Goal: Information Seeking & Learning: Learn about a topic

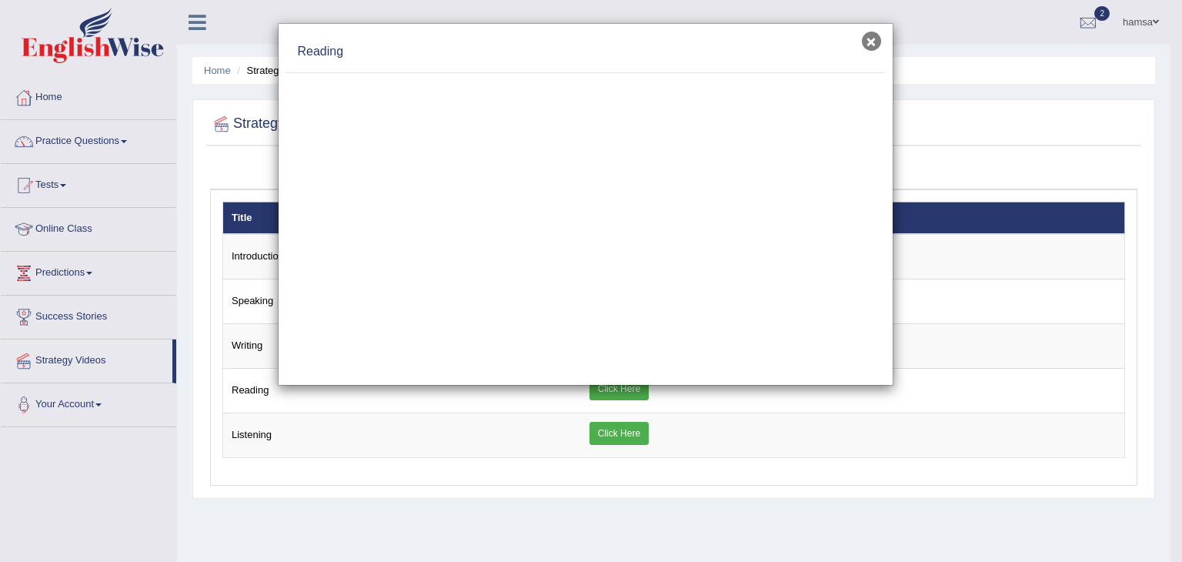
drag, startPoint x: 0, startPoint y: 0, endPoint x: 876, endPoint y: 35, distance: 876.2
click at [876, 35] on button "×" at bounding box center [871, 41] width 19 height 19
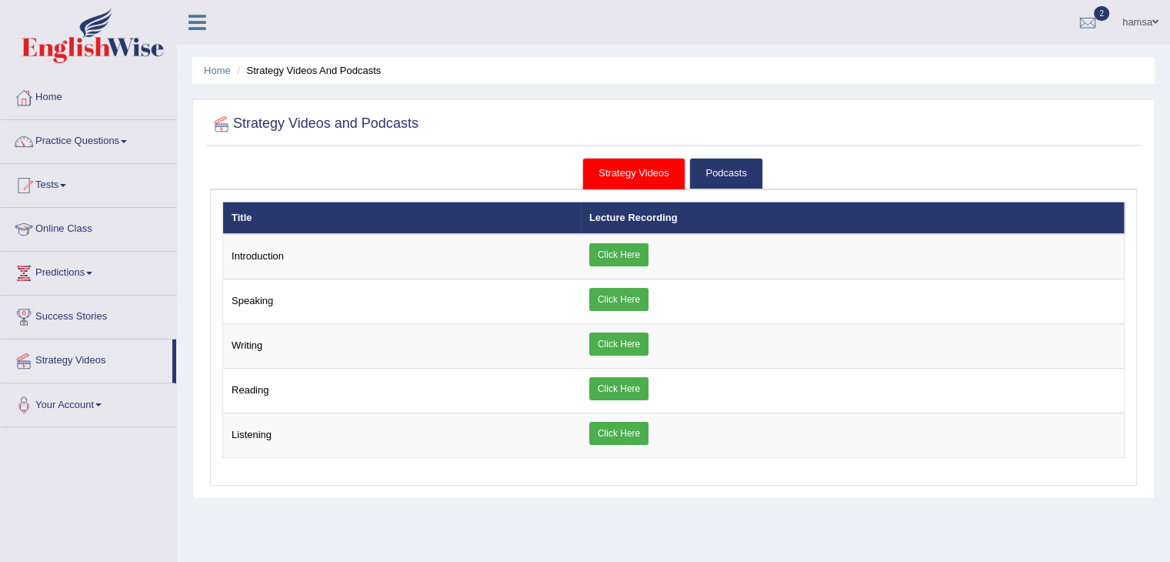
click at [114, 145] on link "Practice Questions" at bounding box center [88, 139] width 175 height 38
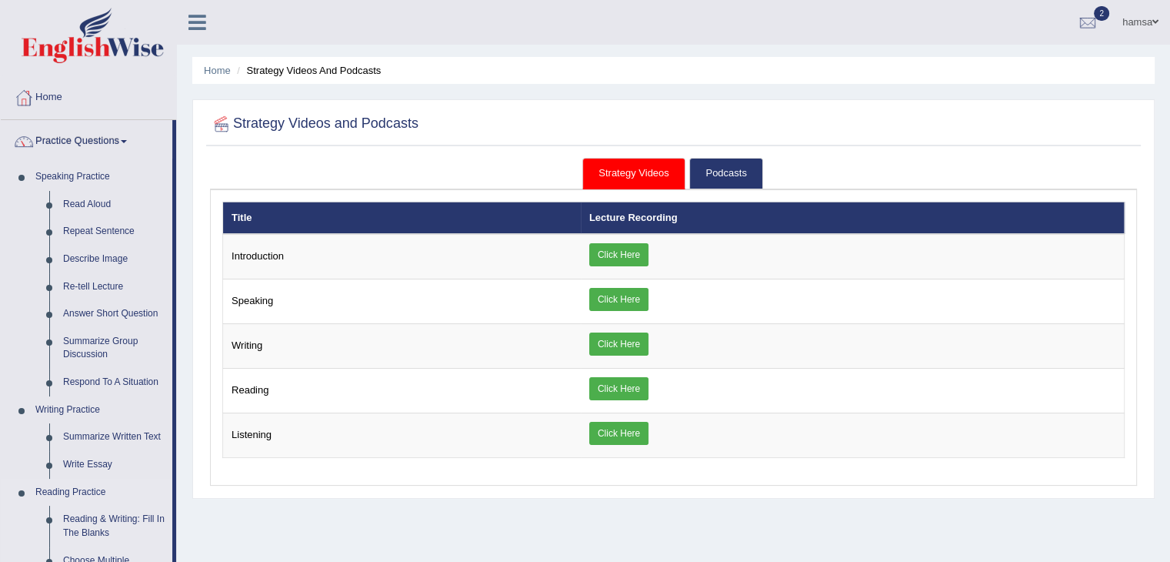
click at [78, 492] on link "Reading Practice" at bounding box center [100, 493] width 144 height 28
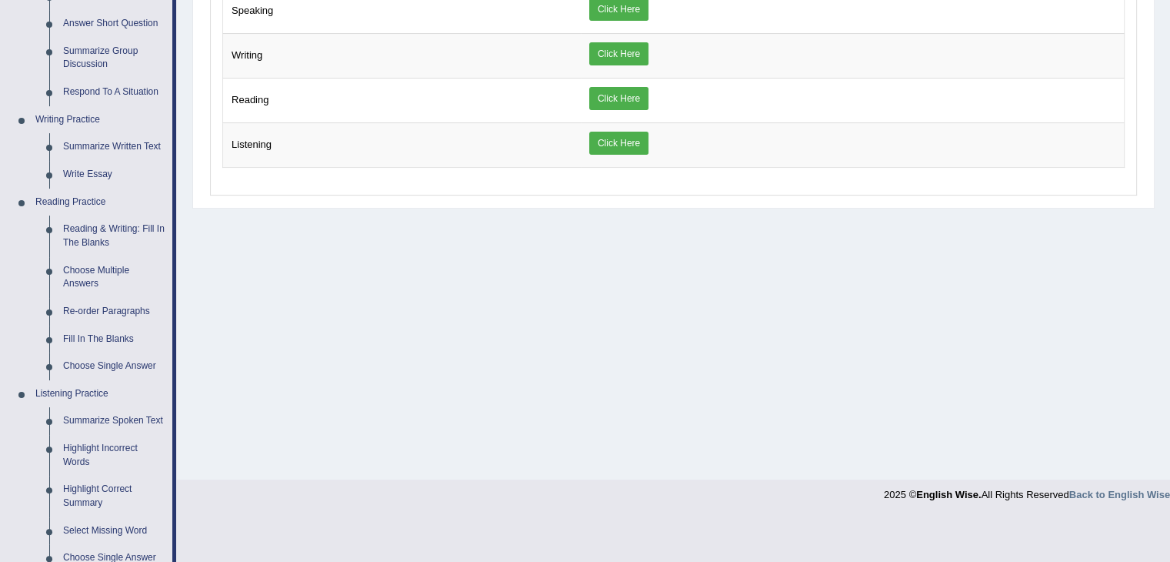
scroll to position [289, 0]
click at [92, 232] on link "Reading & Writing: Fill In The Blanks" at bounding box center [114, 236] width 116 height 41
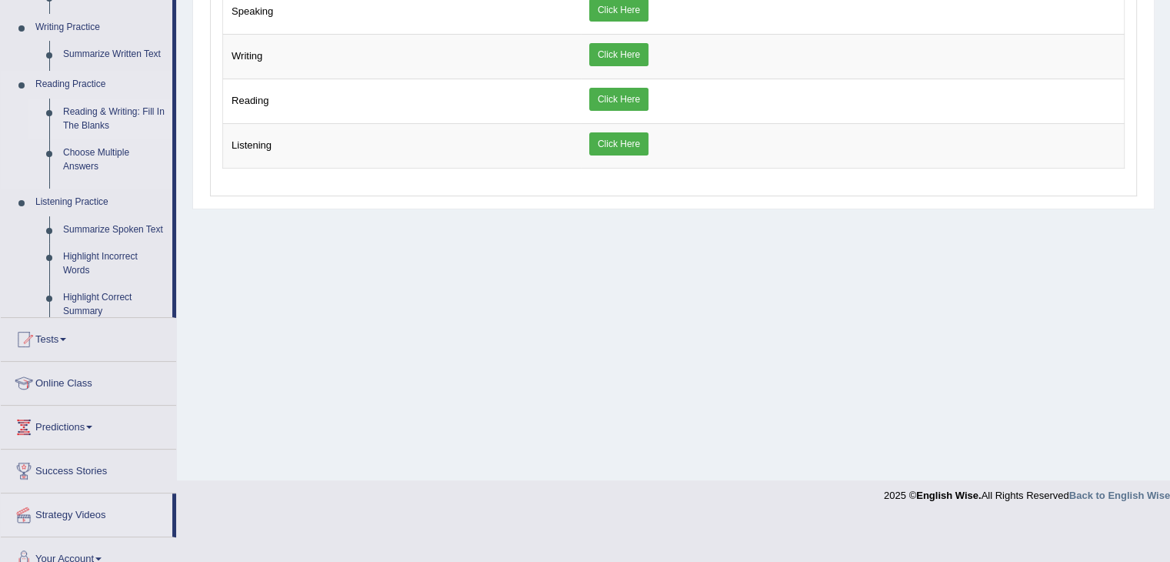
scroll to position [246, 0]
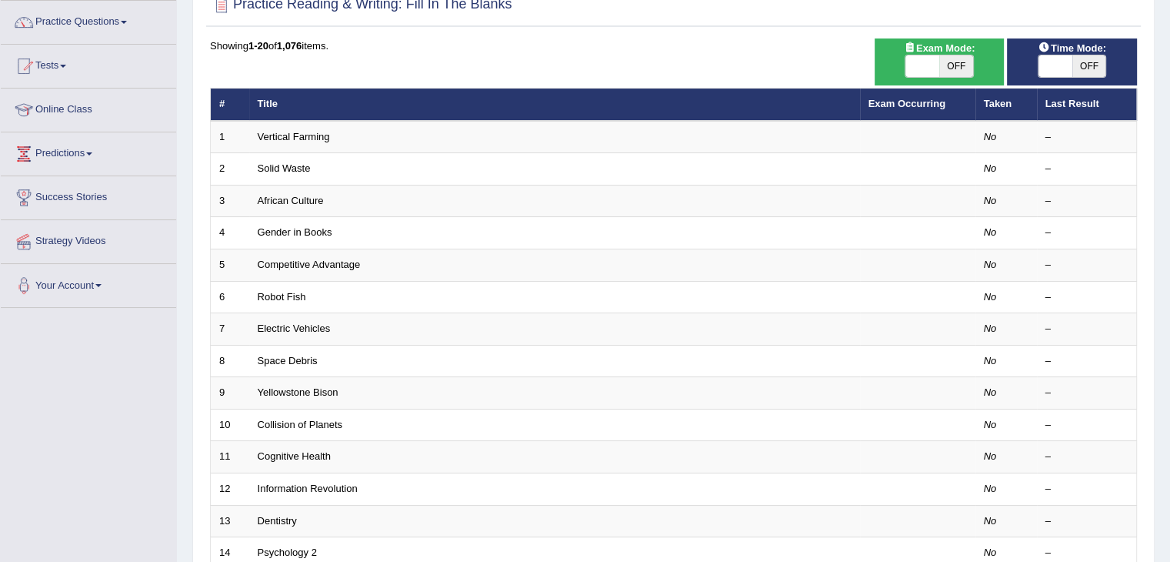
scroll to position [123, 0]
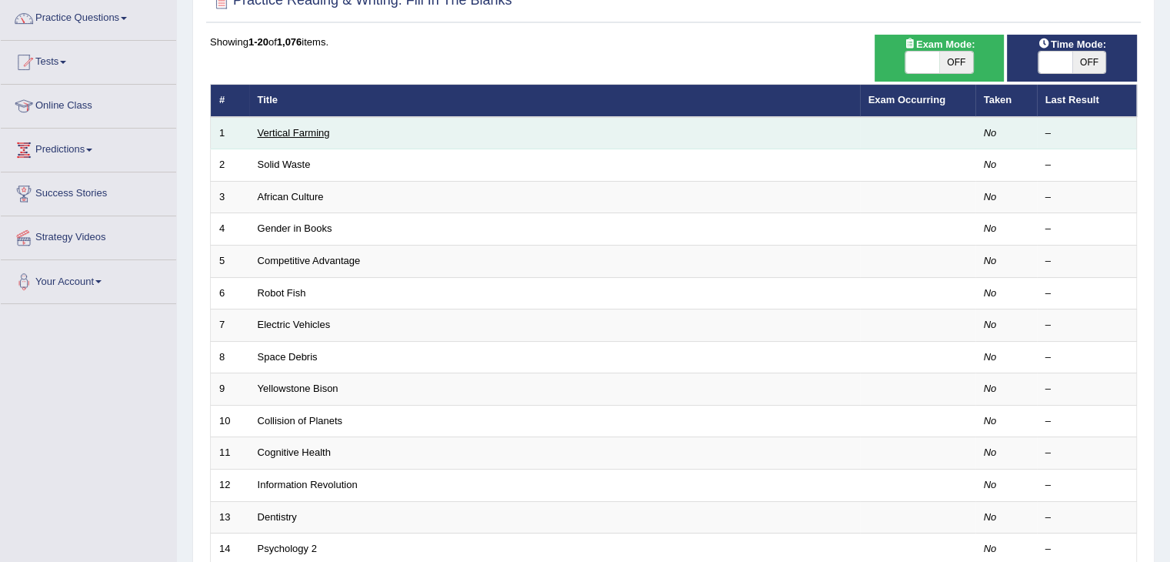
click at [279, 132] on link "Vertical Farming" at bounding box center [294, 133] width 72 height 12
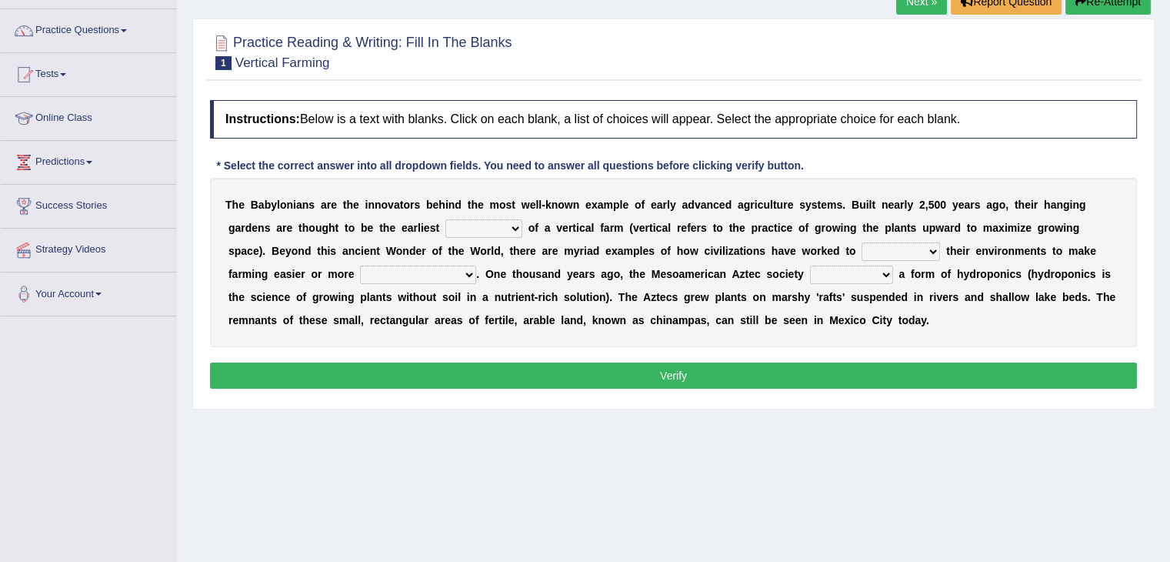
scroll to position [114, 0]
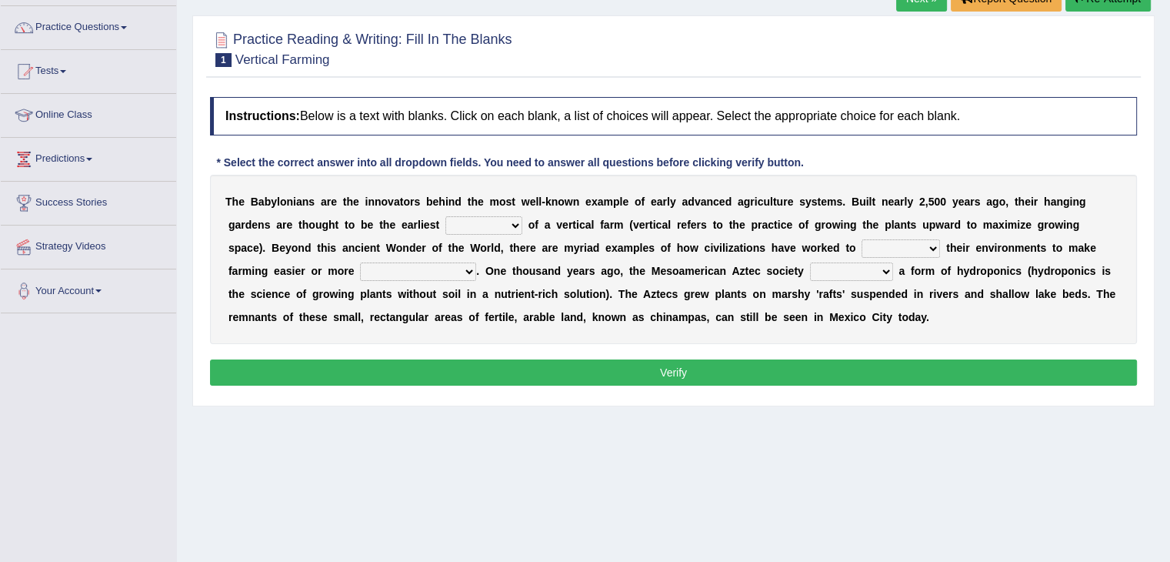
click at [510, 227] on select "prototype failure discredit protocol" at bounding box center [483, 225] width 77 height 18
select select "prototype"
click at [445, 216] on select "prototype failure discredit protocol" at bounding box center [483, 225] width 77 height 18
click at [932, 250] on select "manipulate escape respect disarrange" at bounding box center [901, 248] width 78 height 18
select select "manipulate"
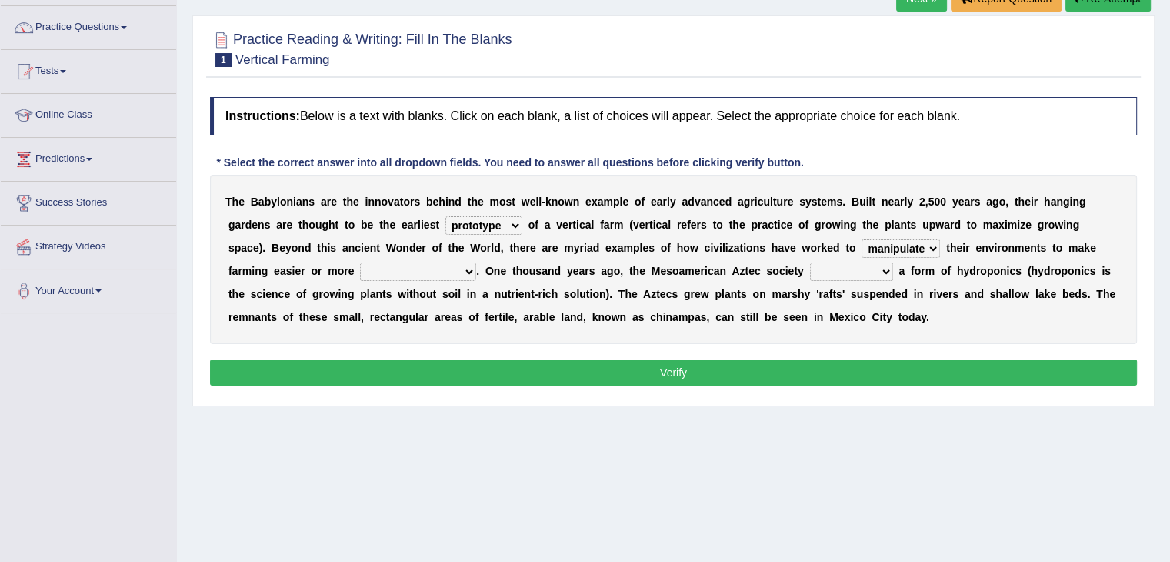
click at [862, 239] on select "manipulate escape respect disarrange" at bounding box center [901, 248] width 78 height 18
click at [919, 240] on select "manipulate escape respect disarrange" at bounding box center [901, 248] width 78 height 18
click at [680, 450] on div "Home Practice Reading & Writing: Fill In The Blanks Vertical Farming Next » Rep…" at bounding box center [673, 270] width 993 height 769
click at [465, 267] on select "productive constructive connective counterproductive" at bounding box center [418, 271] width 116 height 18
click at [714, 482] on div "Home Practice Reading & Writing: Fill In The Blanks Vertical Farming Next » Rep…" at bounding box center [673, 270] width 993 height 769
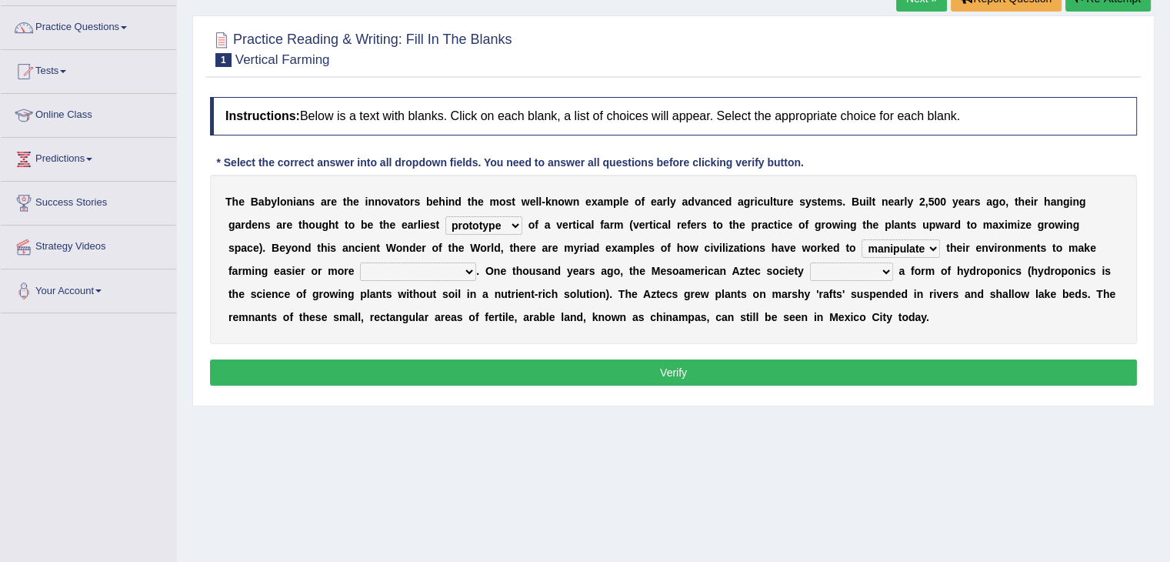
click at [465, 274] on select "productive constructive connective counterproductive" at bounding box center [418, 271] width 116 height 18
select select "productive"
click at [360, 262] on select "productive constructive connective counterproductive" at bounding box center [418, 271] width 116 height 18
click at [877, 265] on select "domineered volunteered pioneered engineered" at bounding box center [851, 271] width 83 height 18
click at [884, 269] on select "domineered volunteered pioneered engineered" at bounding box center [851, 271] width 83 height 18
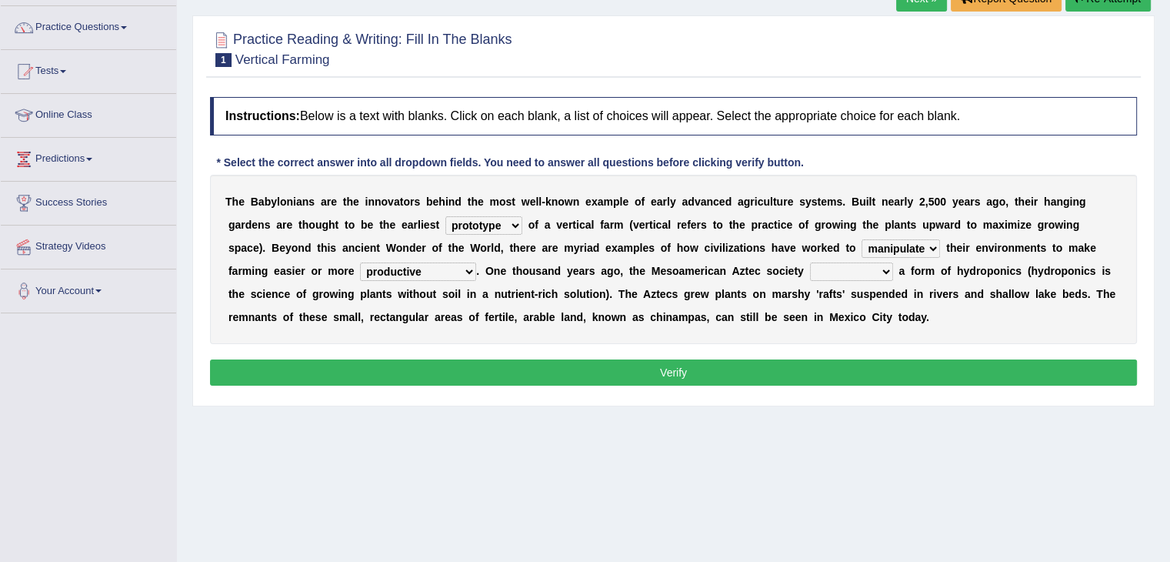
select select "pioneered"
click at [810, 262] on select "domineered volunteered pioneered engineered" at bounding box center [851, 271] width 83 height 18
click at [813, 377] on button "Verify" at bounding box center [673, 372] width 927 height 26
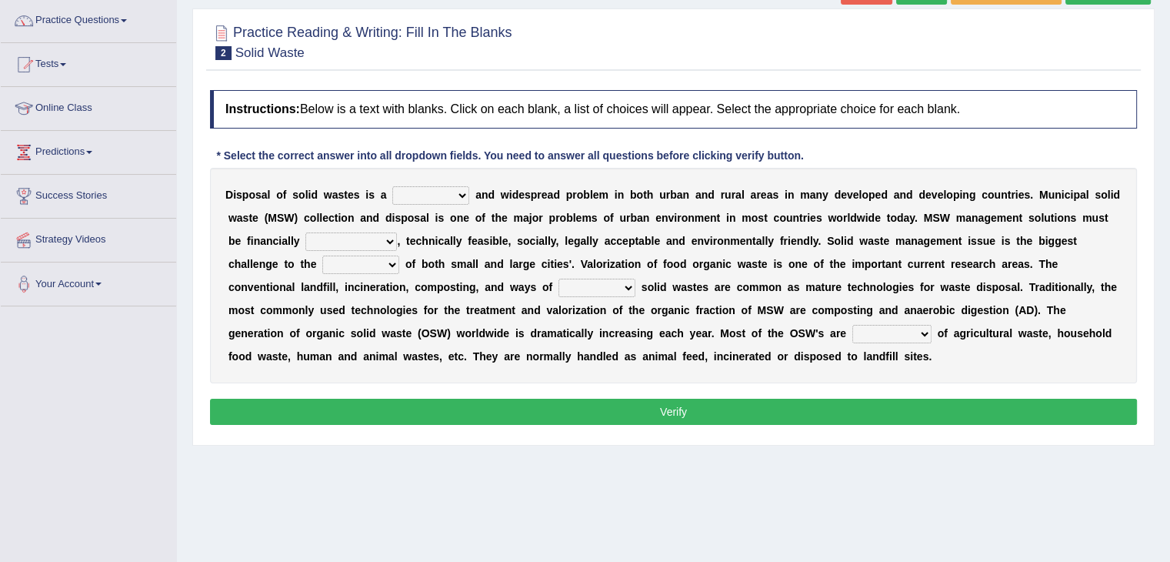
scroll to position [124, 0]
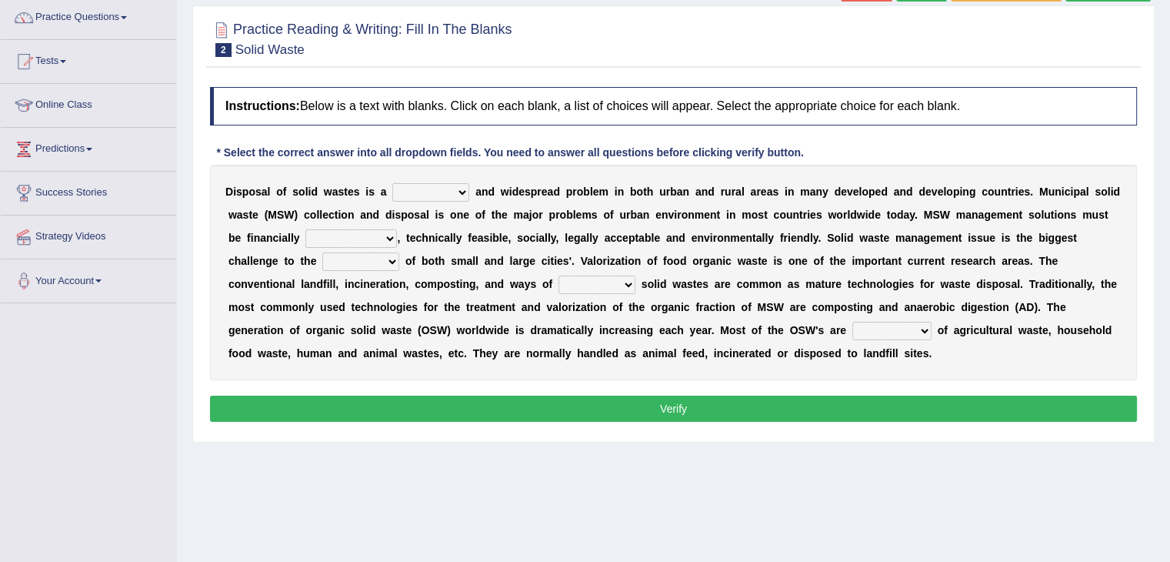
click at [460, 192] on select "slanting stinging stalling shafting" at bounding box center [430, 192] width 77 height 18
click at [462, 192] on select "slanting stinging stalling shafting" at bounding box center [430, 192] width 77 height 18
click at [902, 324] on select "composed disposed composing disposing" at bounding box center [891, 331] width 79 height 18
select select "composing"
click at [852, 322] on select "composed disposed composing disposing" at bounding box center [891, 331] width 79 height 18
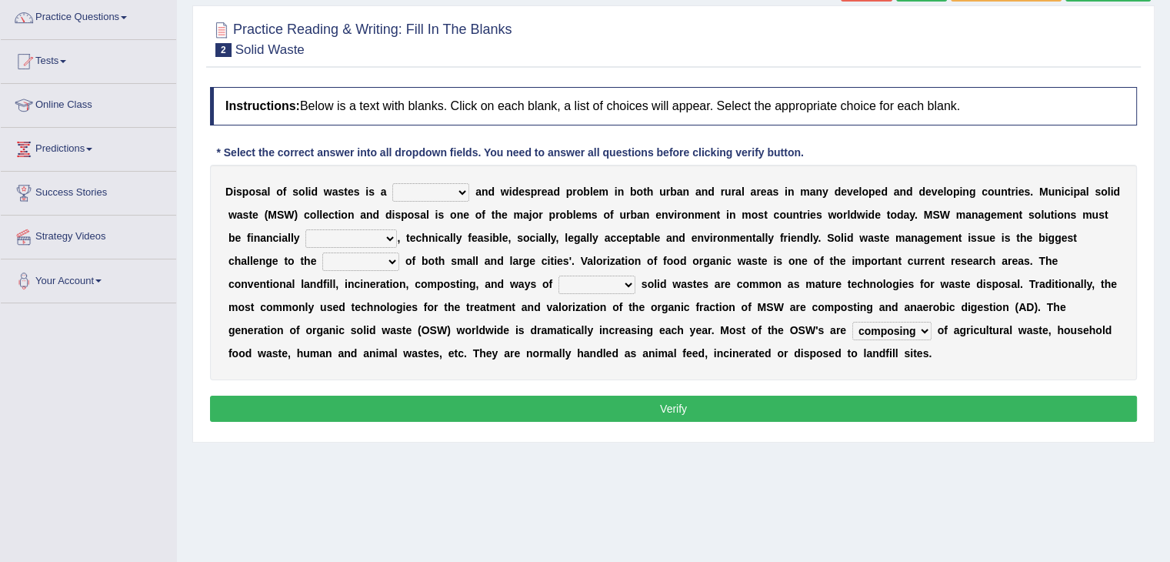
click at [631, 282] on select "reserving preserving deserving handling" at bounding box center [597, 284] width 77 height 18
select select "preserving"
click at [559, 275] on select "reserving preserving deserving handling" at bounding box center [597, 284] width 77 height 18
click at [394, 262] on select "plants culture authorities history" at bounding box center [360, 261] width 77 height 18
select select "culture"
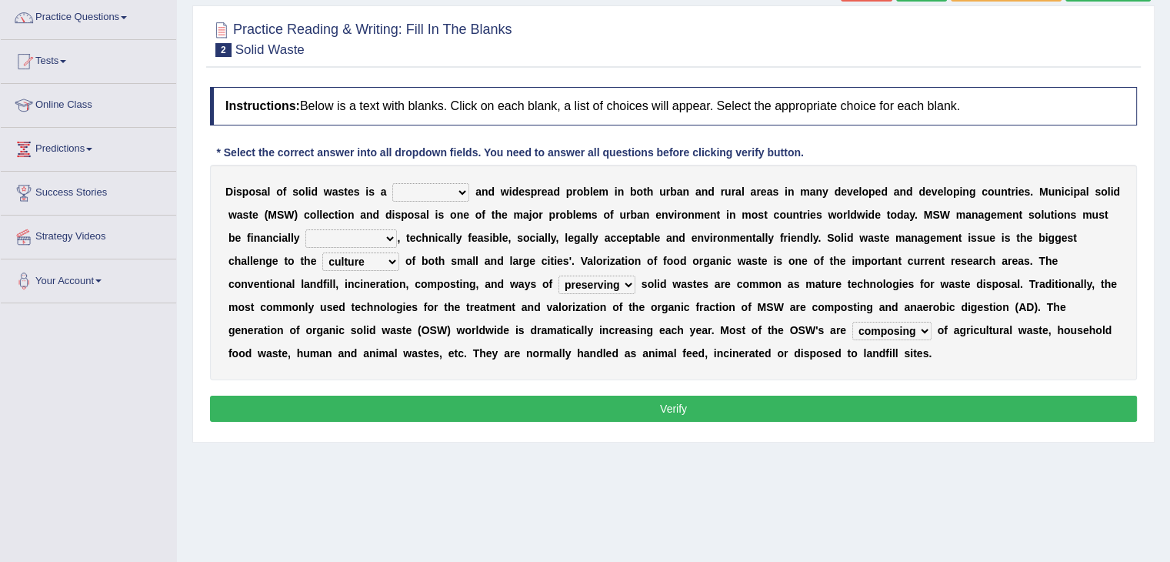
click at [322, 252] on select "plants culture authorities history" at bounding box center [360, 261] width 77 height 18
click at [388, 237] on select "unattainable sustainable objectionable treasonable" at bounding box center [351, 238] width 92 height 18
select select "sustainable"
click at [305, 229] on select "unattainable sustainable objectionable treasonable" at bounding box center [351, 238] width 92 height 18
click at [453, 192] on select "slanting stinging stalling shafting" at bounding box center [430, 192] width 77 height 18
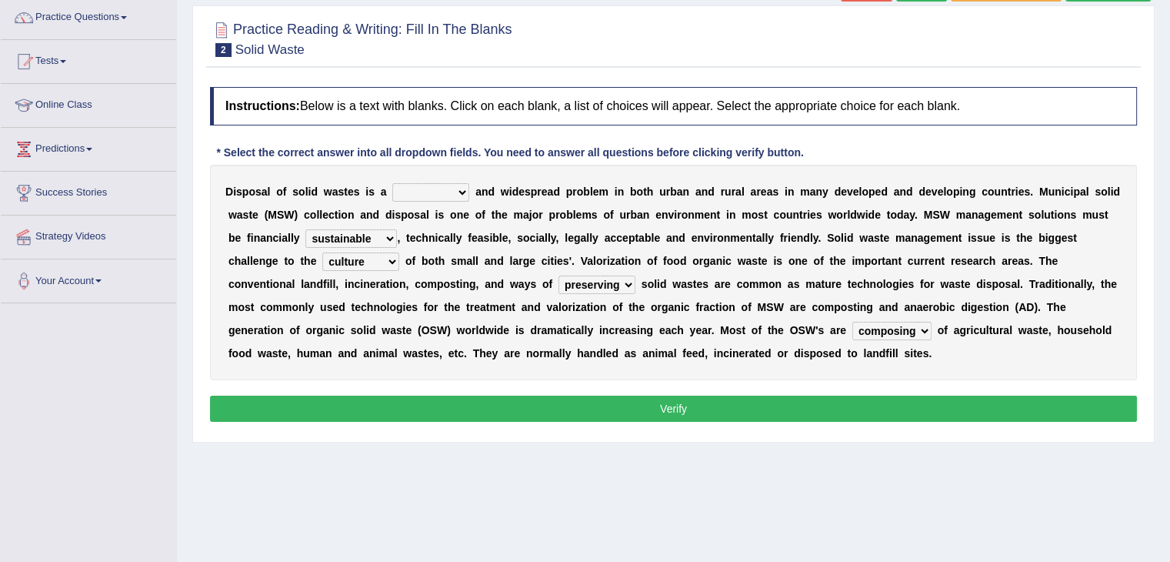
select select "stinging"
click at [392, 183] on select "slanting stinging stalling shafting" at bounding box center [430, 192] width 77 height 18
click at [592, 409] on button "Verify" at bounding box center [673, 408] width 927 height 26
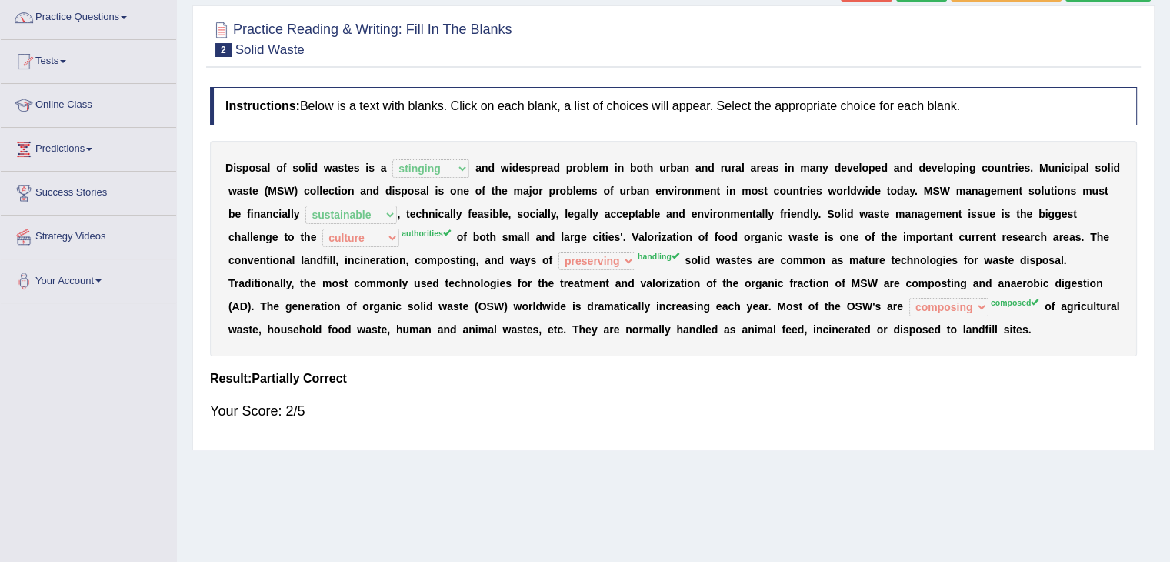
click at [1012, 304] on sup "composed" at bounding box center [1015, 302] width 48 height 9
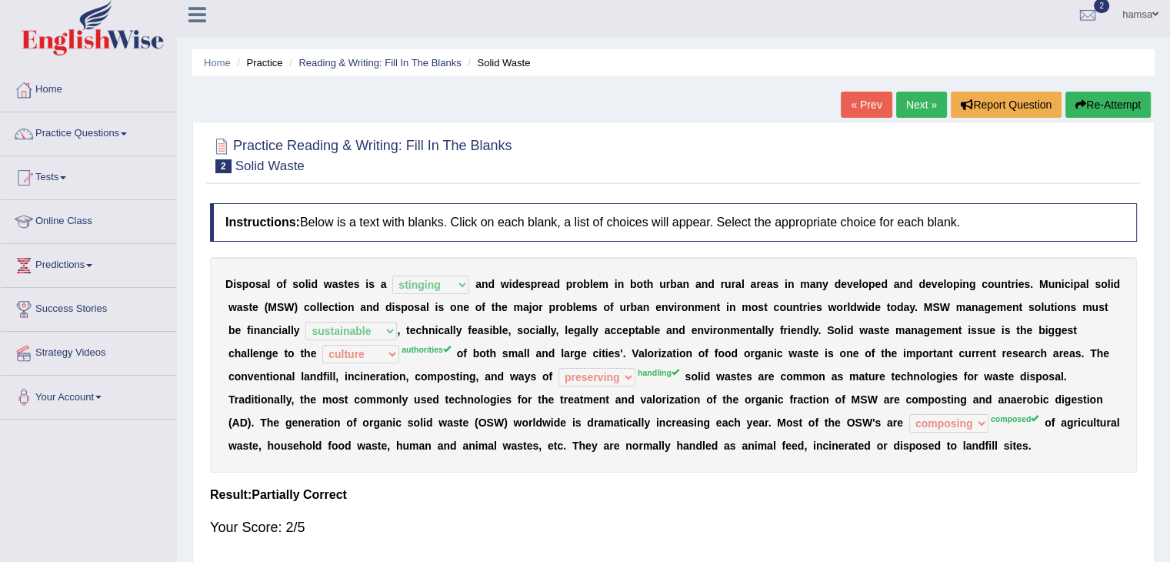
scroll to position [5, 0]
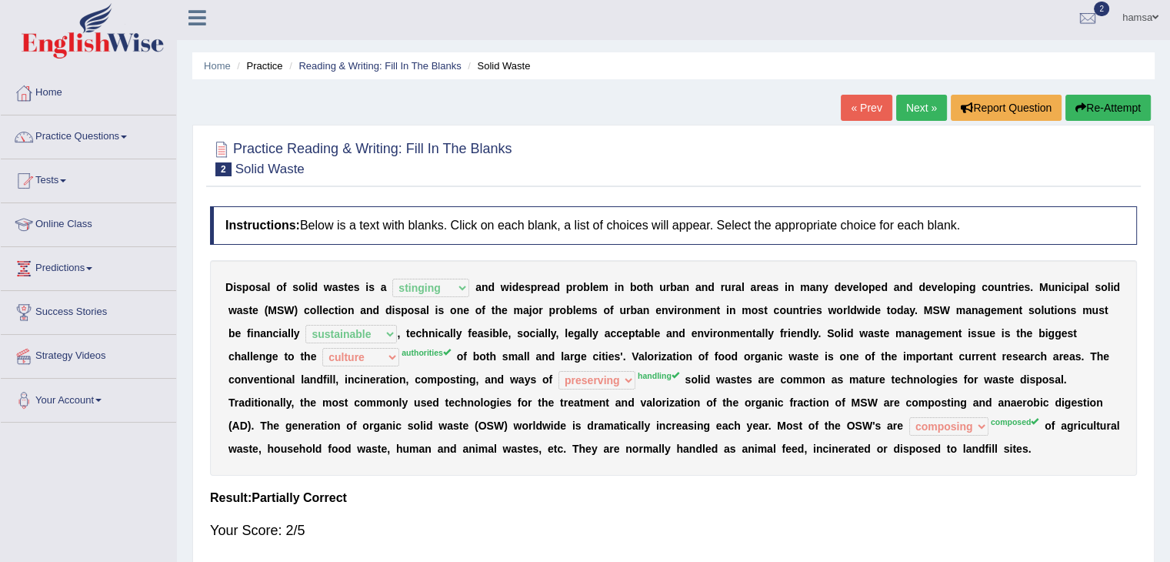
click at [909, 105] on link "Next »" at bounding box center [921, 108] width 51 height 26
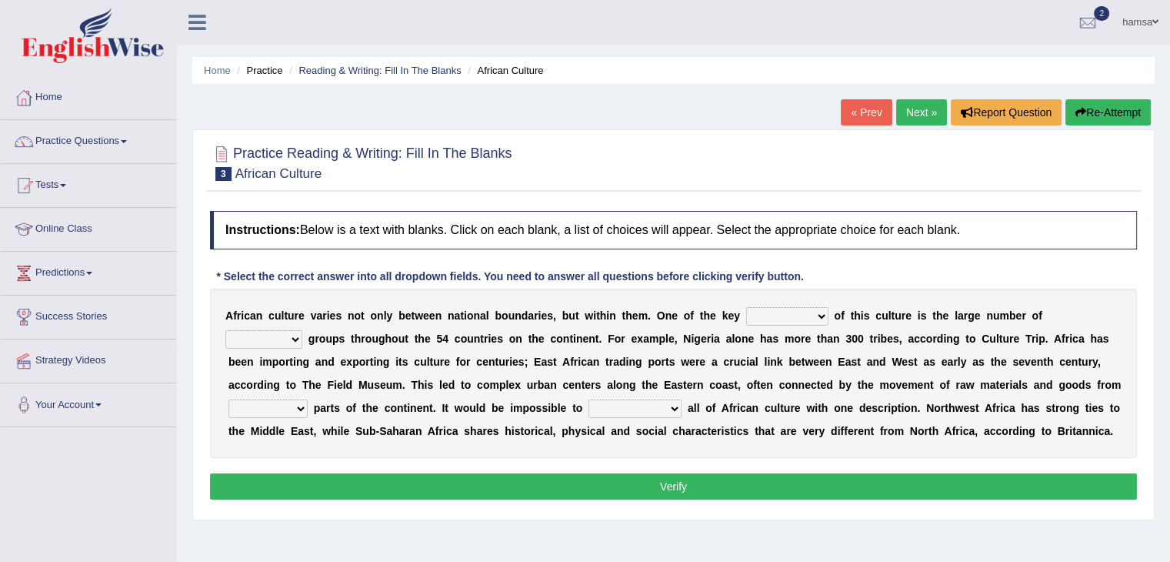
click at [826, 319] on select "conjectures features issues doubts" at bounding box center [787, 316] width 82 height 18
select select "features"
click at [746, 307] on select "conjectures features issues doubts" at bounding box center [787, 316] width 82 height 18
click at [295, 339] on select "ethic ethnic eugenic epic" at bounding box center [263, 339] width 77 height 18
select select "ethnic"
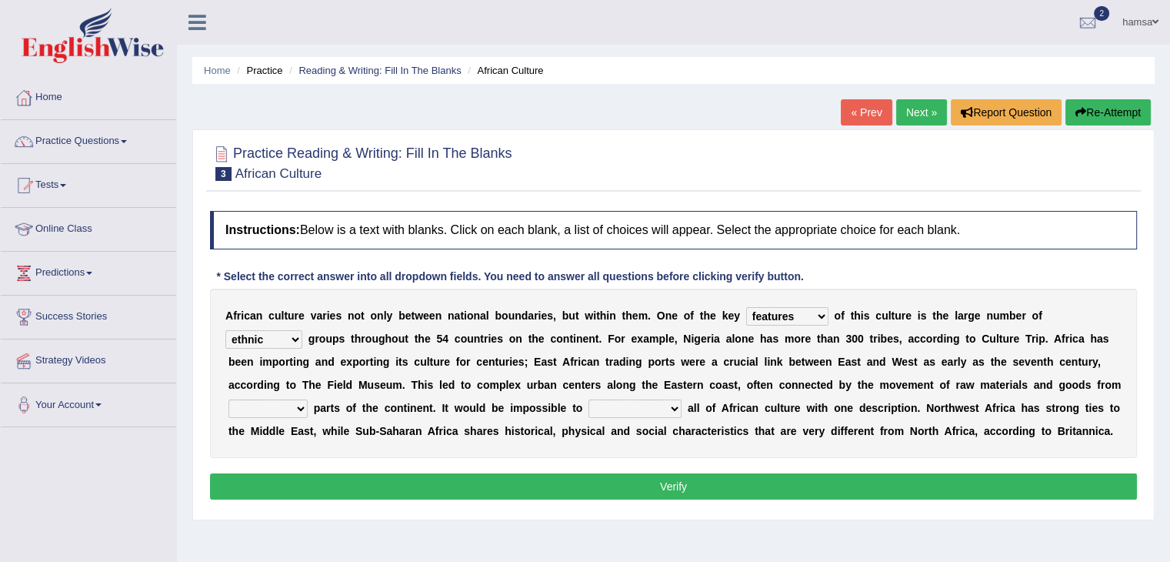
click at [225, 330] on select "ethic ethnic eugenic epic" at bounding box center [263, 339] width 77 height 18
click at [303, 409] on select "forelocked interlocked unlocked landlocked" at bounding box center [268, 408] width 79 height 18
select select "landlocked"
click at [229, 399] on select "forelocked interlocked unlocked landlocked" at bounding box center [268, 408] width 79 height 18
click at [674, 404] on select "characterize conceptualize symbolize synthesize" at bounding box center [635, 408] width 93 height 18
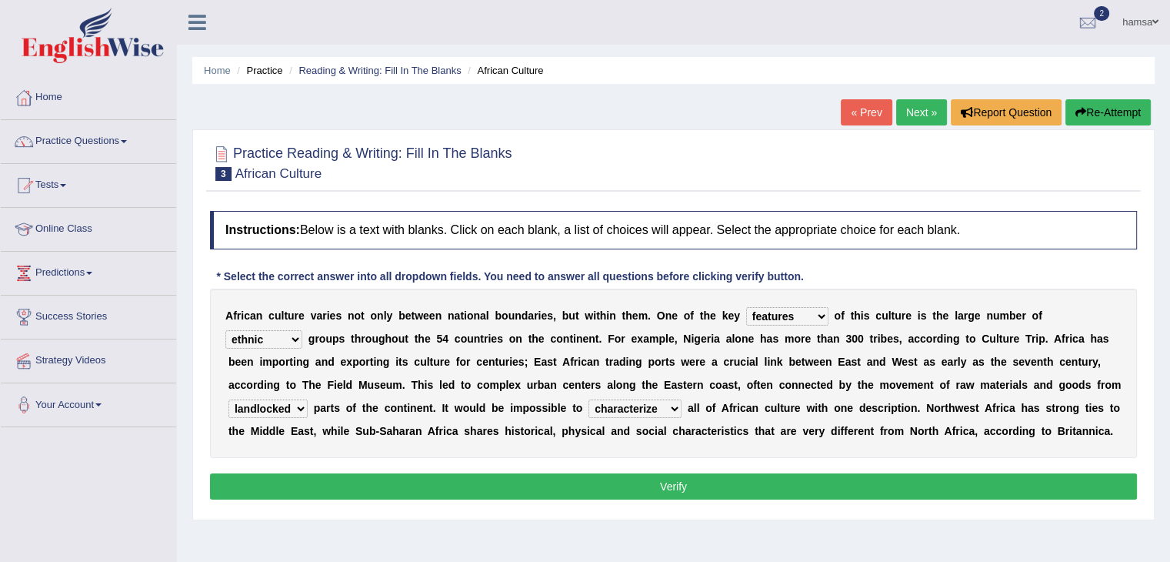
click at [589, 399] on select "characterize conceptualize symbolize synthesize" at bounding box center [635, 408] width 93 height 18
click at [672, 406] on select "characterize conceptualize symbolize synthesize" at bounding box center [635, 408] width 93 height 18
select select "symbolize"
click at [589, 399] on select "characterize conceptualize symbolize synthesize" at bounding box center [635, 408] width 93 height 18
click at [695, 483] on button "Verify" at bounding box center [673, 486] width 927 height 26
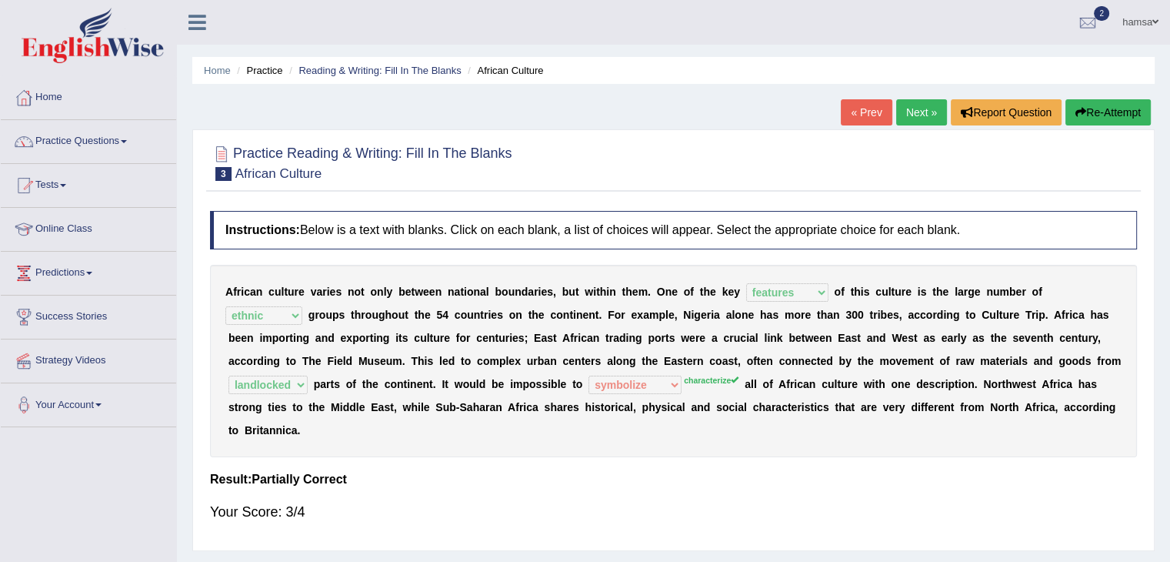
click at [916, 112] on link "Next »" at bounding box center [921, 112] width 51 height 26
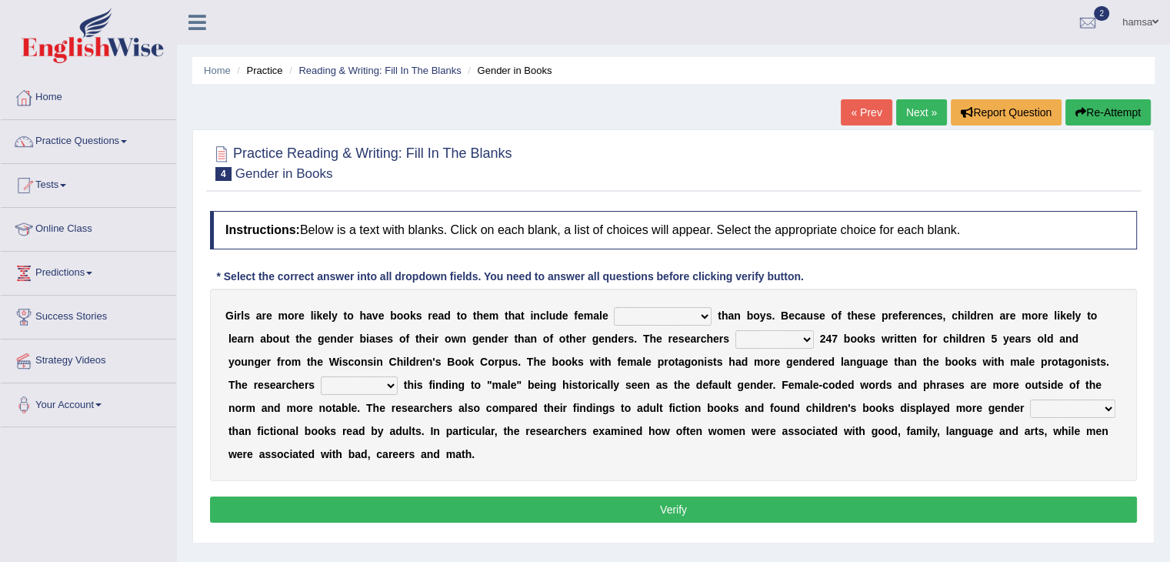
click at [702, 312] on select "protagonists cosmogonists agonists expressionists" at bounding box center [663, 316] width 98 height 18
click at [614, 307] on select "protagonists cosmogonists agonists expressionists" at bounding box center [663, 316] width 98 height 18
click at [699, 315] on select "protagonists cosmogonists agonists expressionists" at bounding box center [663, 316] width 98 height 18
select select "protagonists"
click at [614, 307] on select "protagonists cosmogonists agonists expressionists" at bounding box center [663, 316] width 98 height 18
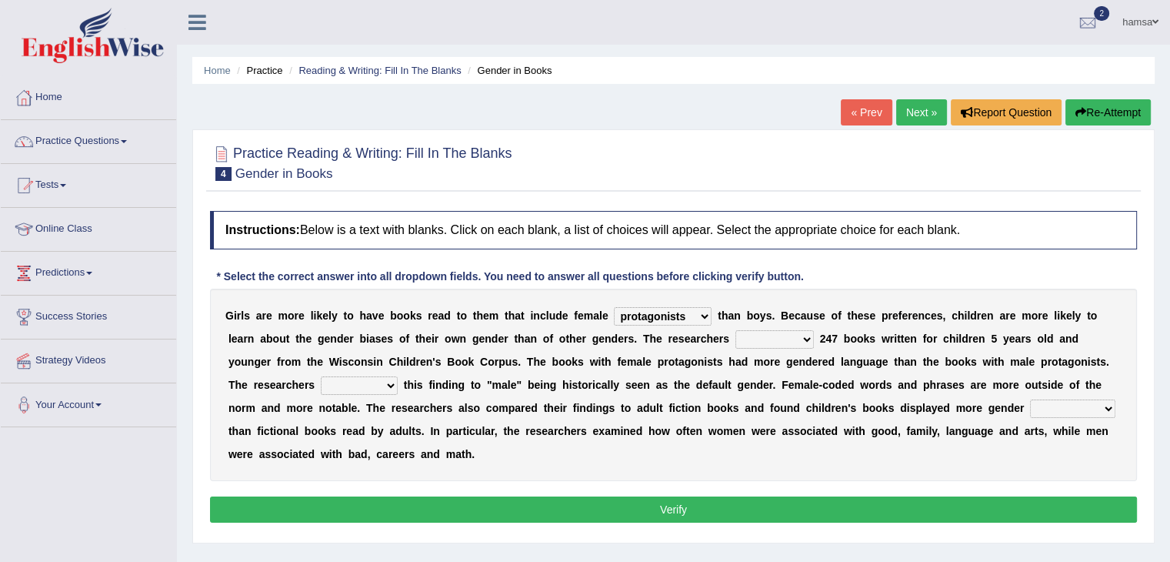
click at [699, 315] on select "protagonists cosmogonists agonists expressionists" at bounding box center [663, 316] width 98 height 18
click at [800, 337] on select "hydrolyzed paralyzed catalyzed analyzed" at bounding box center [775, 339] width 78 height 18
select select "analyzed"
click at [736, 330] on select "hydrolyzed paralyzed catalyzed analyzed" at bounding box center [775, 339] width 78 height 18
click at [390, 382] on select "contribute tribute distribute attribute" at bounding box center [359, 385] width 77 height 18
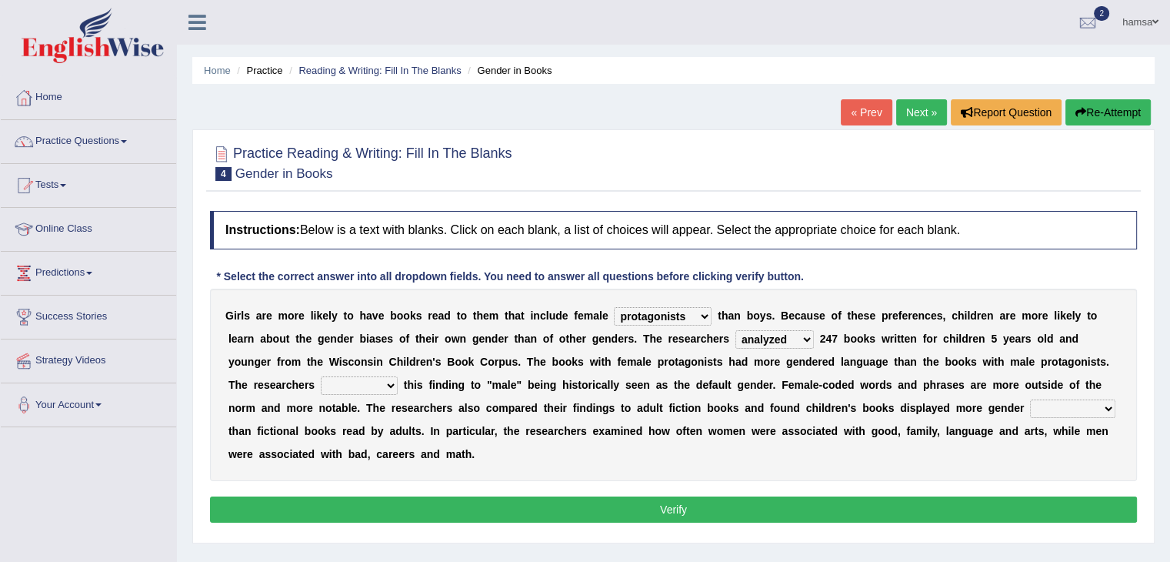
select select "contribute"
click at [321, 376] on select "contribute tribute distribute attribute" at bounding box center [359, 385] width 77 height 18
click at [1103, 401] on select "stereotypes teletypes prototypes electrotypes" at bounding box center [1072, 408] width 85 height 18
select select "teletypes"
click at [1030, 399] on select "stereotypes teletypes prototypes electrotypes" at bounding box center [1072, 408] width 85 height 18
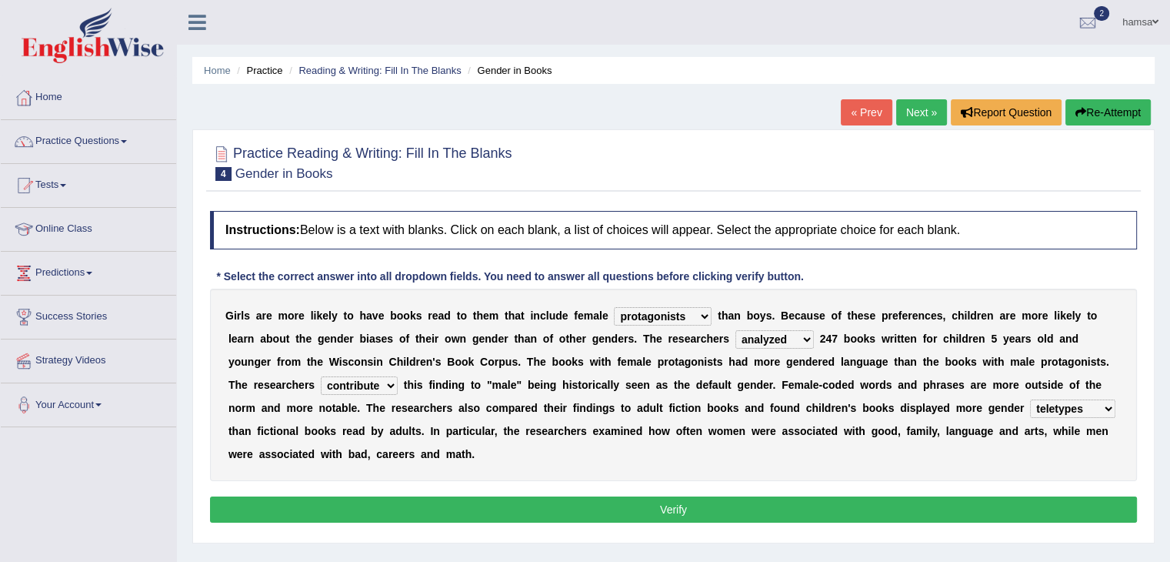
click at [645, 511] on button "Verify" at bounding box center [673, 509] width 927 height 26
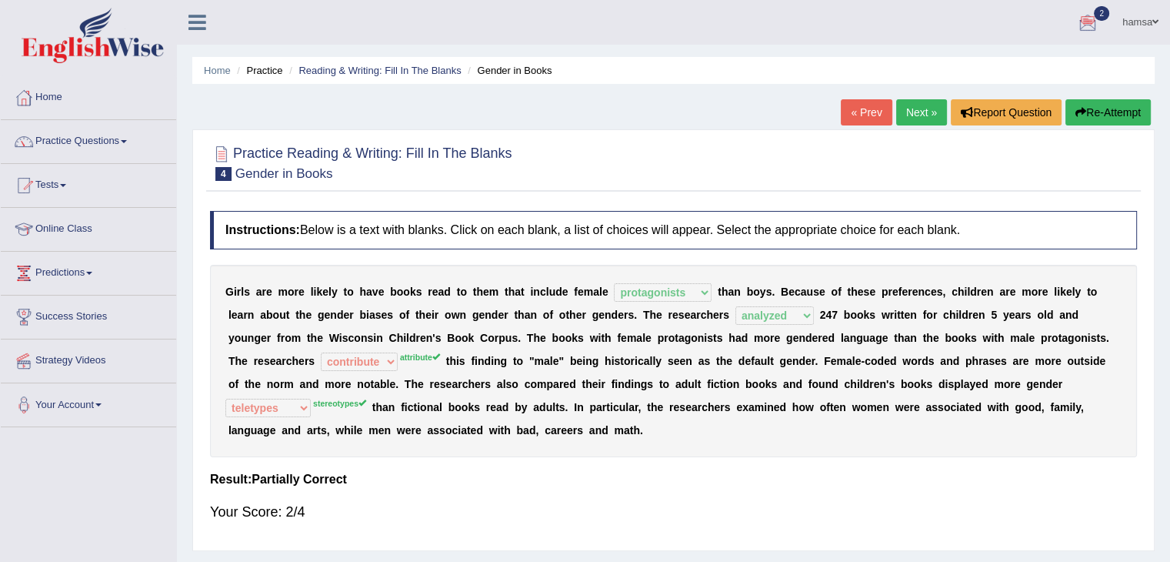
click at [909, 119] on link "Next »" at bounding box center [921, 112] width 51 height 26
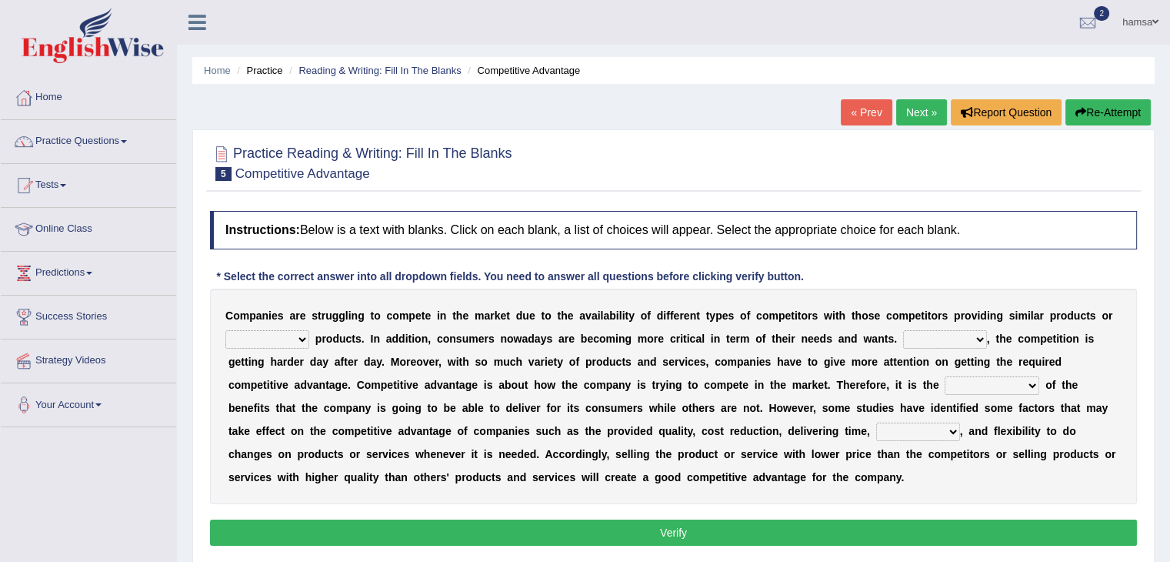
click at [302, 335] on select "constitution restitution substitution institution" at bounding box center [267, 339] width 84 height 18
select select "substitution"
click at [225, 330] on select "constitution restitution substitution institution" at bounding box center [267, 339] width 84 height 18
click at [295, 338] on select "constitution restitution substitution institution" at bounding box center [267, 339] width 84 height 18
click at [225, 330] on select "constitution restitution substitution institution" at bounding box center [267, 339] width 84 height 18
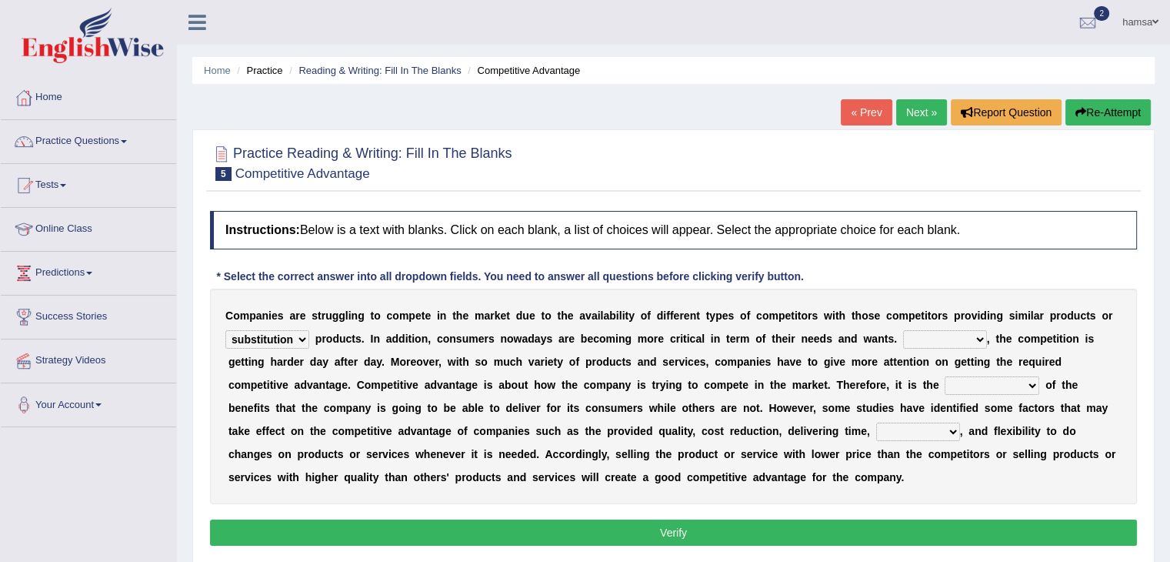
click at [976, 336] on select "However Instead Additionally Therefore" at bounding box center [945, 339] width 84 height 18
select select "However"
click at [903, 330] on select "However Instead Additionally Therefore" at bounding box center [945, 339] width 84 height 18
click at [959, 339] on select "However Instead Additionally Therefore" at bounding box center [945, 339] width 84 height 18
click at [530, 370] on div "C o m p a n i e s a r e s t r u g g l i n g t o c o m p e t e i n t h e m a r k…" at bounding box center [673, 396] width 927 height 215
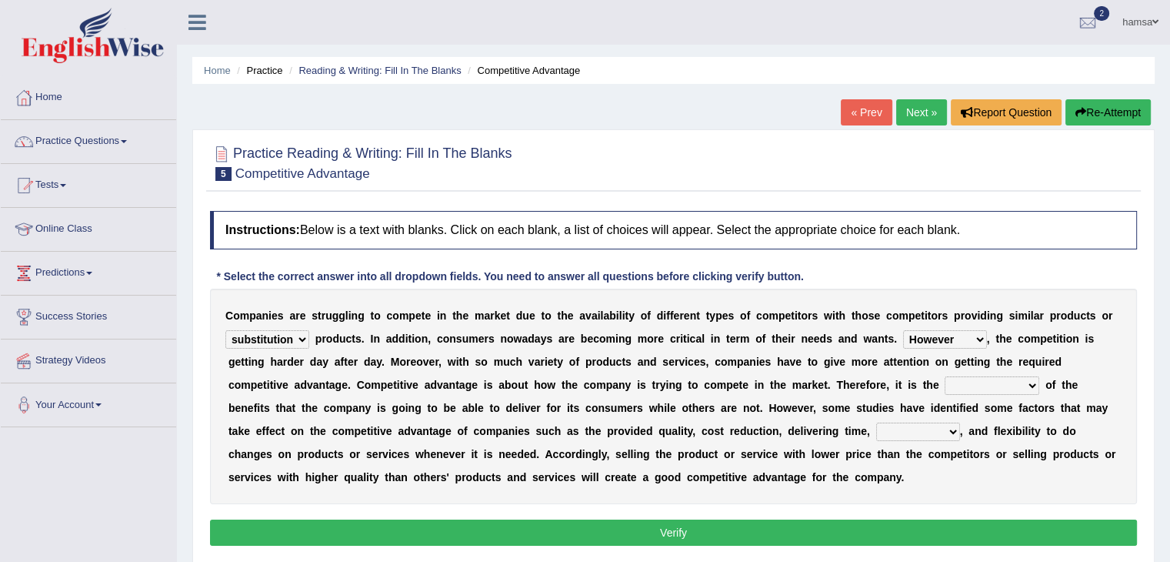
click at [1026, 387] on select "dissemination ordination determination incarnation" at bounding box center [992, 385] width 95 height 18
select select "determination"
click at [945, 376] on select "dissemination ordination determination incarnation" at bounding box center [992, 385] width 95 height 18
click at [913, 430] on select "captivation aggregation deprivation innovation" at bounding box center [918, 431] width 84 height 18
click at [942, 435] on select "captivation aggregation deprivation innovation" at bounding box center [918, 431] width 84 height 18
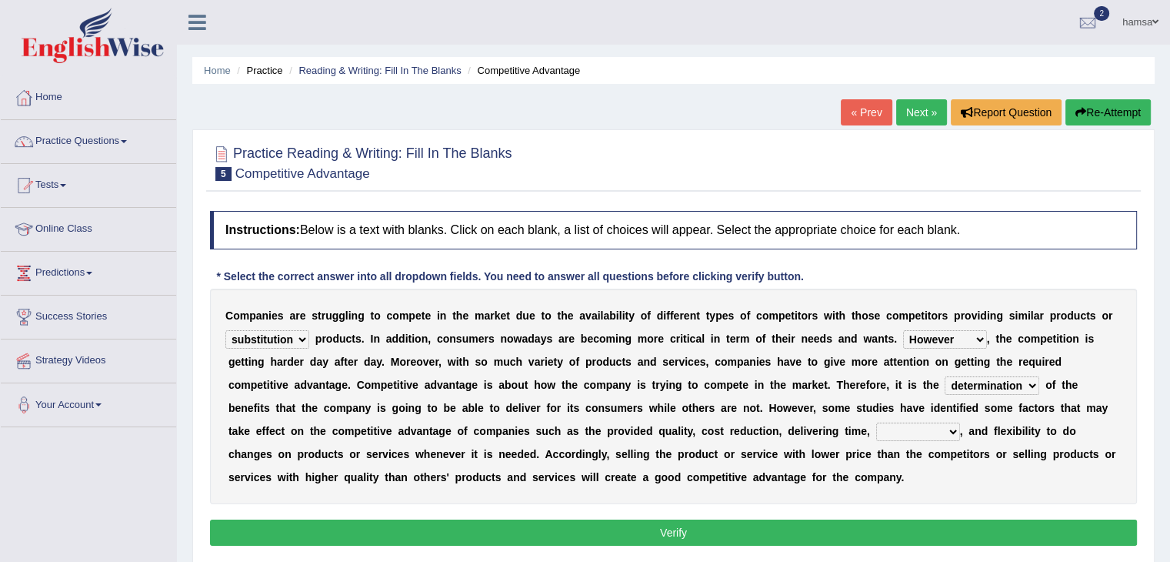
select select "aggregation"
click at [876, 422] on select "captivation aggregation deprivation innovation" at bounding box center [918, 431] width 84 height 18
click at [692, 534] on button "Verify" at bounding box center [673, 532] width 927 height 26
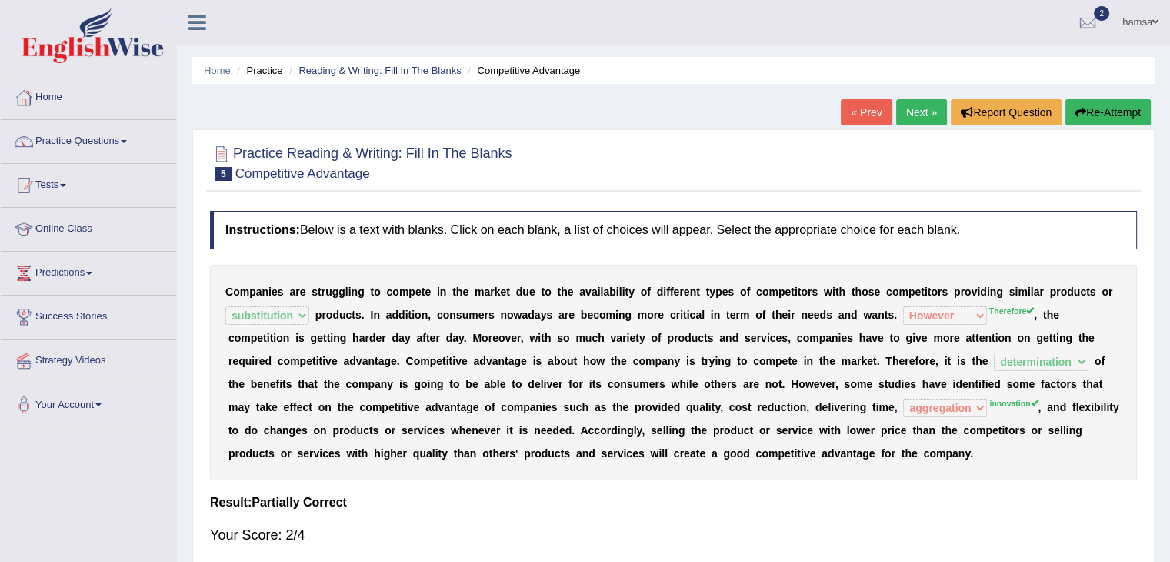
click at [912, 113] on link "Next »" at bounding box center [921, 112] width 51 height 26
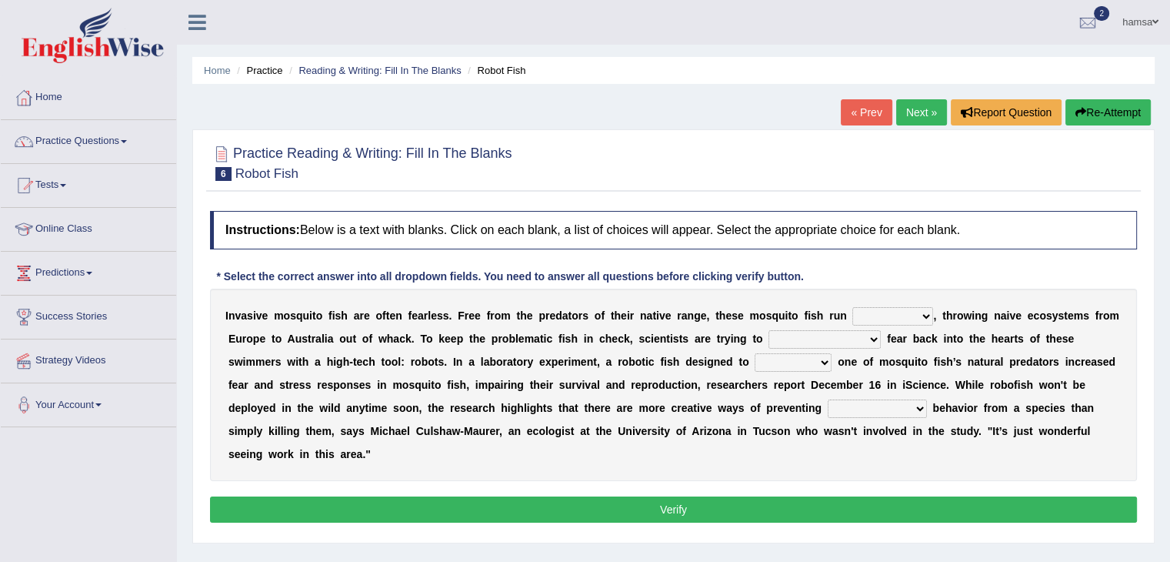
click at [929, 314] on select "occupant flippant rampant concordant" at bounding box center [892, 316] width 81 height 18
select select "rampant"
click at [852, 307] on select "occupant flippant rampant concordant" at bounding box center [892, 316] width 81 height 18
click at [839, 337] on select "accept spike strike [PERSON_NAME]" at bounding box center [825, 339] width 112 height 18
click at [769, 330] on select "accept spike strike drake" at bounding box center [825, 339] width 112 height 18
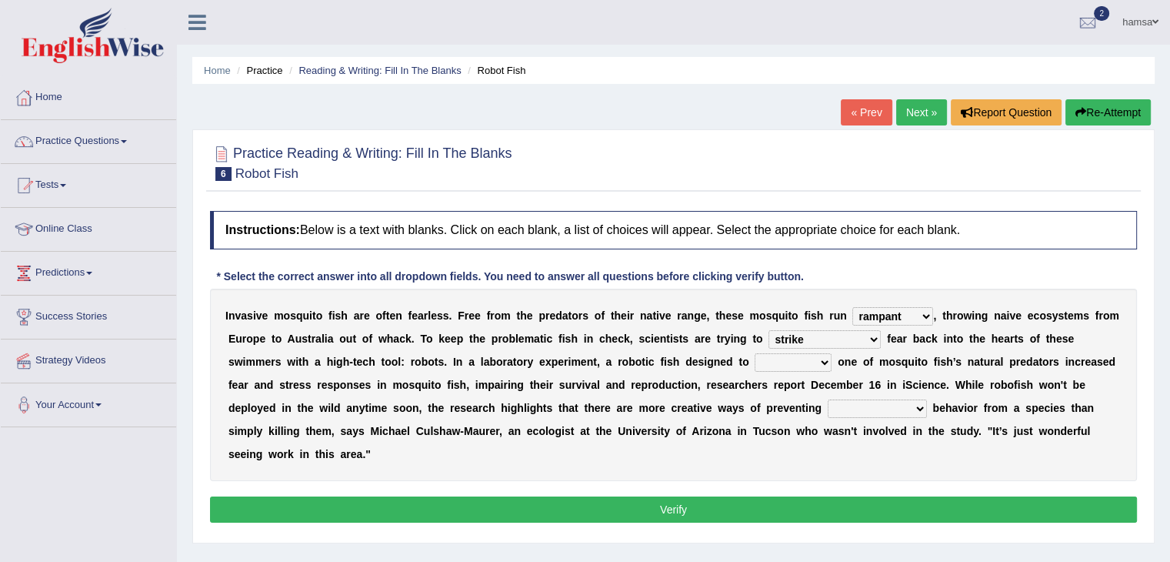
click at [836, 339] on select "accept spike strike drake" at bounding box center [825, 339] width 112 height 18
click at [769, 330] on select "accept spike strike drake" at bounding box center [825, 339] width 112 height 18
click at [841, 337] on select "accept spike strike drake" at bounding box center [825, 339] width 112 height 18
select select "spike"
click at [769, 330] on select "accept spike strike drake" at bounding box center [825, 339] width 112 height 18
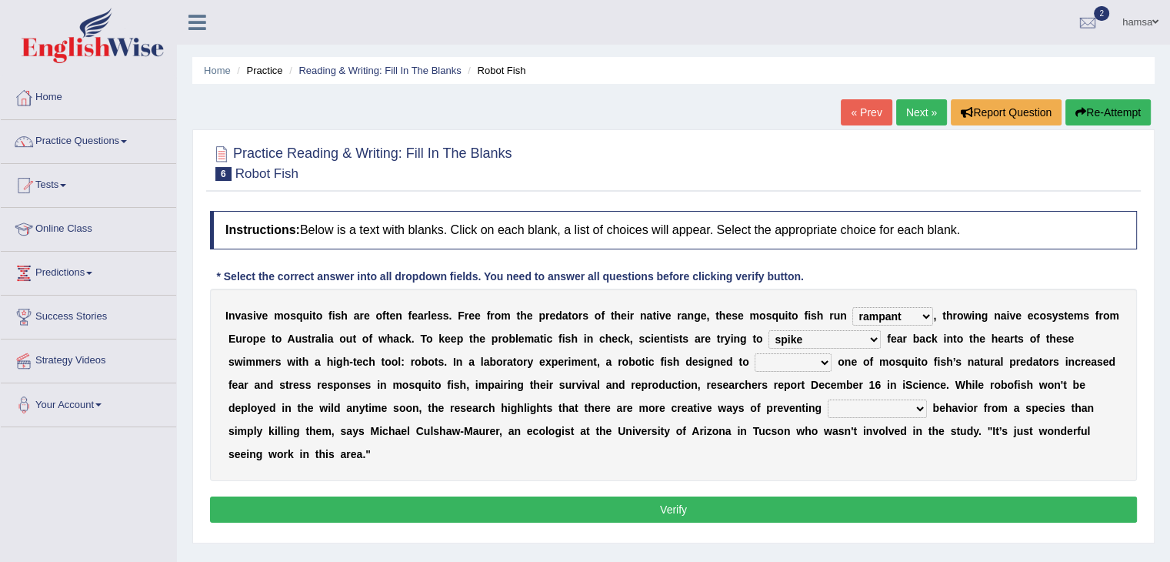
click at [766, 362] on select "bequest mimic battle conquest" at bounding box center [793, 362] width 77 height 18
select select "battle"
click at [755, 353] on select "bequest mimic battle conquest" at bounding box center [793, 362] width 77 height 18
click at [849, 407] on select "unprivileged unprecedented uncharted unwanted" at bounding box center [877, 408] width 99 height 18
select select "unwanted"
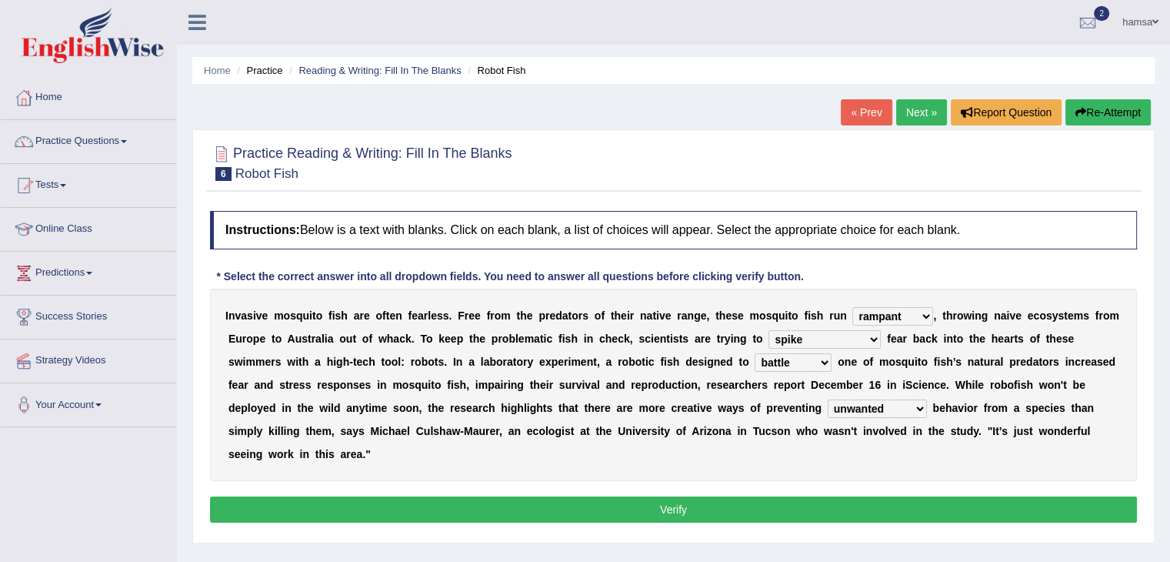
click at [828, 399] on select "unprivileged unprecedented uncharted unwanted" at bounding box center [877, 408] width 99 height 18
click at [686, 508] on button "Verify" at bounding box center [673, 509] width 927 height 26
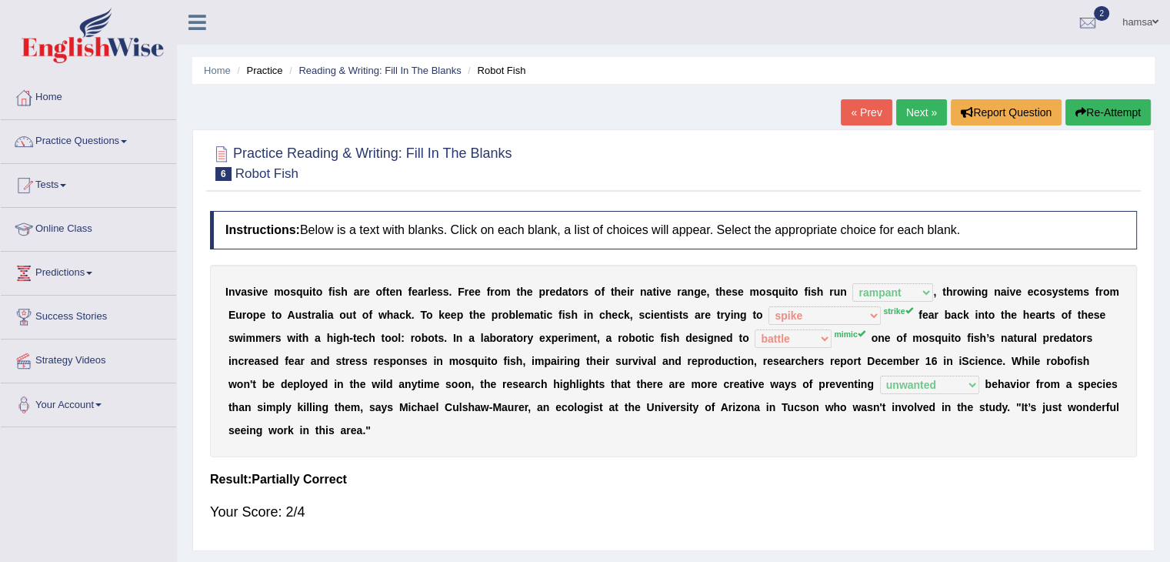
click at [923, 107] on link "Next »" at bounding box center [921, 112] width 51 height 26
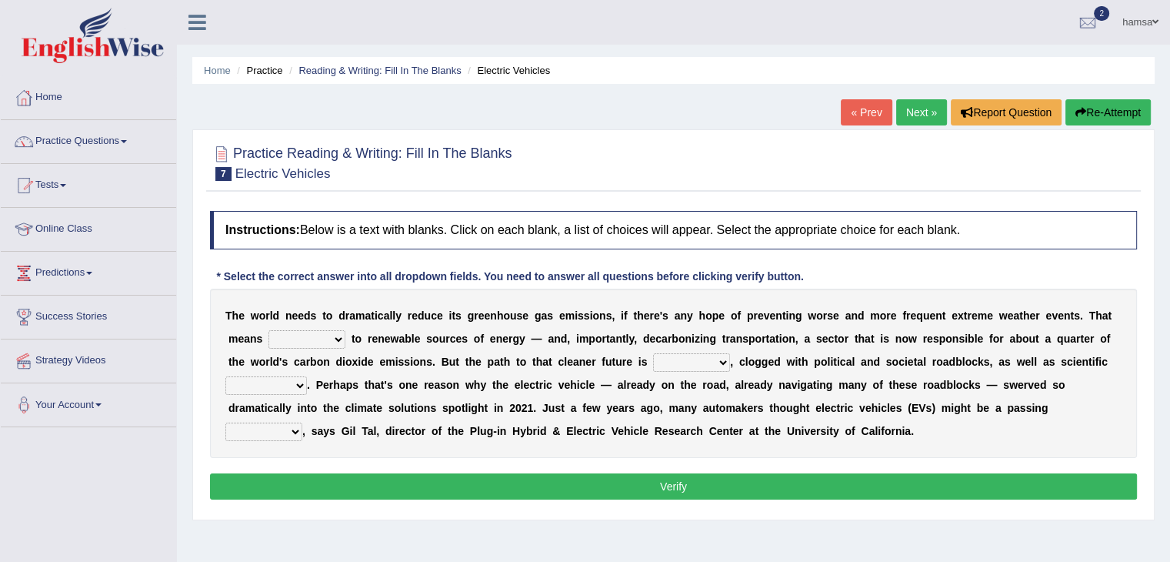
click at [332, 343] on select "grafting drafting crafting shifting" at bounding box center [307, 339] width 77 height 18
select select "drafting"
click at [269, 330] on select "grafting drafting crafting shifting" at bounding box center [307, 339] width 77 height 18
click at [341, 334] on select "grafting drafting crafting shifting" at bounding box center [307, 339] width 77 height 18
click at [720, 361] on select "daunting daunted daunt dauntless" at bounding box center [691, 362] width 77 height 18
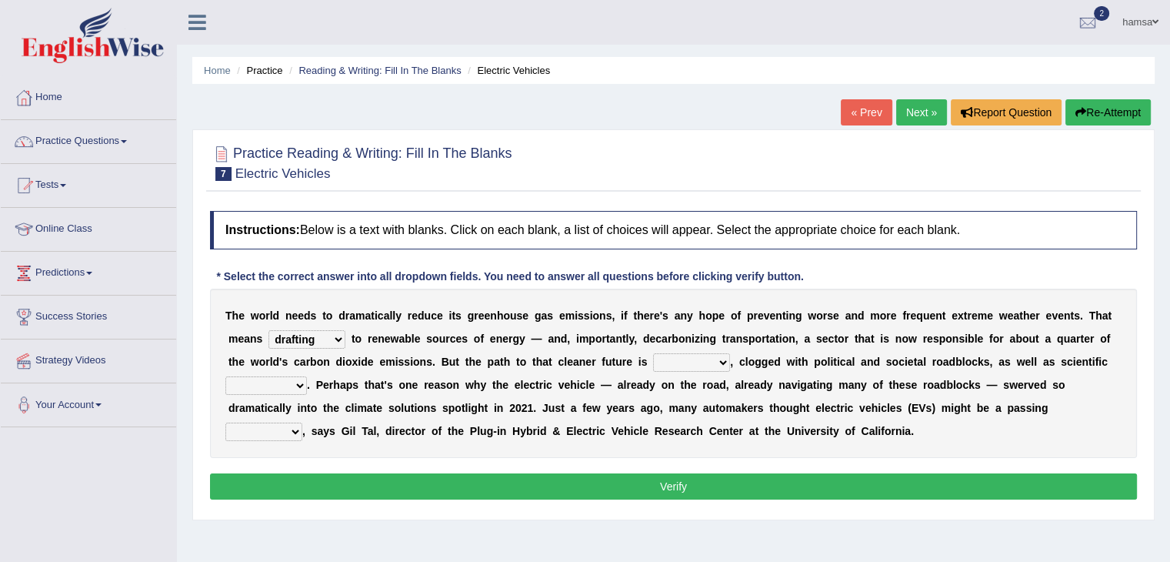
select select "dauntless"
click at [653, 353] on select "daunting daunted daunt dauntless" at bounding box center [691, 362] width 77 height 18
click at [302, 385] on select "spectacles obstacles tentacles receptacles" at bounding box center [266, 385] width 82 height 18
select select "obstacles"
click at [225, 376] on select "spectacles obstacles tentacles receptacles" at bounding box center [266, 385] width 82 height 18
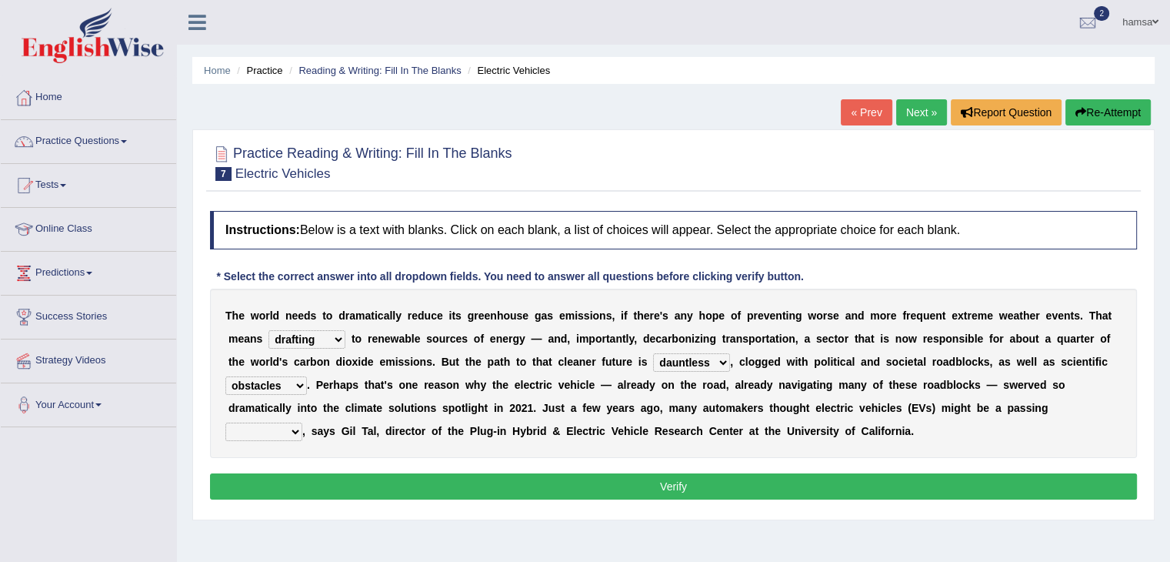
click at [294, 431] on select "fad gad tad lad" at bounding box center [263, 431] width 77 height 18
select select "fad"
click at [225, 422] on select "fad gad tad lad" at bounding box center [263, 431] width 77 height 18
click at [283, 435] on select "fad gad tad lad" at bounding box center [263, 431] width 77 height 18
click at [697, 478] on button "Verify" at bounding box center [673, 486] width 927 height 26
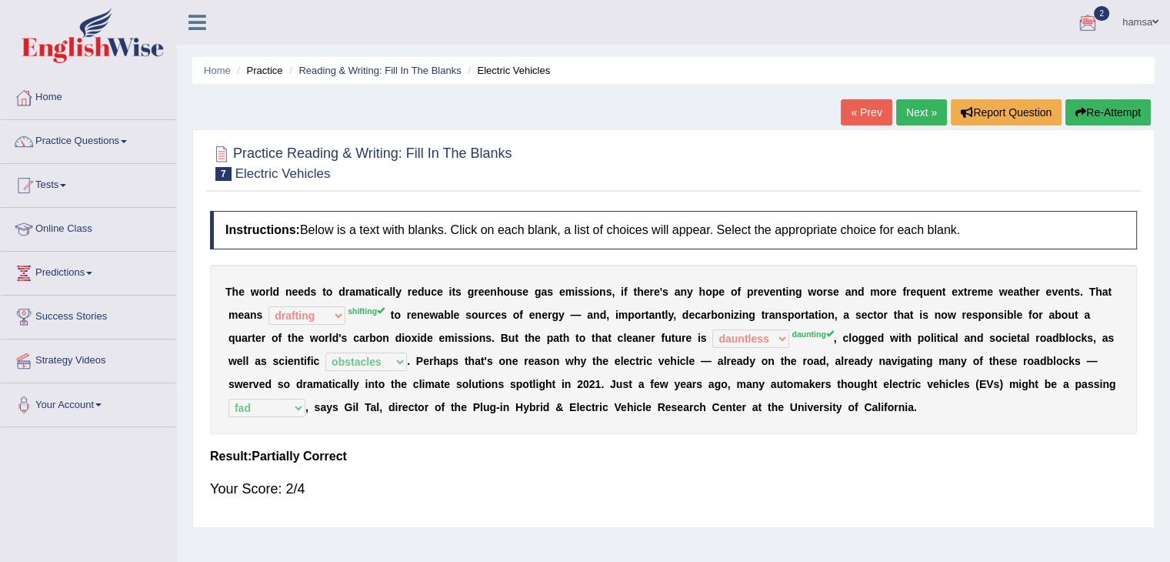
click at [912, 105] on link "Next »" at bounding box center [921, 112] width 51 height 26
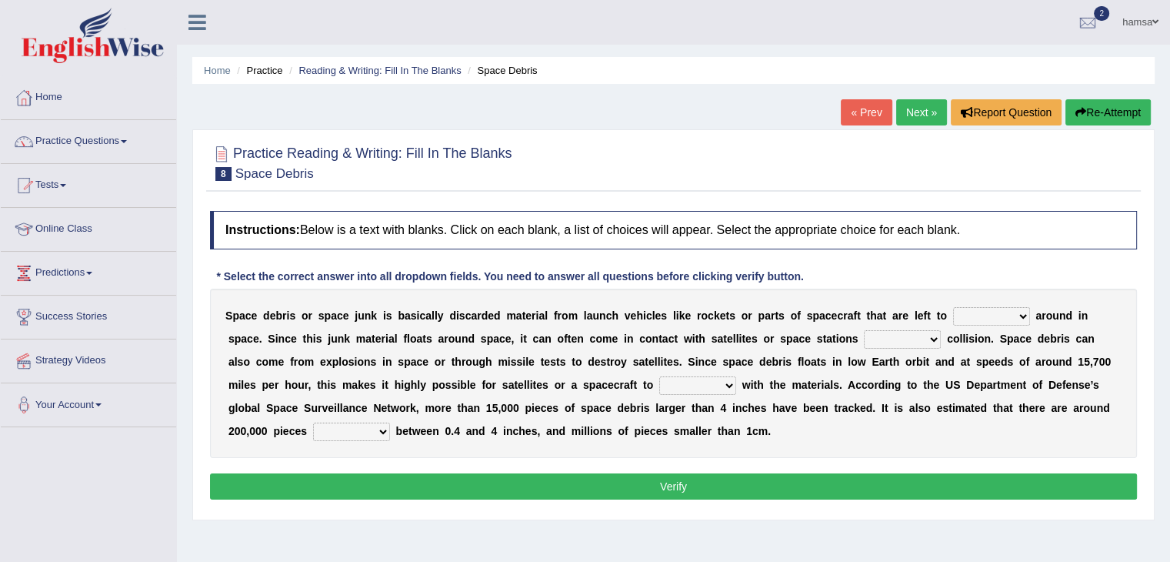
click at [1019, 311] on select "twist center roam loll" at bounding box center [991, 316] width 77 height 18
select select "roam"
click at [953, 307] on select "twist center roam loll" at bounding box center [991, 316] width 77 height 18
click at [929, 339] on select "risks risk risked risking" at bounding box center [902, 339] width 77 height 18
select select "risking"
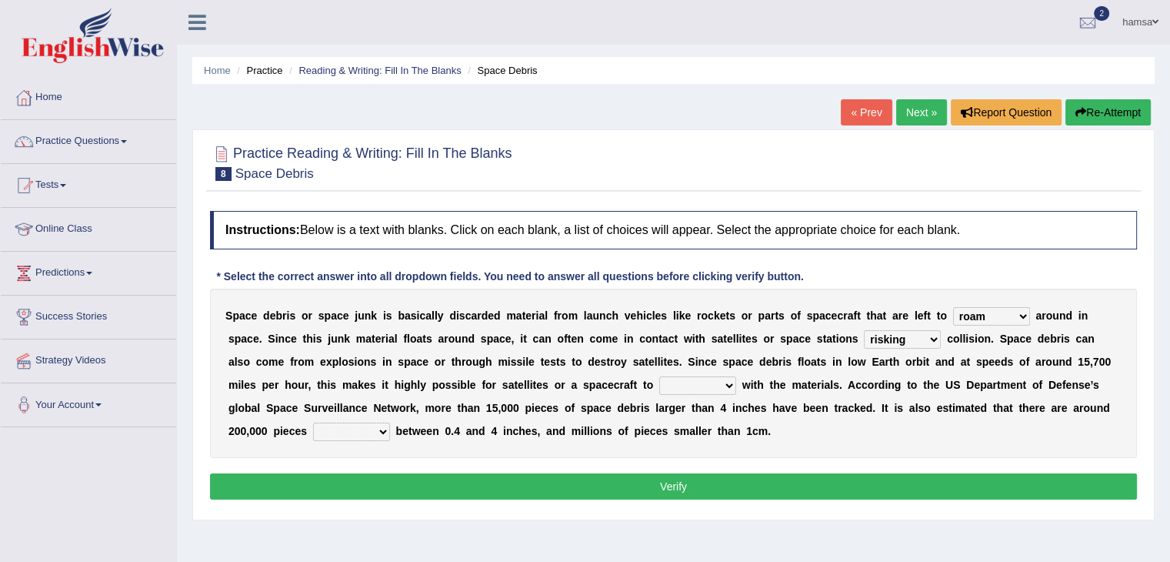
click at [864, 330] on select "risks risk risked risking" at bounding box center [902, 339] width 77 height 18
click at [692, 385] on select "collect collate collide collocate" at bounding box center [697, 385] width 77 height 18
select select "collocate"
click at [659, 376] on select "collect collate collide collocate" at bounding box center [697, 385] width 77 height 18
click at [335, 428] on select "sized sizing size sizes" at bounding box center [351, 431] width 77 height 18
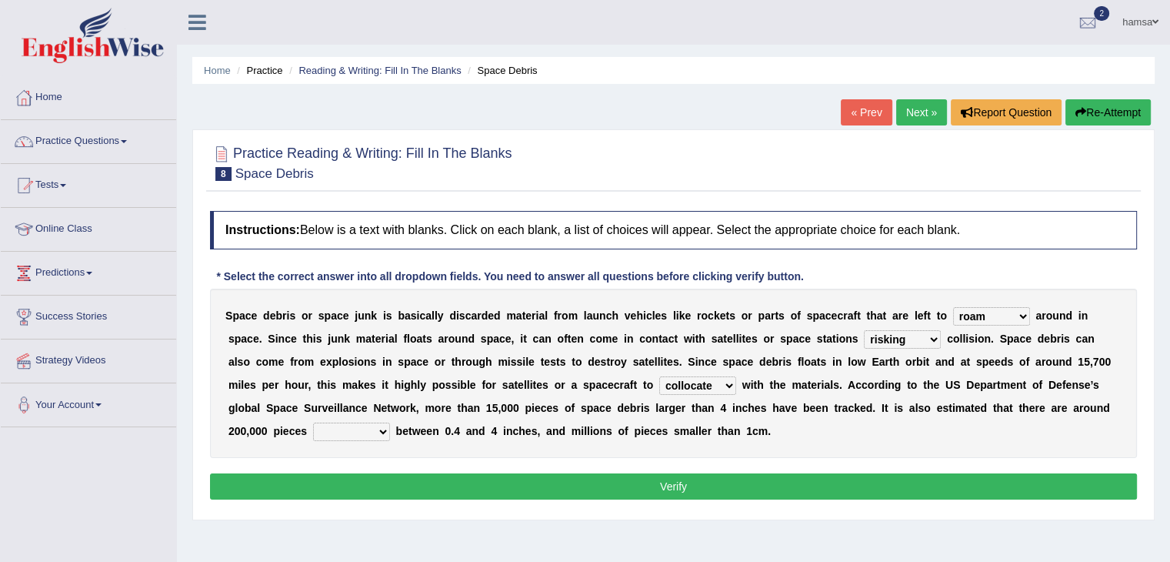
select select "sized"
click at [313, 422] on select "sized sizing size sizes" at bounding box center [351, 431] width 77 height 18
click at [448, 490] on button "Verify" at bounding box center [673, 486] width 927 height 26
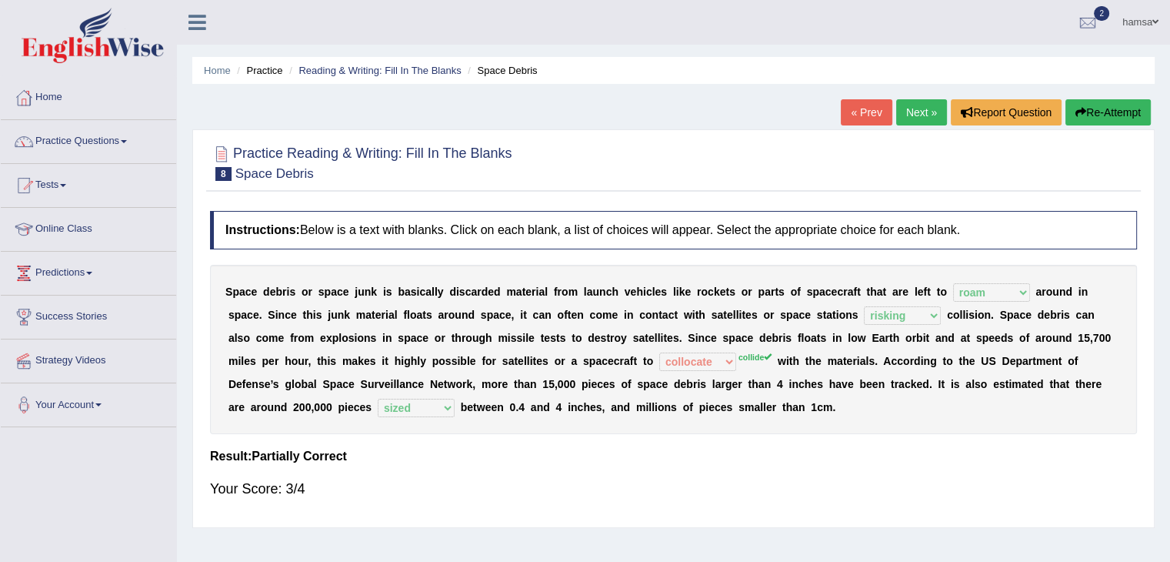
click at [915, 115] on link "Next »" at bounding box center [921, 112] width 51 height 26
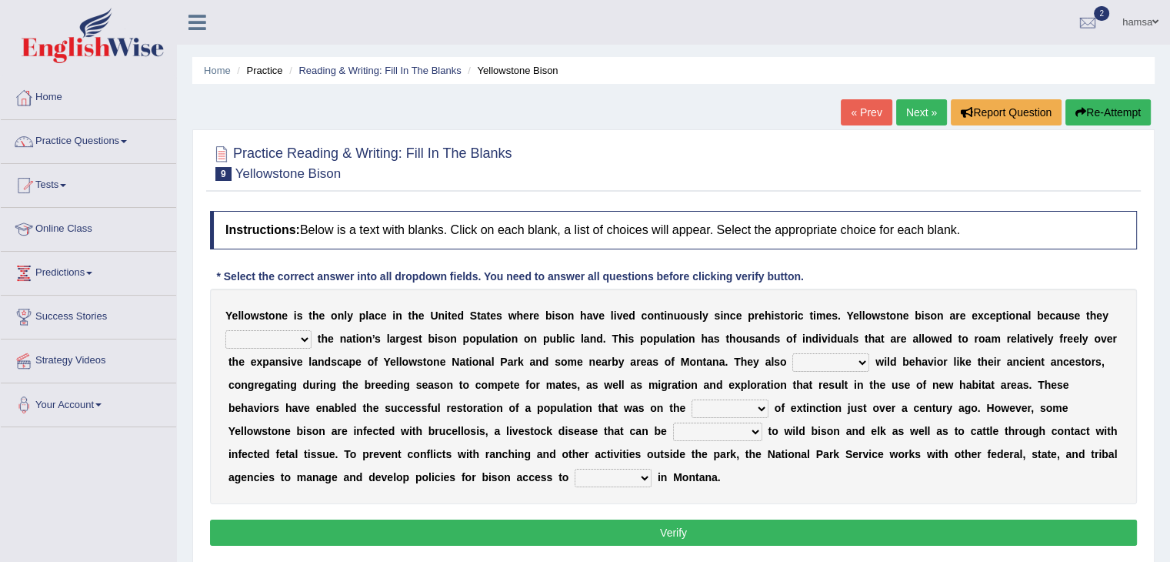
click at [302, 341] on select "congregate comprise consist compromise" at bounding box center [268, 339] width 86 height 18
select select "congregate"
click at [225, 330] on select "congregate comprise consist compromise" at bounding box center [268, 339] width 86 height 18
click at [849, 364] on select "exhibit disregard resist encourage" at bounding box center [830, 362] width 77 height 18
select select "exhibit"
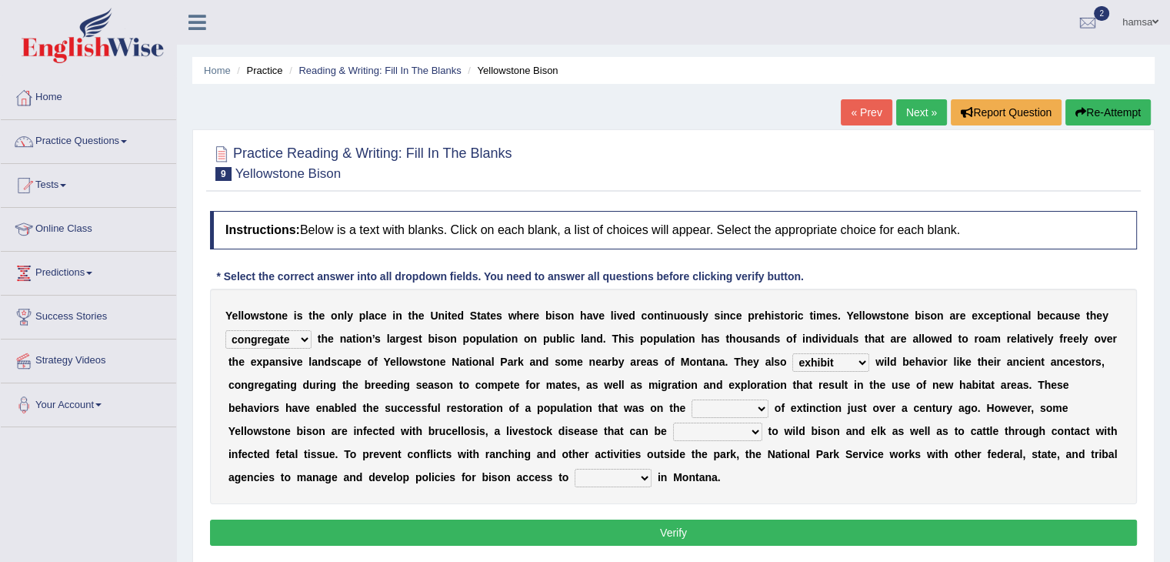
click at [792, 353] on select "exhibit disregard resist encourage" at bounding box center [830, 362] width 77 height 18
click at [754, 401] on select "brine brink danger brindle" at bounding box center [730, 408] width 77 height 18
select select "danger"
click at [692, 399] on select "brine brink danger brindle" at bounding box center [730, 408] width 77 height 18
click at [724, 432] on select "transplanted transported transgressed transmitted" at bounding box center [717, 431] width 89 height 18
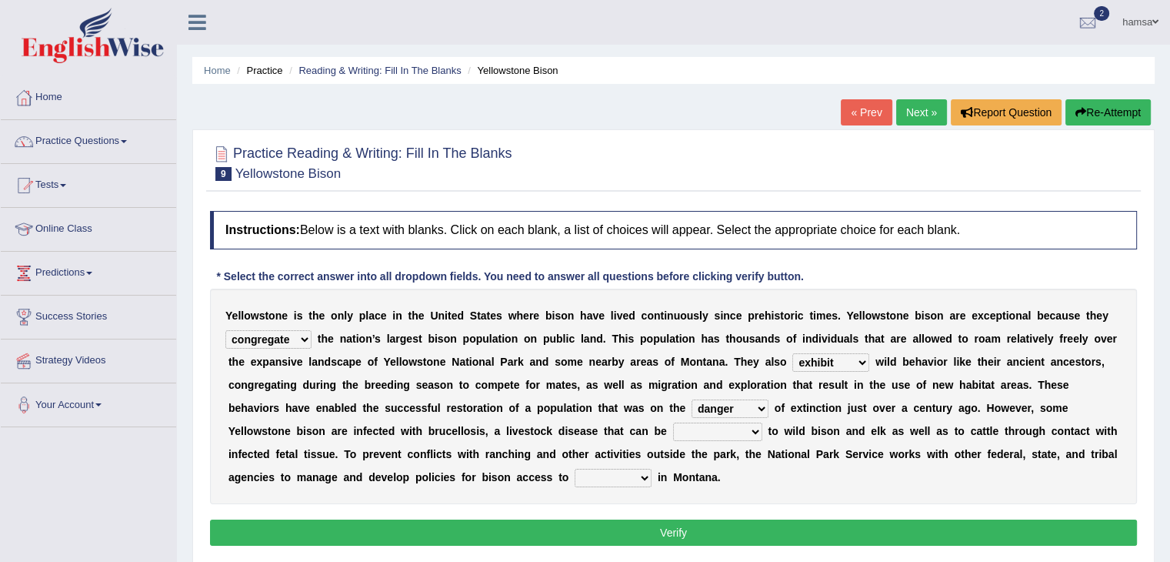
select select "transmitted"
click at [673, 422] on select "transplanted transported transgressed transmitted" at bounding box center [717, 431] width 89 height 18
click at [639, 475] on select "habitat habitat habitant food" at bounding box center [613, 478] width 77 height 18
select select "habitat"
click at [575, 469] on select "habitat habitat habitant food" at bounding box center [613, 478] width 77 height 18
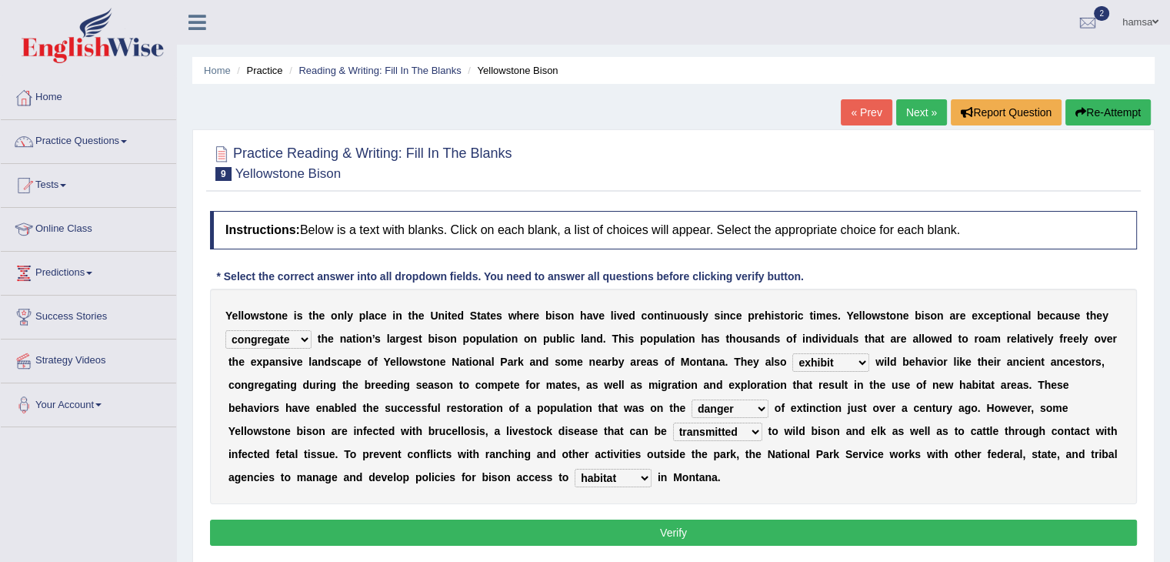
click at [666, 525] on button "Verify" at bounding box center [673, 532] width 927 height 26
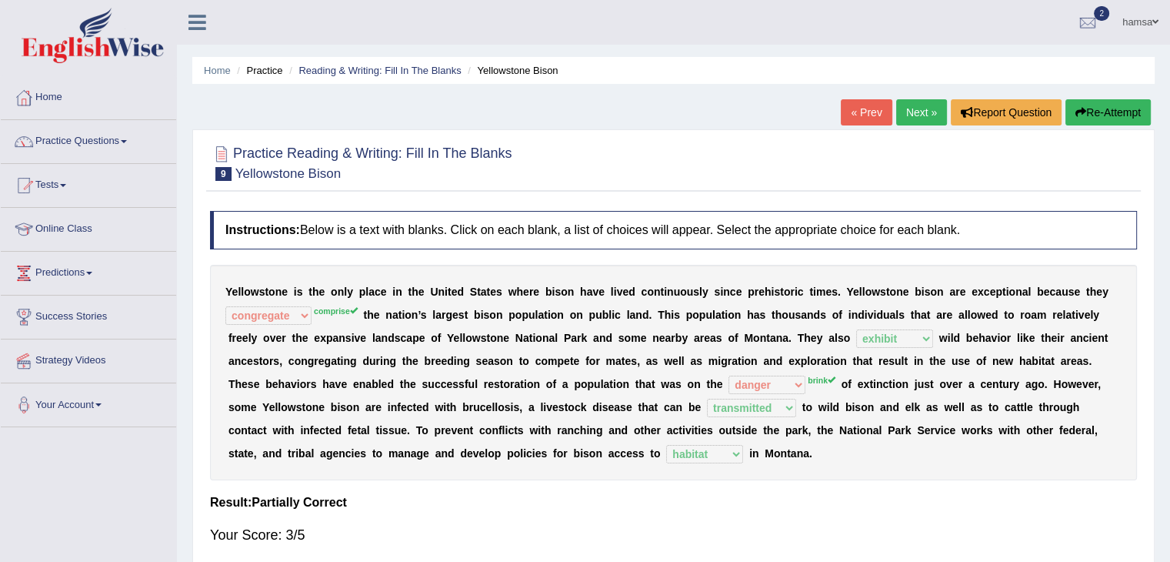
click at [910, 117] on link "Next »" at bounding box center [921, 112] width 51 height 26
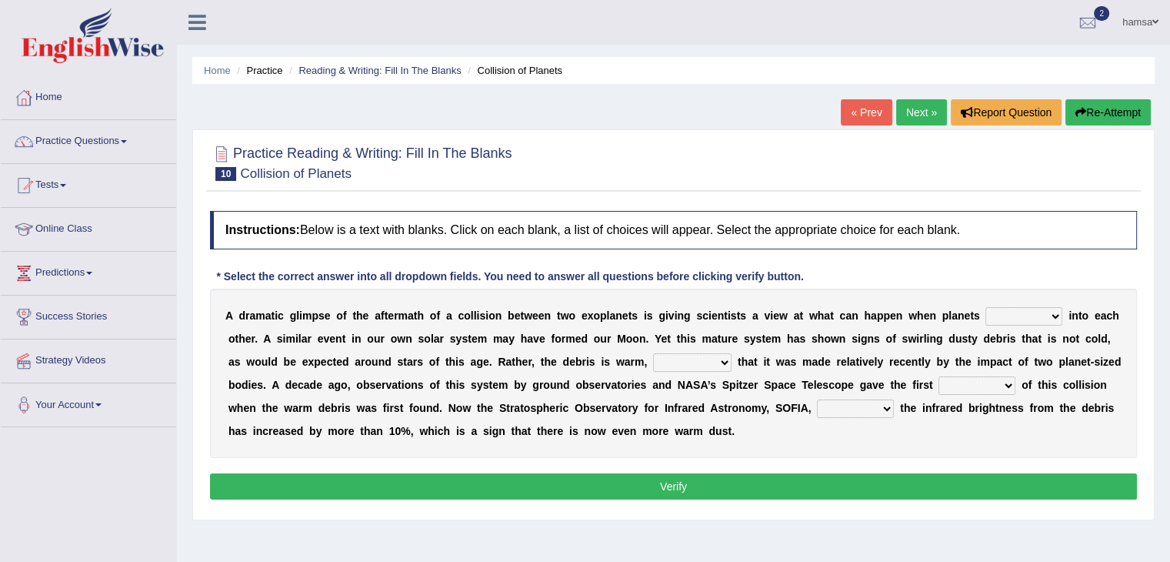
click at [1046, 308] on select "crash explore roam implode" at bounding box center [1024, 316] width 77 height 18
select select "crash"
click at [986, 307] on select "crash explore roam implode" at bounding box center [1024, 316] width 77 height 18
click at [709, 367] on select "reinforcing sentencing forging conducing" at bounding box center [692, 362] width 78 height 18
select select "reinforcing"
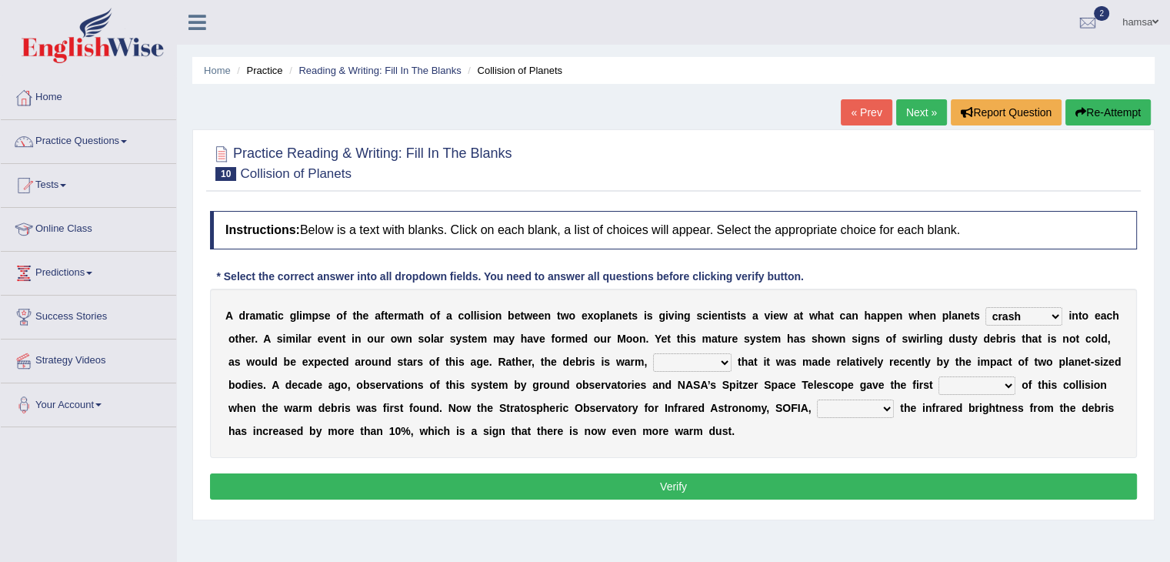
click at [653, 353] on select "reinforcing sentencing forging conducing" at bounding box center [692, 362] width 78 height 18
click at [881, 405] on select "concealed revealed repealed unsealed" at bounding box center [855, 408] width 77 height 18
select select "revealed"
click at [817, 399] on select "concealed revealed repealed unsealed" at bounding box center [855, 408] width 77 height 18
click at [649, 491] on button "Verify" at bounding box center [673, 486] width 927 height 26
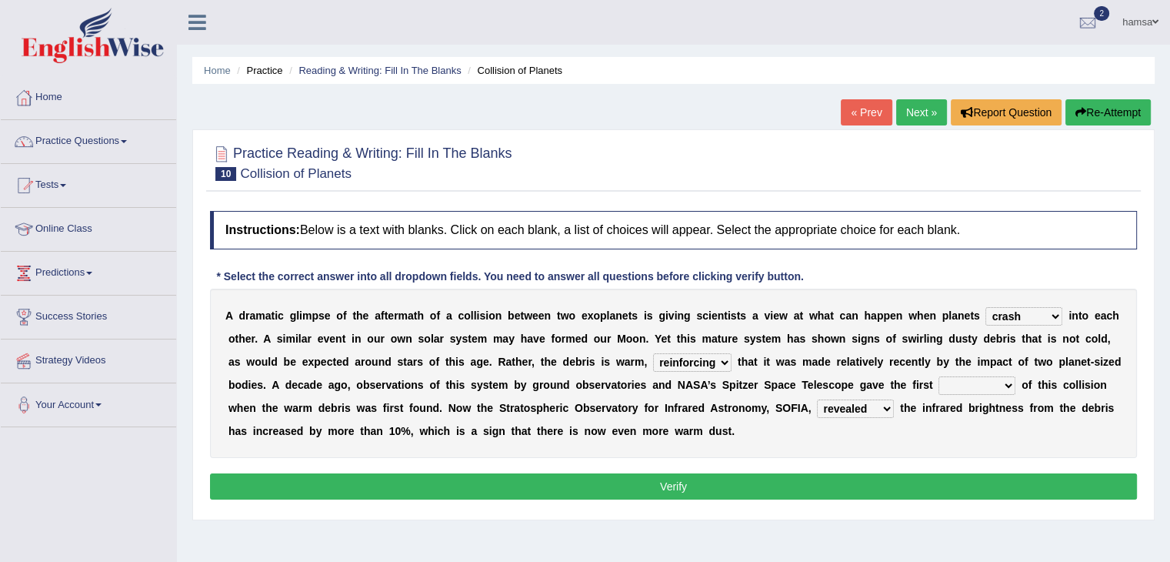
click at [1007, 383] on select "pints faints hints taints" at bounding box center [977, 385] width 77 height 18
select select "hints"
click at [939, 376] on select "pints faints hints taints" at bounding box center [977, 385] width 77 height 18
click at [833, 487] on button "Verify" at bounding box center [673, 486] width 927 height 26
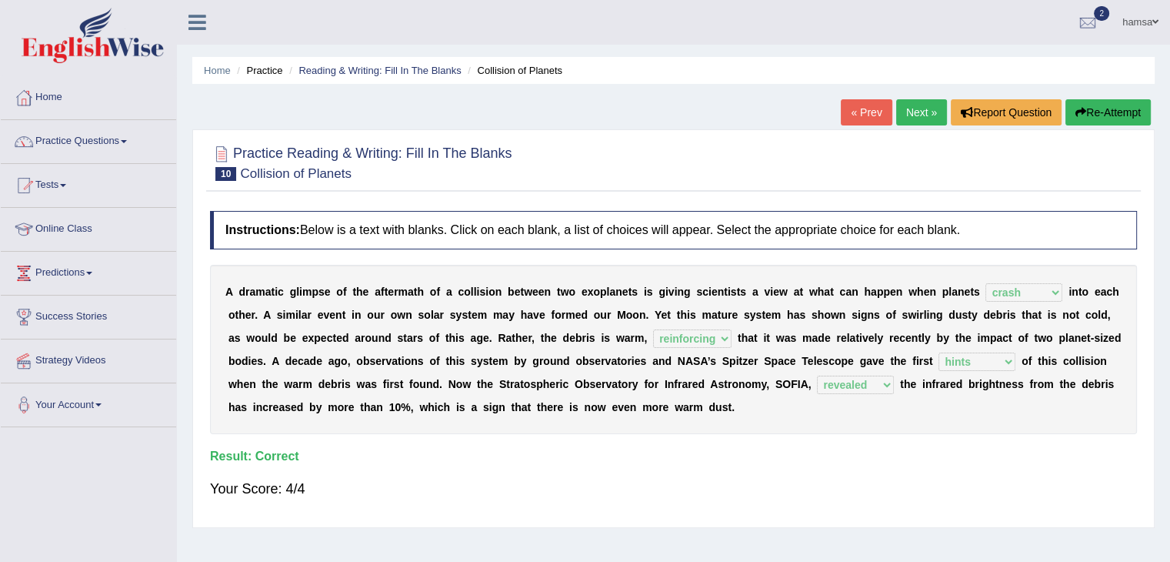
click at [906, 118] on link "Next »" at bounding box center [921, 112] width 51 height 26
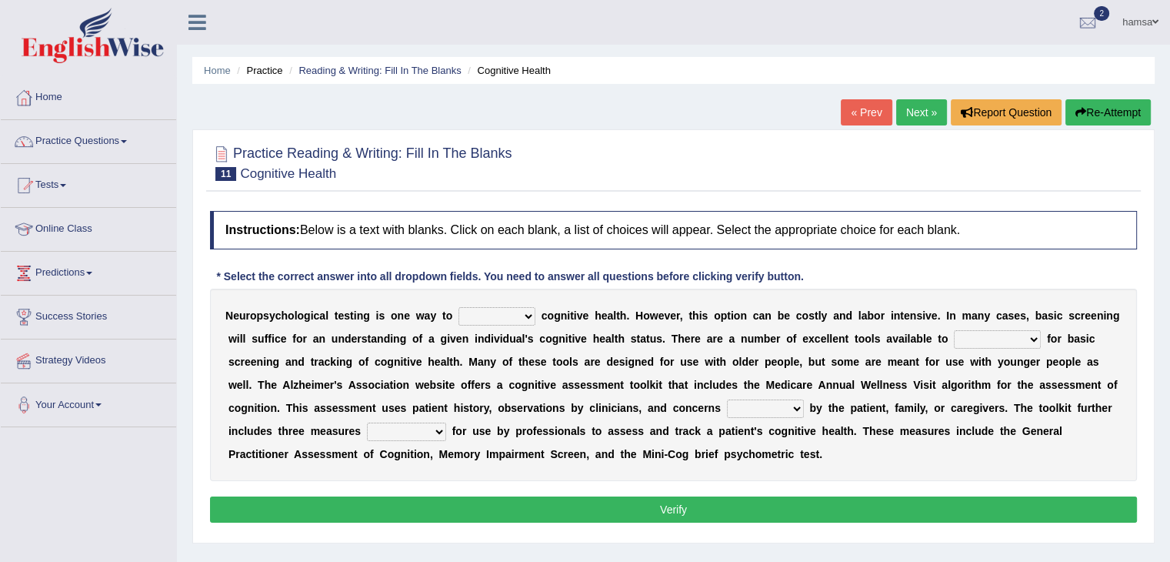
click at [530, 312] on select "obsess assess possess access" at bounding box center [497, 316] width 77 height 18
select select "assess"
click at [459, 307] on select "obsess assess possess access" at bounding box center [497, 316] width 77 height 18
click at [1028, 340] on select "stationers practitioners petitioners questioners" at bounding box center [997, 339] width 87 height 18
select select "practitioners"
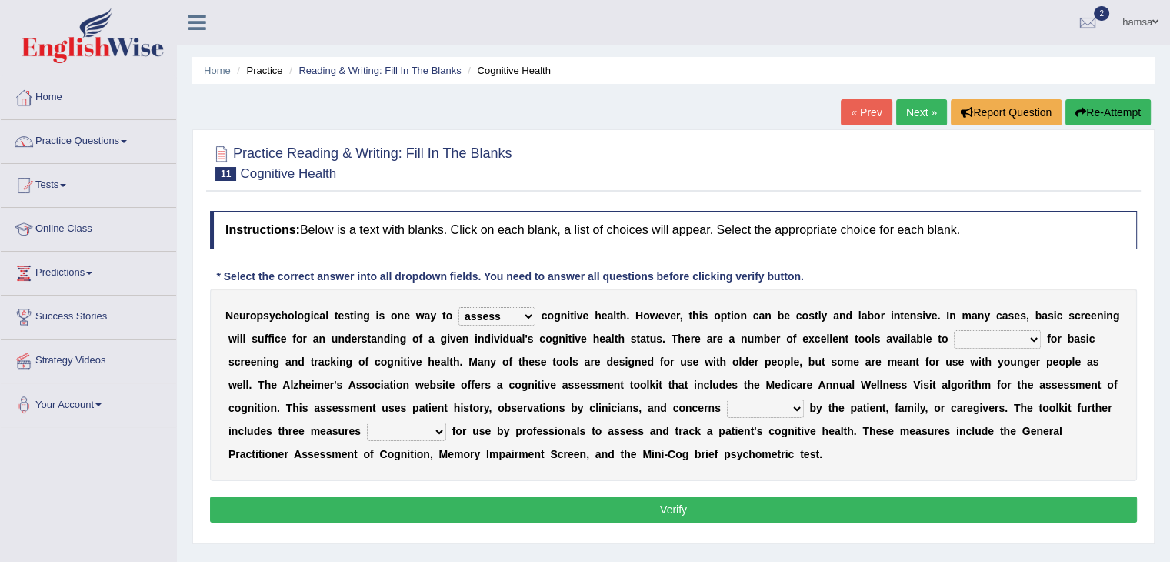
click at [954, 330] on select "stationers practitioners petitioners questioners" at bounding box center [997, 339] width 87 height 18
click at [804, 408] on b at bounding box center [807, 408] width 6 height 12
click at [794, 402] on select "raised rising arising praised" at bounding box center [765, 408] width 77 height 18
select select "raised"
click at [727, 399] on select "raised rising arising praised" at bounding box center [765, 408] width 77 height 18
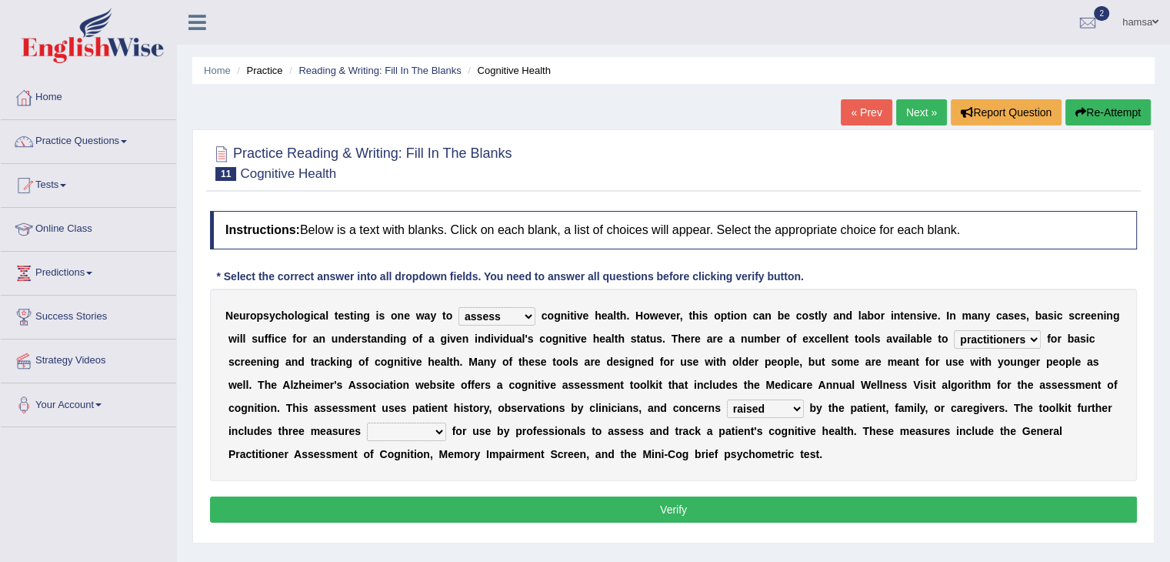
click at [441, 429] on select "validated intimidated dilapidated antedated" at bounding box center [406, 431] width 79 height 18
select select "validated"
click at [367, 422] on select "validated intimidated dilapidated antedated" at bounding box center [406, 431] width 79 height 18
click at [609, 502] on button "Verify" at bounding box center [673, 509] width 927 height 26
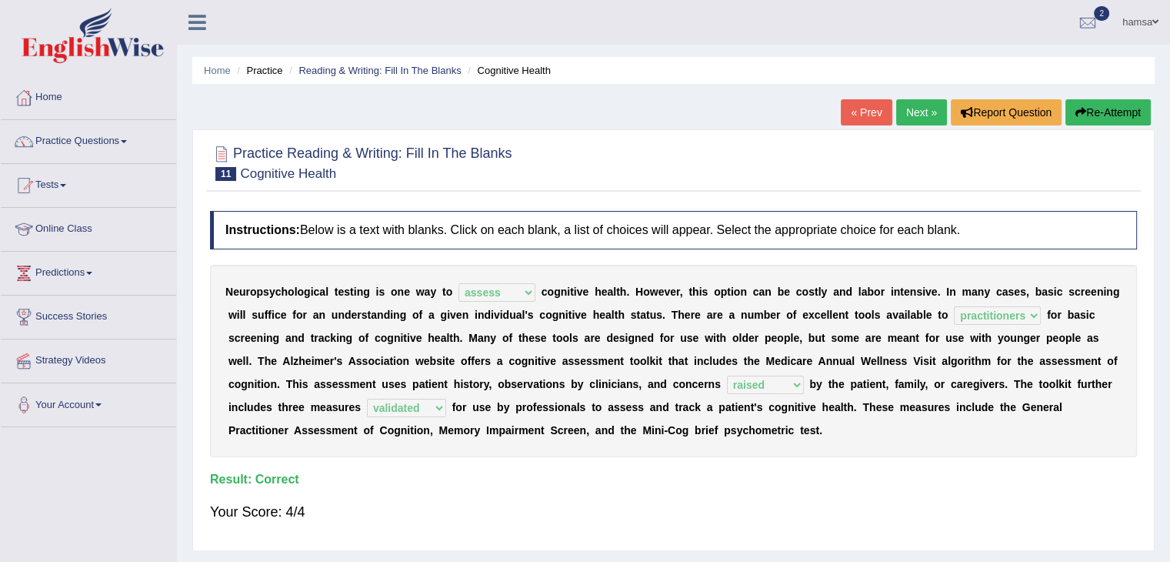
click at [906, 106] on link "Next »" at bounding box center [921, 112] width 51 height 26
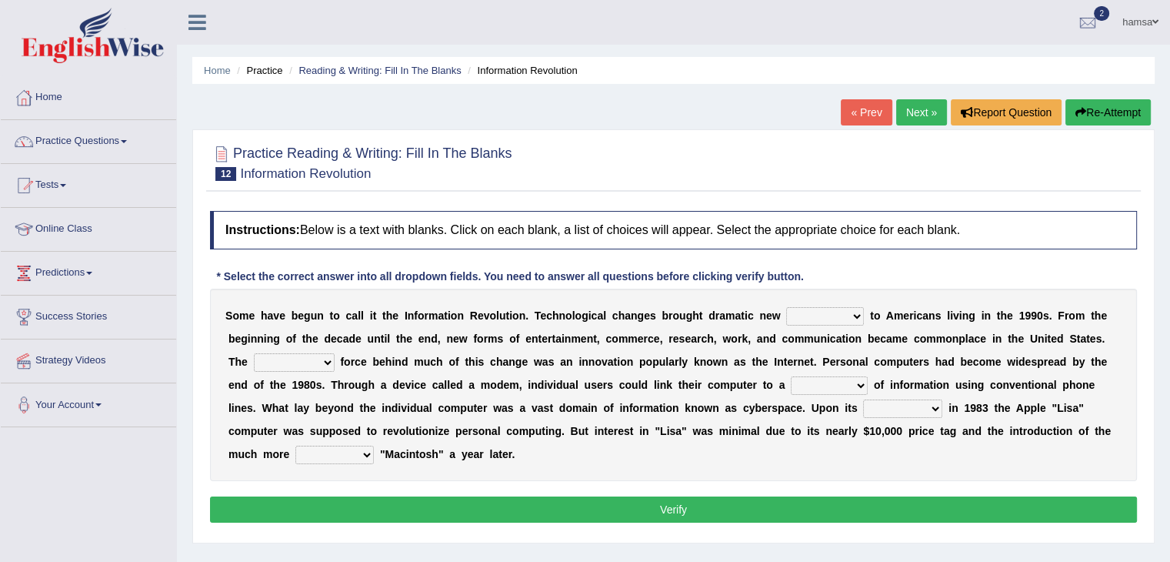
click at [852, 315] on select "challenges puzzles options confusion" at bounding box center [825, 316] width 78 height 18
select select "options"
click at [786, 307] on select "challenges puzzles options confusion" at bounding box center [825, 316] width 78 height 18
click at [315, 361] on select "unremitting uninspiring driving insinuating" at bounding box center [294, 362] width 81 height 18
select select "insinuating"
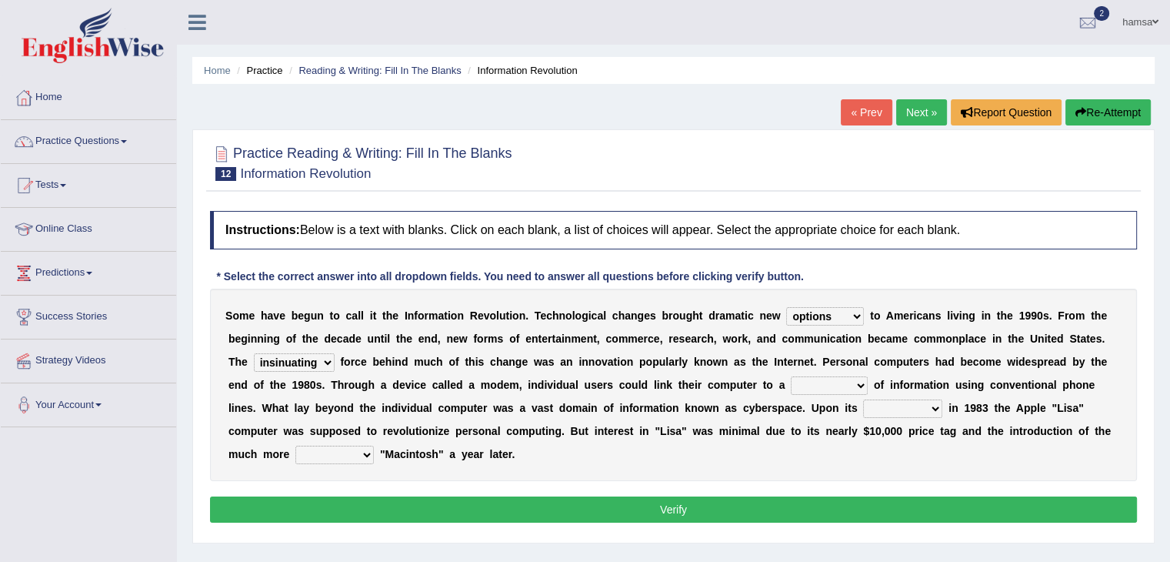
click at [254, 353] on select "unremitting uninspiring driving insinuating" at bounding box center [294, 362] width 81 height 18
click at [849, 385] on select "magnitude bulk wealth volume" at bounding box center [829, 385] width 77 height 18
select select "bulk"
click at [791, 376] on select "magnitude bulk wealth volume" at bounding box center [829, 385] width 77 height 18
click at [934, 409] on select "relief release publication emission" at bounding box center [902, 408] width 79 height 18
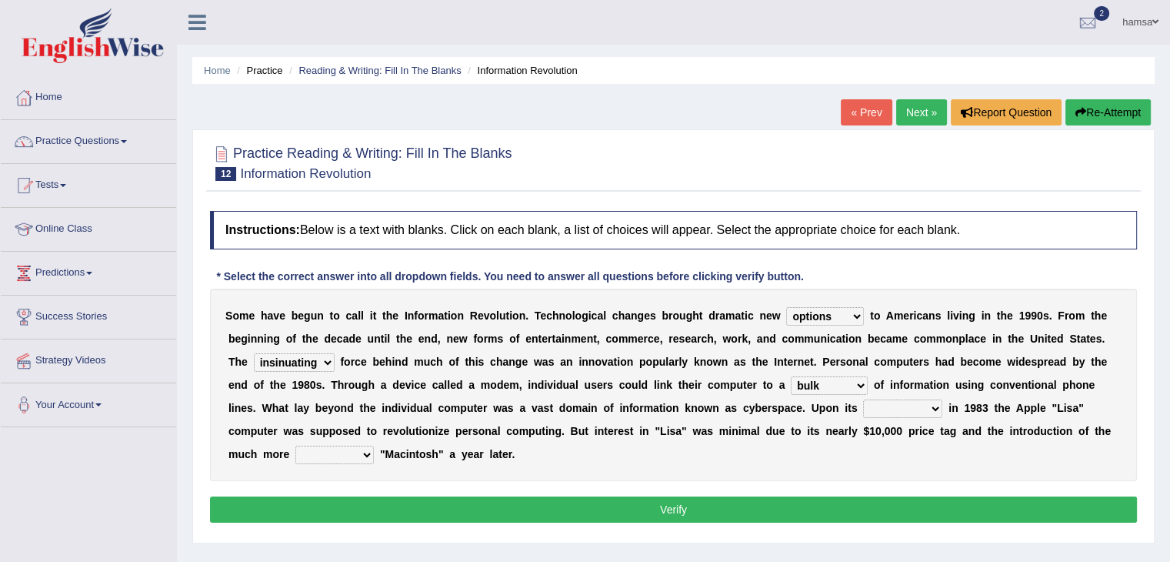
select select "release"
click at [863, 399] on select "relief release publication emission" at bounding box center [902, 408] width 79 height 18
click at [367, 458] on select "convenient affordable advanced formidable" at bounding box center [334, 454] width 78 height 18
select select "affordable"
click at [295, 445] on select "convenient affordable advanced formidable" at bounding box center [334, 454] width 78 height 18
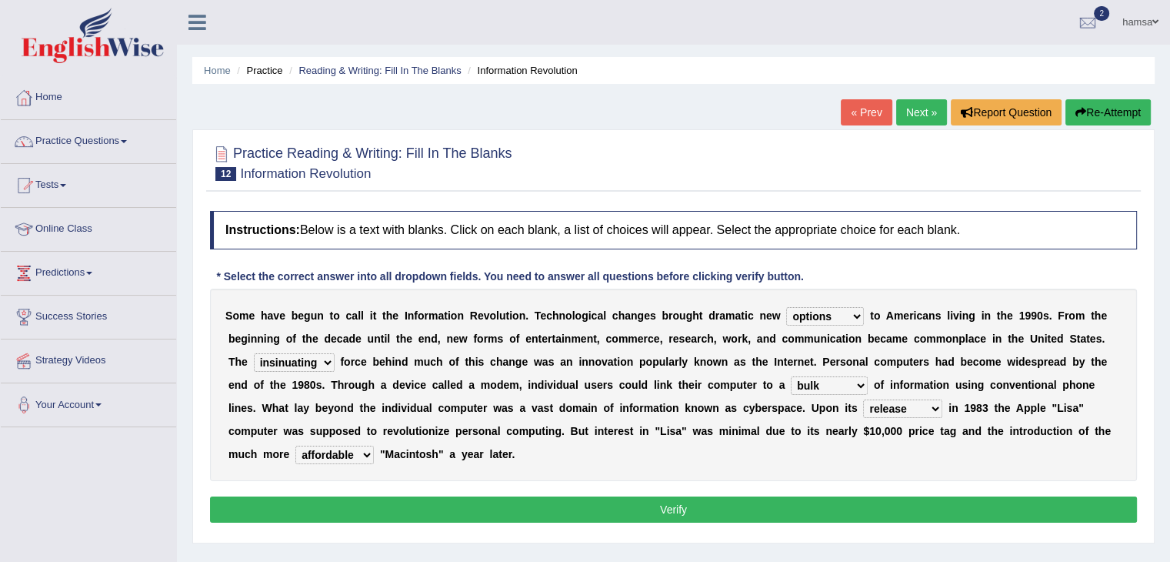
click at [514, 511] on button "Verify" at bounding box center [673, 509] width 927 height 26
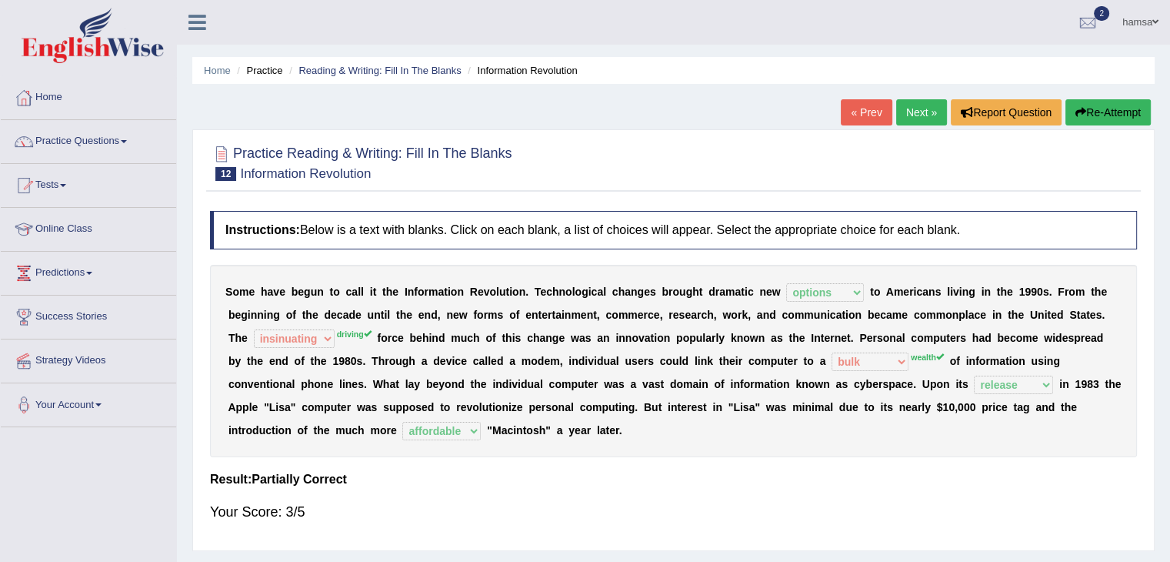
click at [914, 117] on link "Next »" at bounding box center [921, 112] width 51 height 26
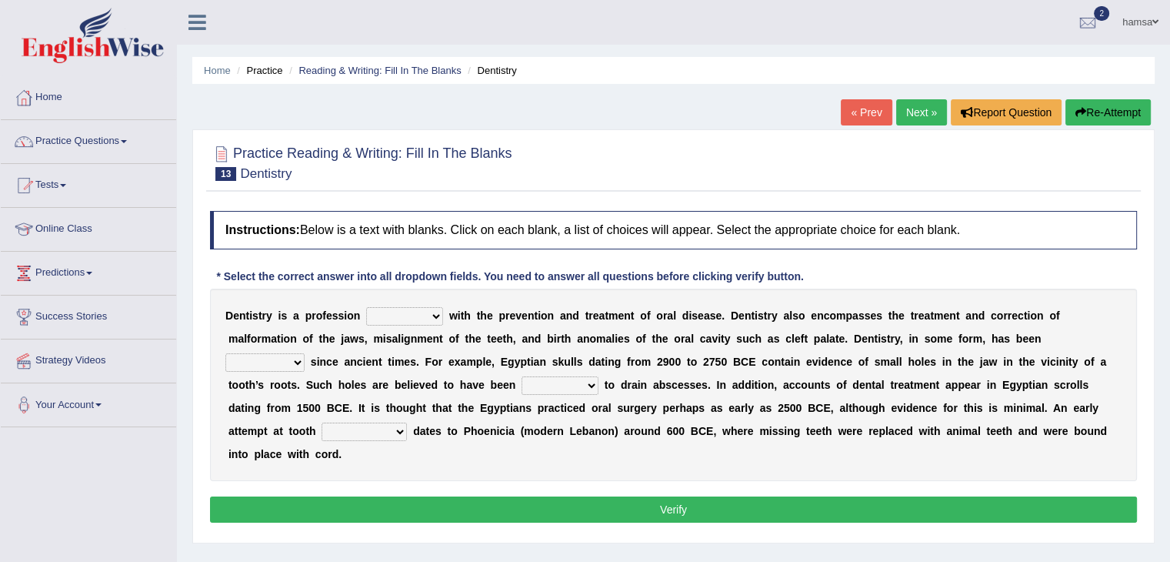
click at [431, 319] on select "agreed dealt concerned taken" at bounding box center [404, 316] width 77 height 18
select select "dealt"
click at [366, 307] on select "agreed dealt concerned taken" at bounding box center [404, 316] width 77 height 18
click at [299, 359] on select "criticized replaced practiced abandoned" at bounding box center [264, 362] width 79 height 18
select select "practiced"
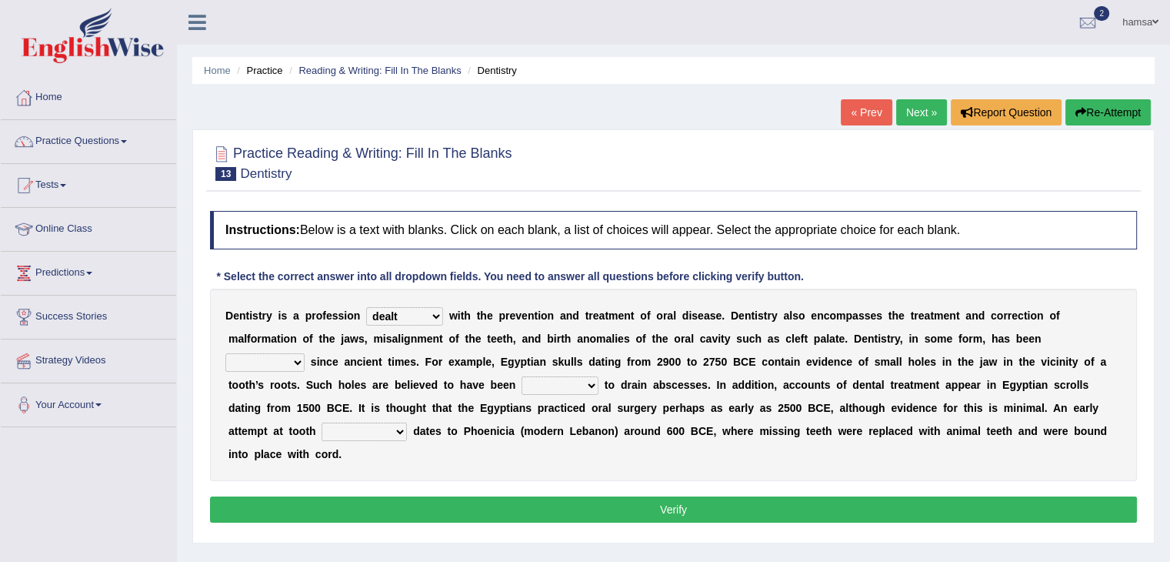
click at [225, 353] on select "criticized replaced practiced abandoned" at bounding box center [264, 362] width 79 height 18
click at [585, 386] on select "fluctuated laminated drilled sealed" at bounding box center [560, 385] width 77 height 18
click at [591, 379] on select "fluctuated laminated drilled sealed" at bounding box center [560, 385] width 77 height 18
select select "drilled"
click at [522, 376] on select "fluctuated laminated drilled sealed" at bounding box center [560, 385] width 77 height 18
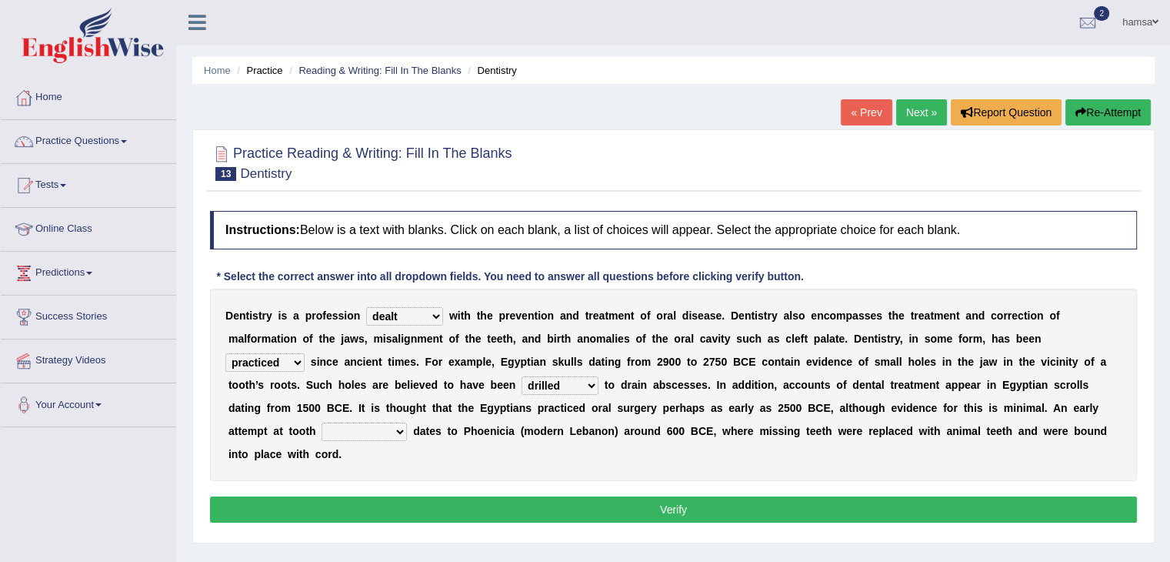
click at [402, 430] on select "reparation sacrament restitution replacement" at bounding box center [364, 431] width 85 height 18
select select "replacement"
click at [322, 422] on select "reparation sacrament restitution replacement" at bounding box center [364, 431] width 85 height 18
click at [463, 502] on button "Verify" at bounding box center [673, 509] width 927 height 26
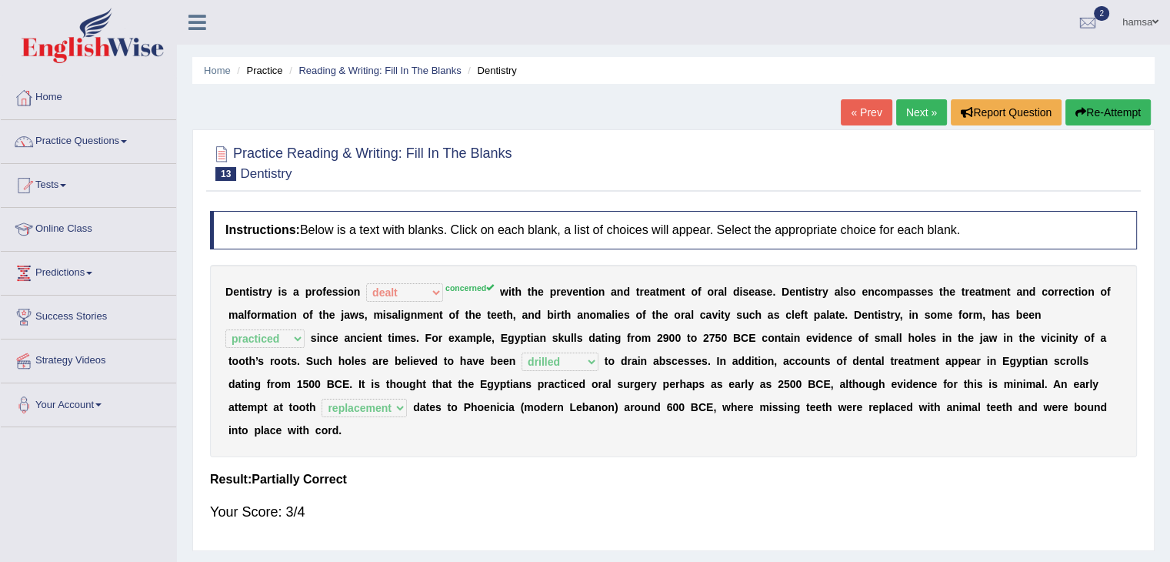
click at [907, 115] on link "Next »" at bounding box center [921, 112] width 51 height 26
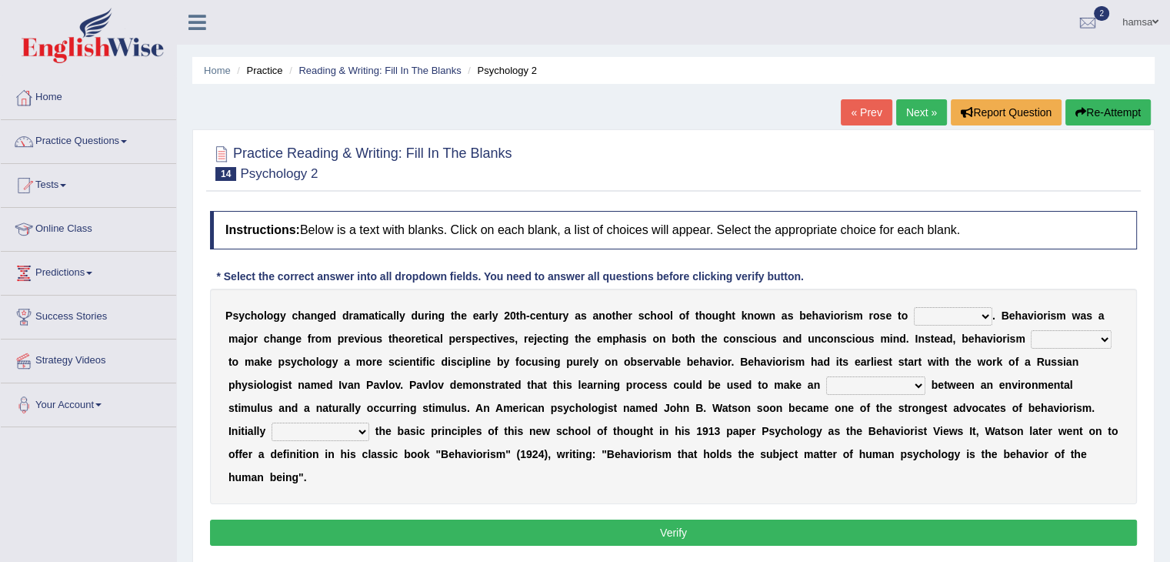
click at [985, 314] on select "dominance temptation challenge temper" at bounding box center [953, 316] width 78 height 18
select select "dominance"
click at [914, 307] on select "dominance temptation challenge temper" at bounding box center [953, 316] width 78 height 18
click at [1101, 339] on select "reproached reproved strove rewove" at bounding box center [1071, 339] width 81 height 18
select select "reproached"
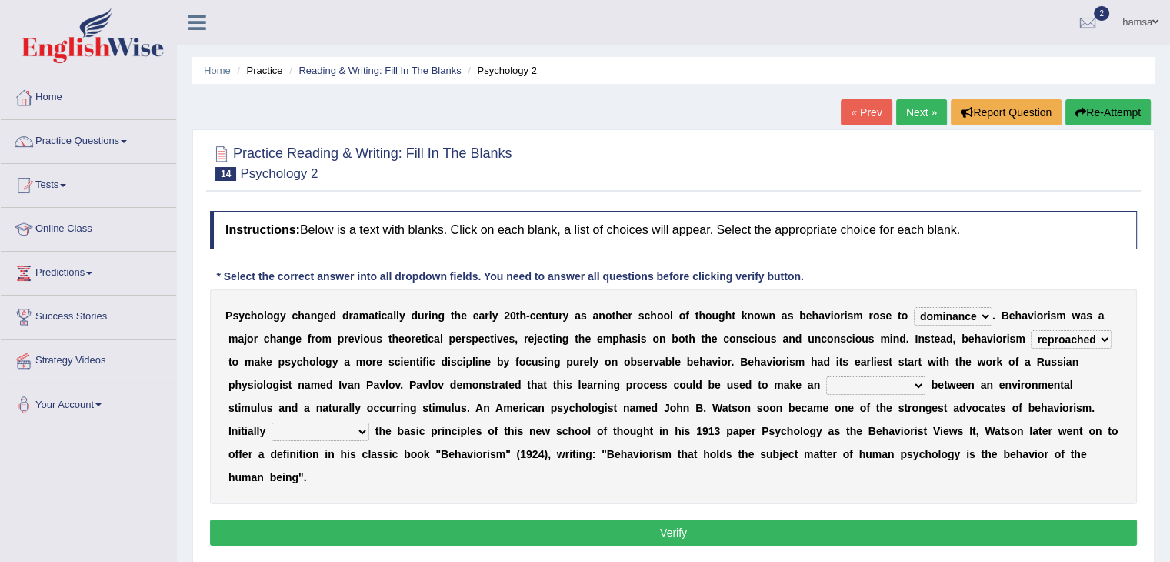
click at [1031, 330] on select "reproached reproved strove rewove" at bounding box center [1071, 339] width 81 height 18
click at [878, 382] on select "acclimatization association union combination" at bounding box center [875, 385] width 99 height 18
select select "association"
click at [826, 376] on select "acclimatization association union combination" at bounding box center [875, 385] width 99 height 18
click at [363, 429] on select "questioning foreshortening unburdening outlining" at bounding box center [321, 431] width 98 height 18
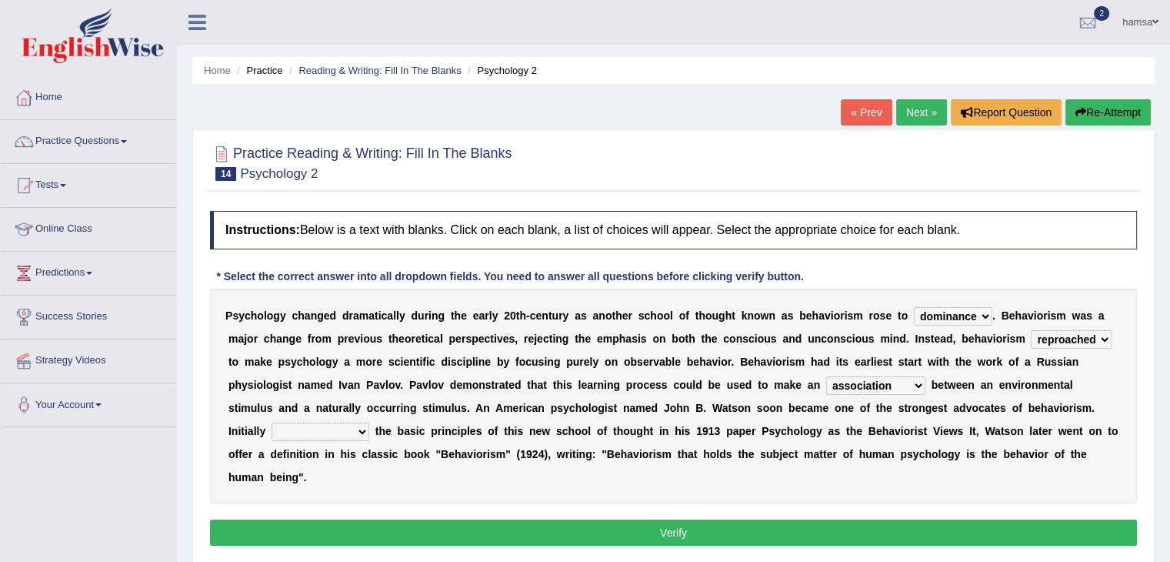
select select "outlining"
click at [272, 422] on select "questioning foreshortening unburdening outlining" at bounding box center [321, 431] width 98 height 18
click at [674, 537] on button "Verify" at bounding box center [673, 532] width 927 height 26
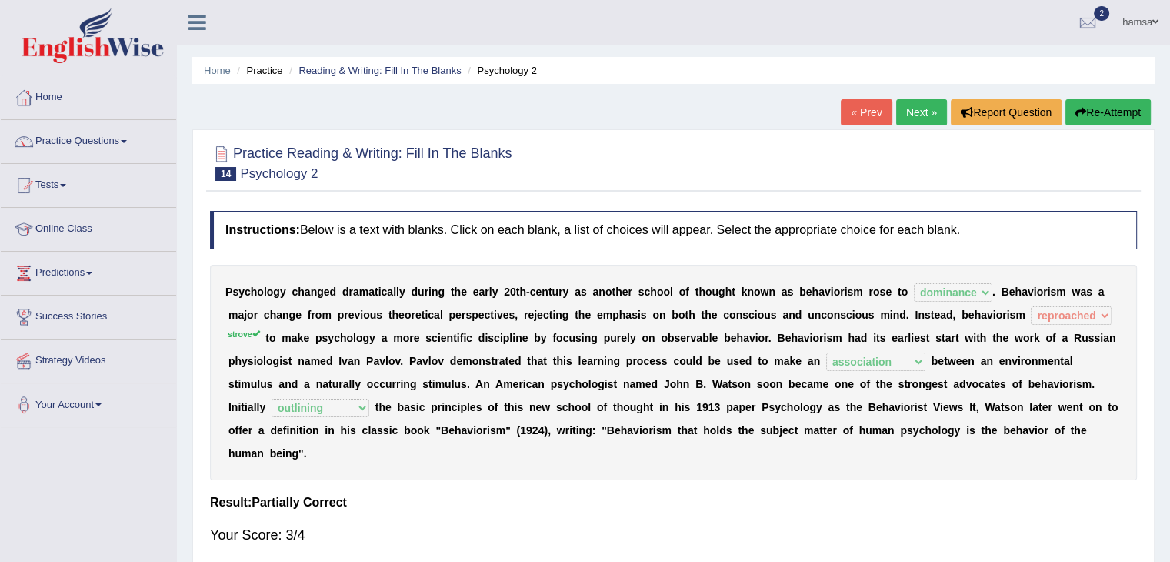
click at [912, 110] on link "Next »" at bounding box center [921, 112] width 51 height 26
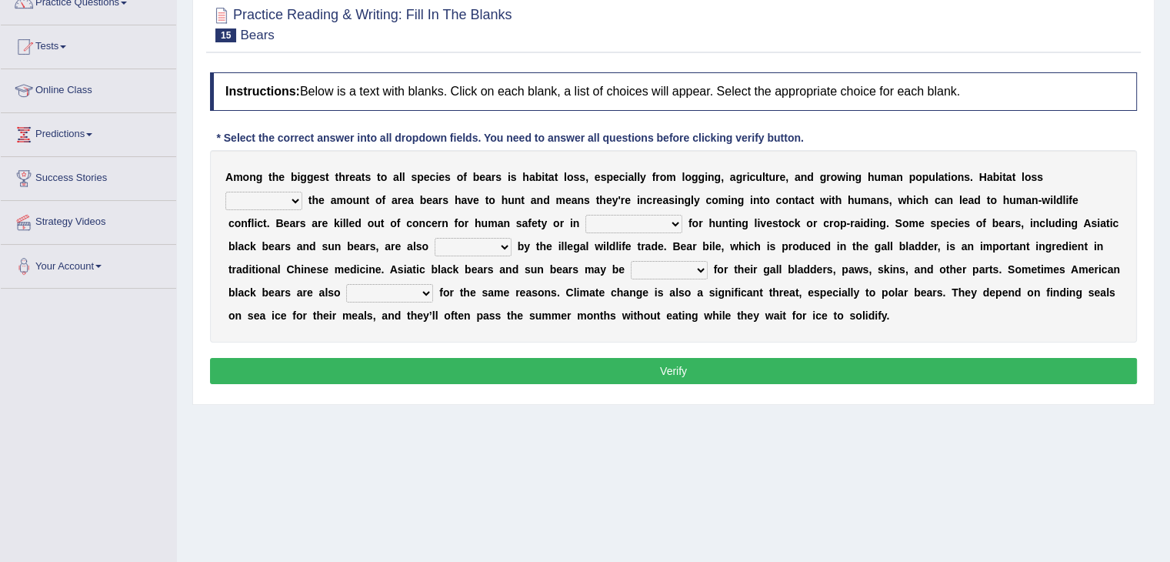
scroll to position [128, 0]
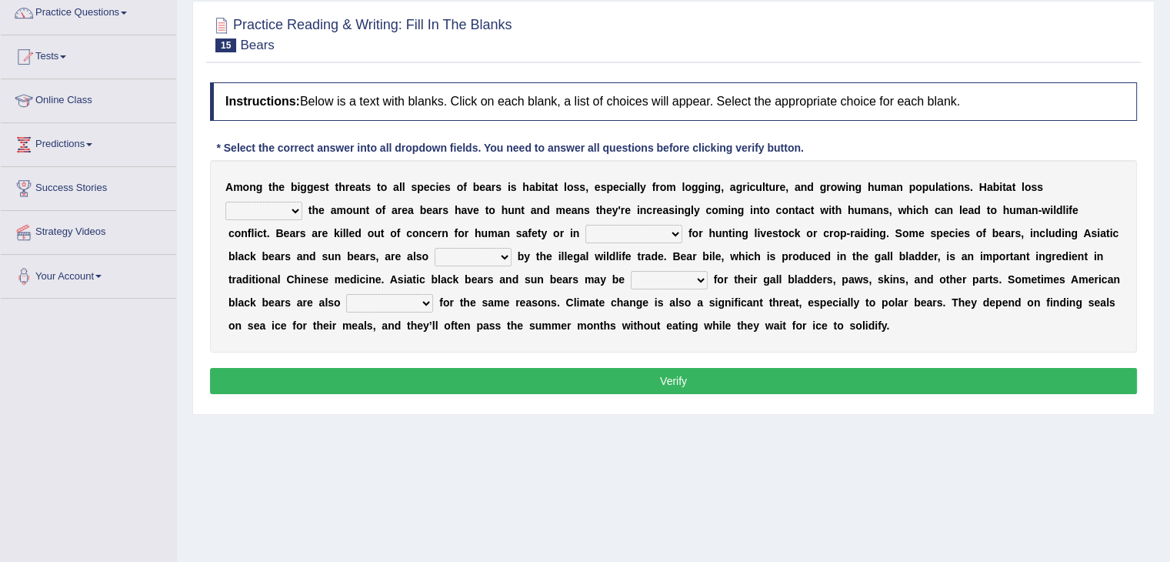
click at [292, 208] on select "increases reduces complies interacts" at bounding box center [263, 211] width 77 height 18
click at [225, 202] on select "increases reduces complies interacts" at bounding box center [263, 211] width 77 height 18
click at [291, 209] on select "increases reduces complies interacts" at bounding box center [263, 211] width 77 height 18
select select "increases"
click at [225, 202] on select "increases reduces complies interacts" at bounding box center [263, 211] width 77 height 18
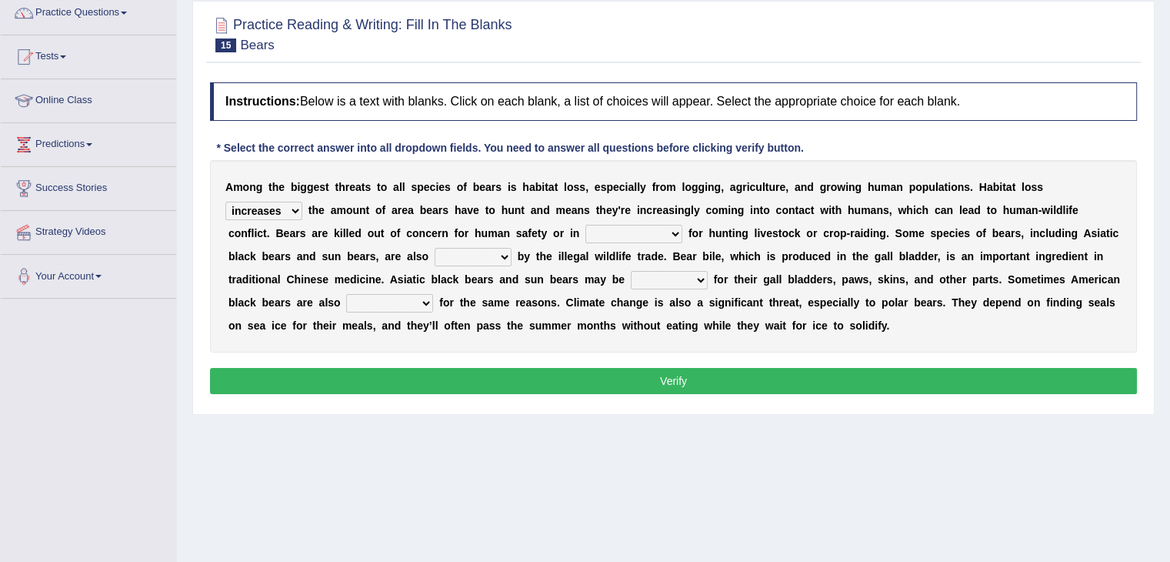
click at [676, 235] on select "coalition retaliation appreciation disinformation" at bounding box center [633, 234] width 97 height 18
select select "retaliation"
click at [585, 225] on select "coalition retaliation appreciation disinformation" at bounding box center [633, 234] width 97 height 18
click at [494, 257] on select "protected prohibited fattened threatened" at bounding box center [473, 257] width 77 height 18
select select "threatened"
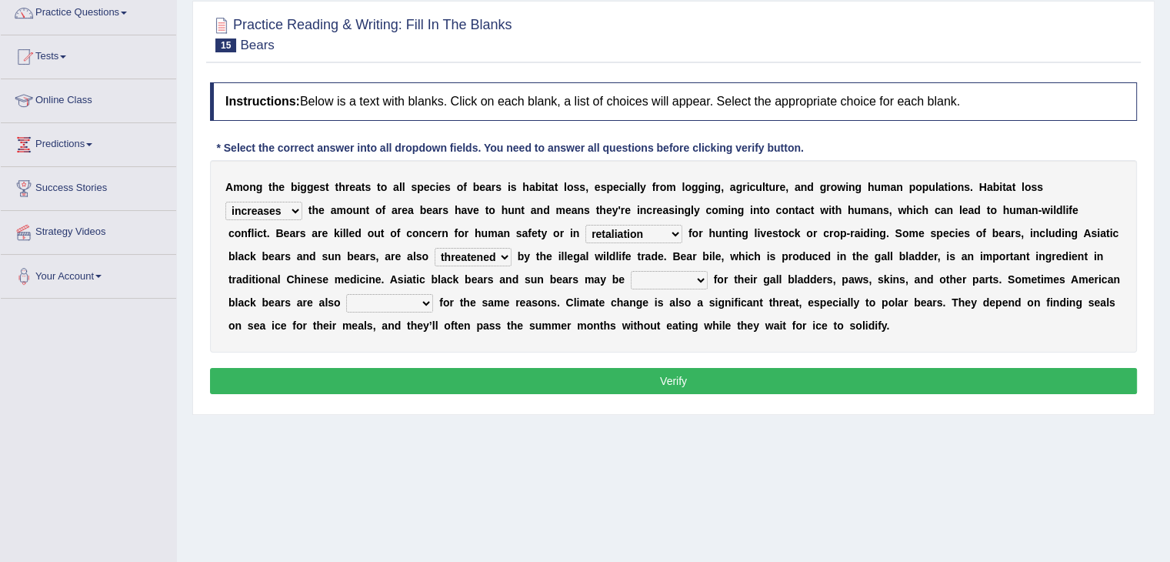
click at [435, 248] on select "protected prohibited fattened threatened" at bounding box center [473, 257] width 77 height 18
click at [702, 279] on select "poached squelched coached blenched" at bounding box center [669, 280] width 77 height 18
click at [696, 279] on select "poached squelched coached blenched" at bounding box center [669, 280] width 77 height 18
select select "squelched"
click at [631, 271] on select "poached squelched coached blenched" at bounding box center [669, 280] width 77 height 18
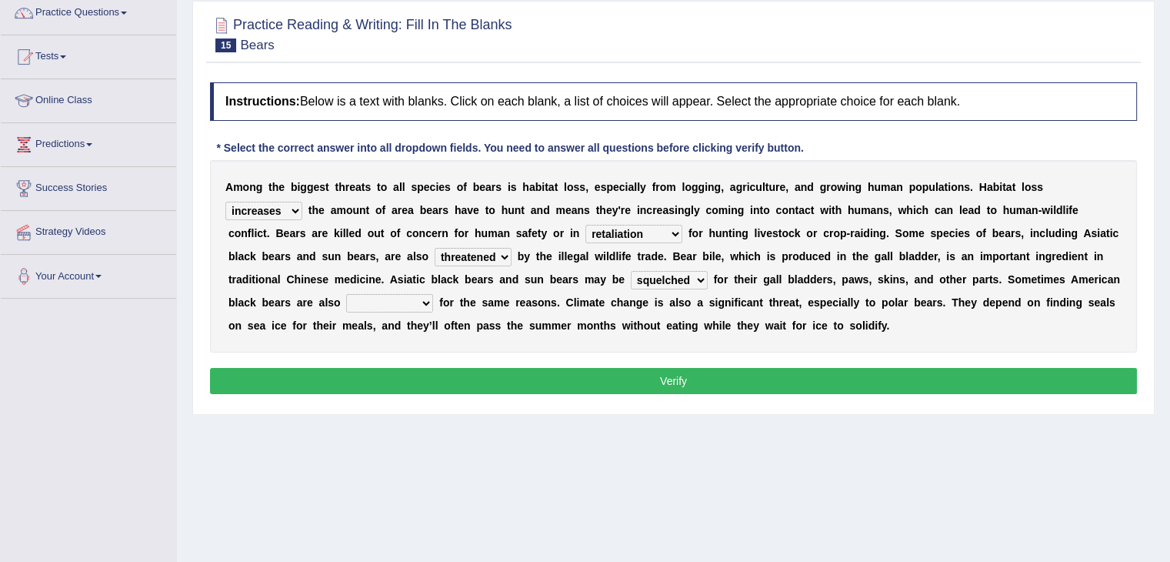
click at [302, 329] on div "A m o n g t h e b i g g e s t t h r e a t s t o a l l s p e c i e s o f b e a r…" at bounding box center [673, 256] width 927 height 192
click at [431, 299] on select "begot foreseen encountered targeted" at bounding box center [389, 303] width 87 height 18
select select "targeted"
click at [346, 294] on select "begot foreseen encountered targeted" at bounding box center [389, 303] width 87 height 18
click at [626, 375] on button "Verify" at bounding box center [673, 381] width 927 height 26
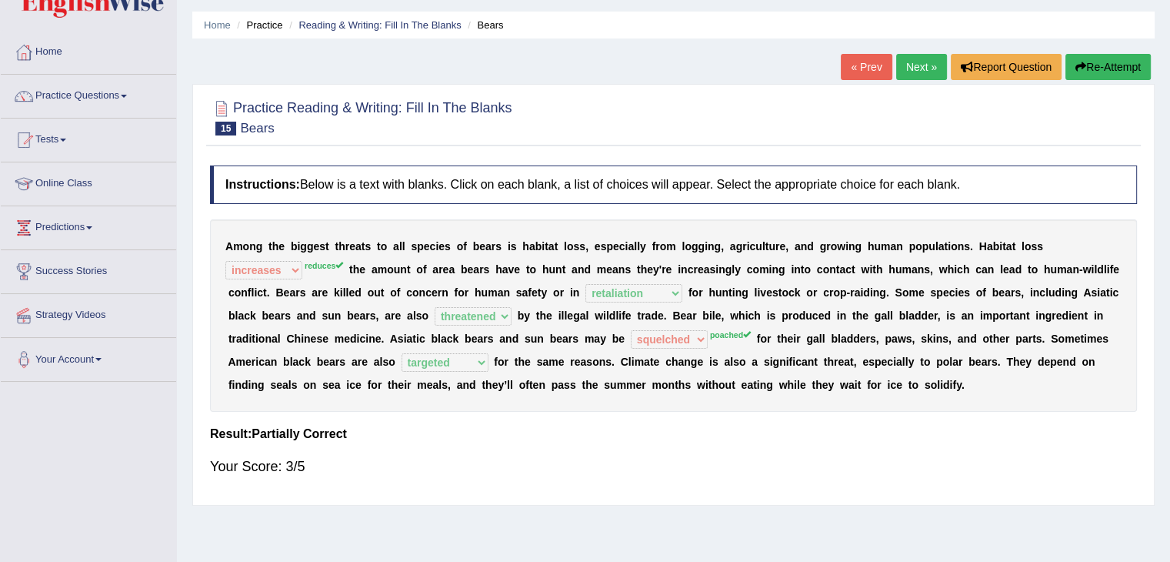
scroll to position [0, 0]
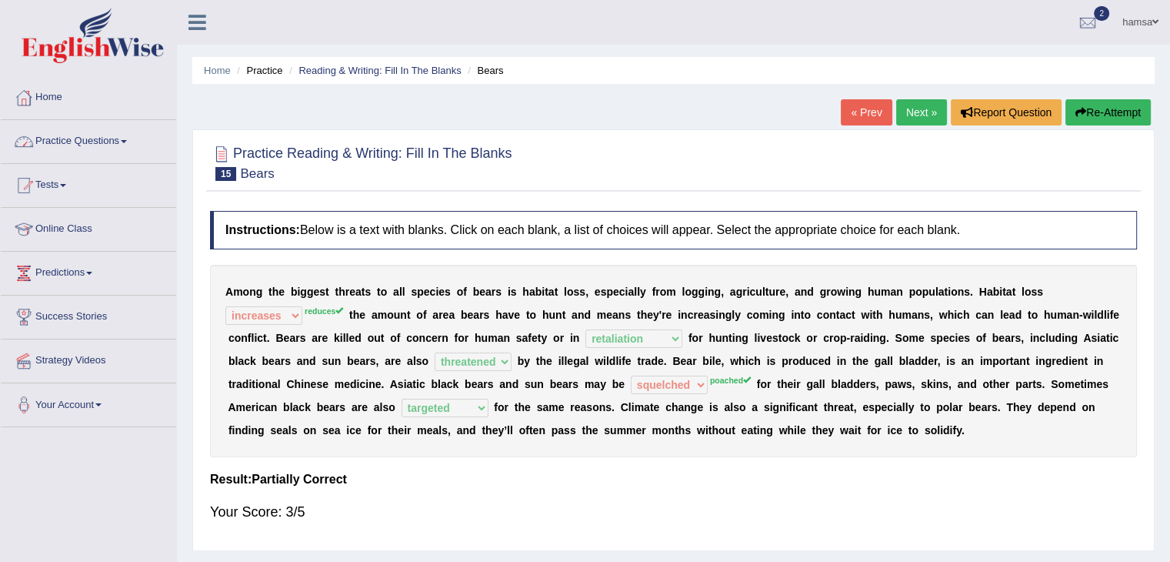
click at [134, 140] on link "Practice Questions" at bounding box center [88, 139] width 175 height 38
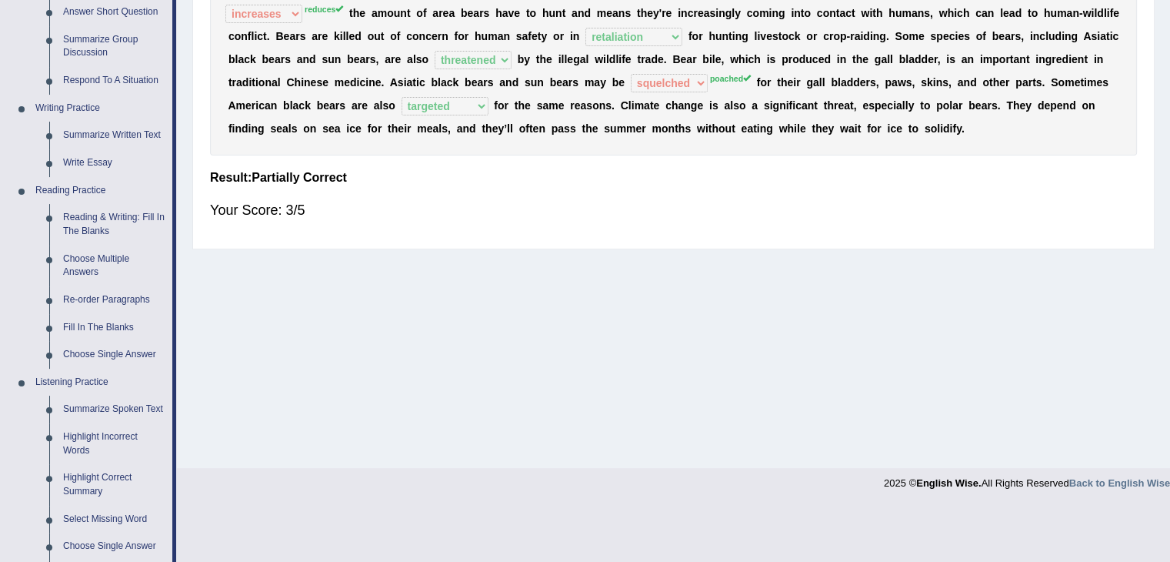
scroll to position [312, 0]
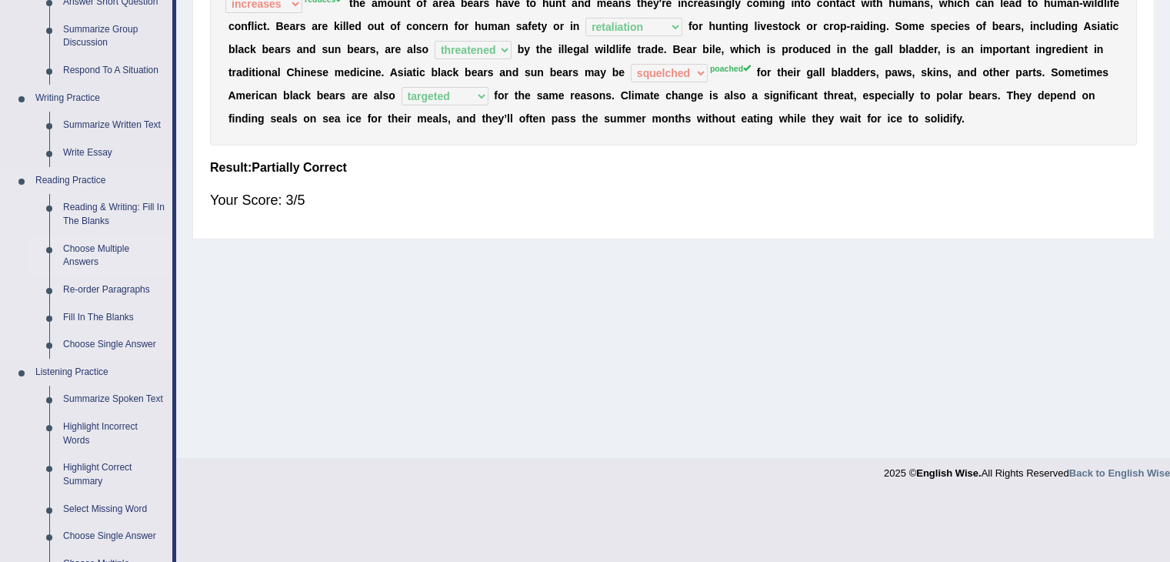
click at [102, 250] on link "Choose Multiple Answers" at bounding box center [114, 255] width 116 height 41
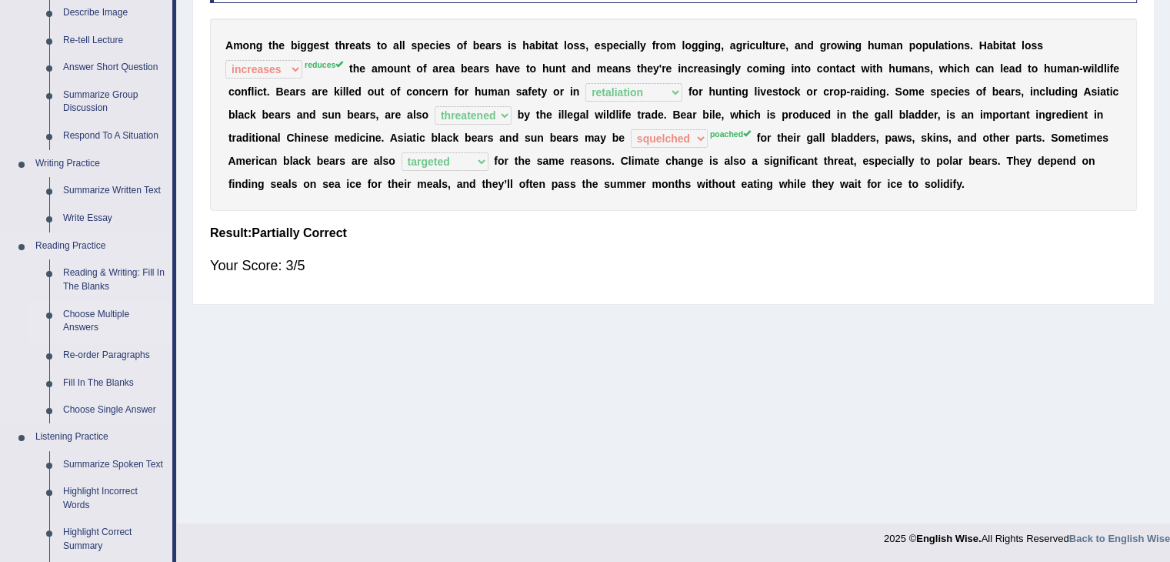
scroll to position [655, 0]
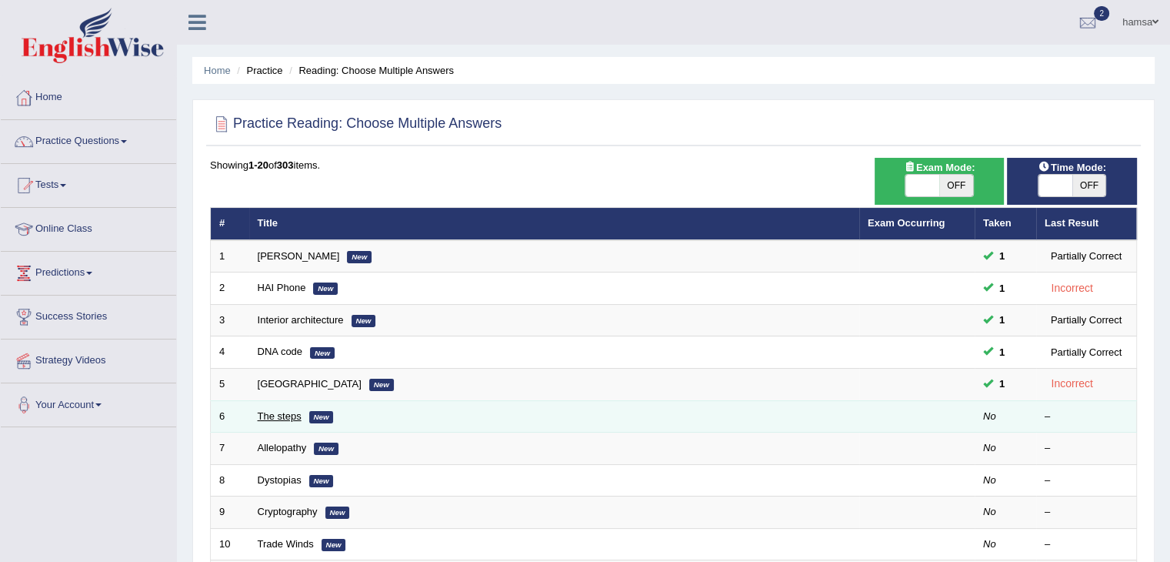
click at [273, 416] on link "The steps" at bounding box center [280, 416] width 44 height 12
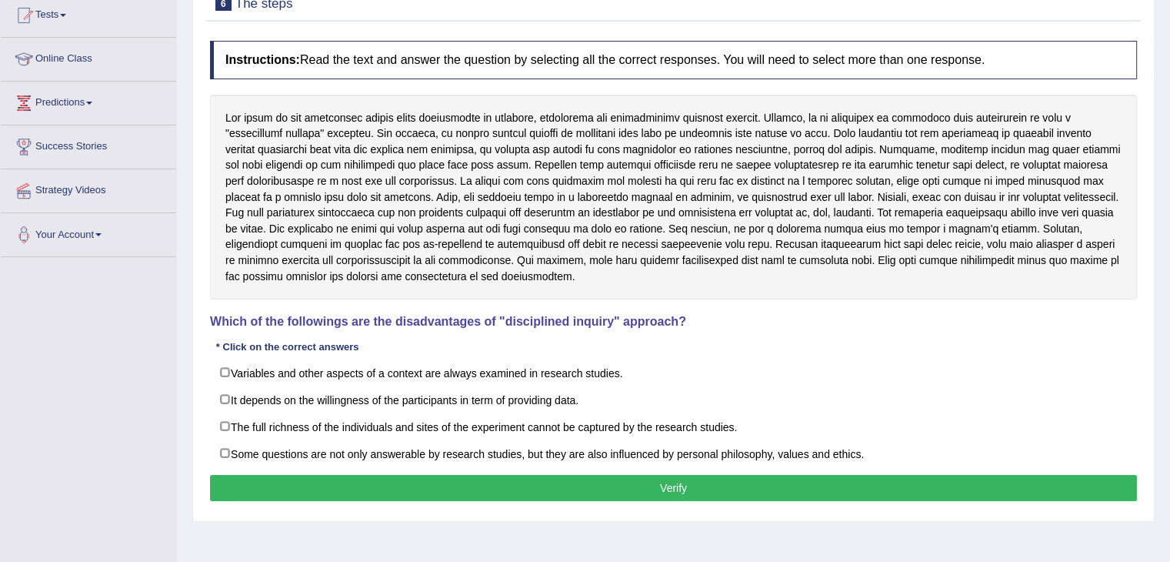
scroll to position [165, 0]
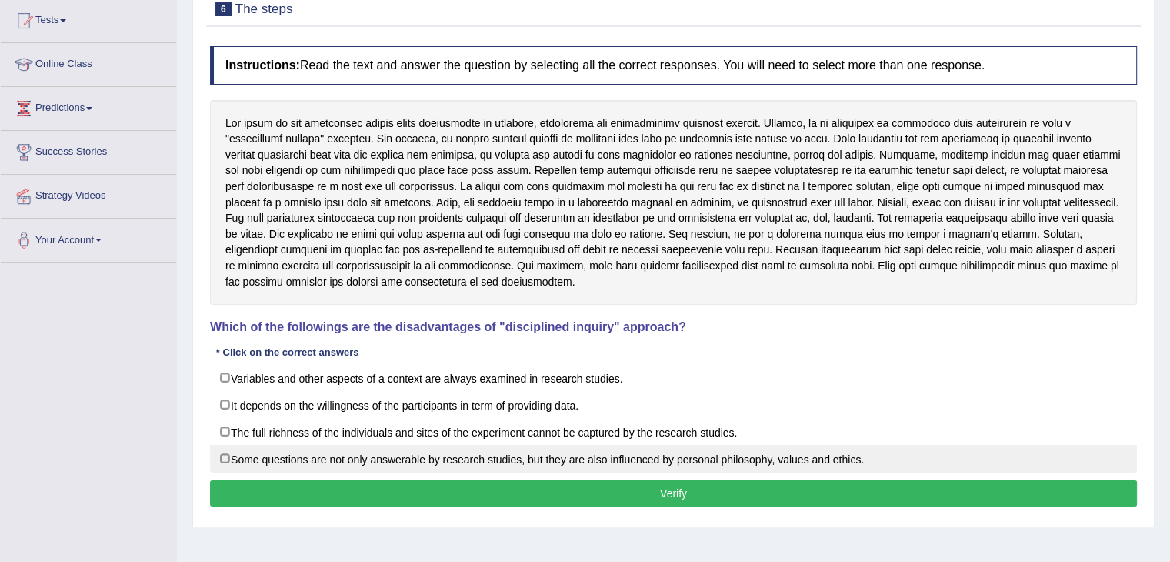
click at [228, 454] on label "Some questions are not only answerable by research studies, but they are also i…" at bounding box center [673, 459] width 927 height 28
checkbox input "true"
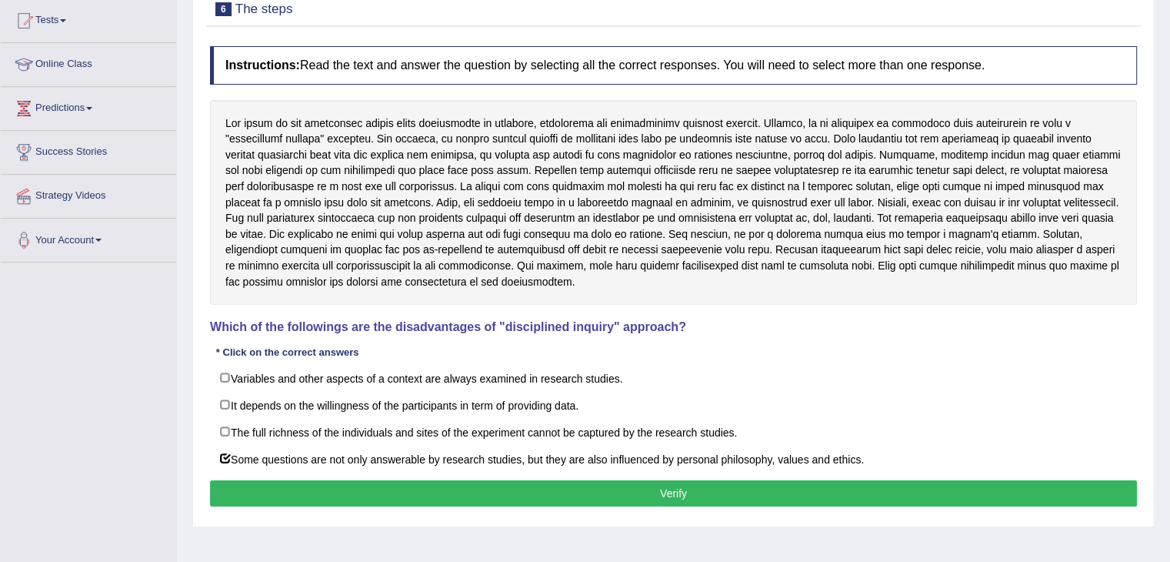
click at [379, 487] on button "Verify" at bounding box center [673, 493] width 927 height 26
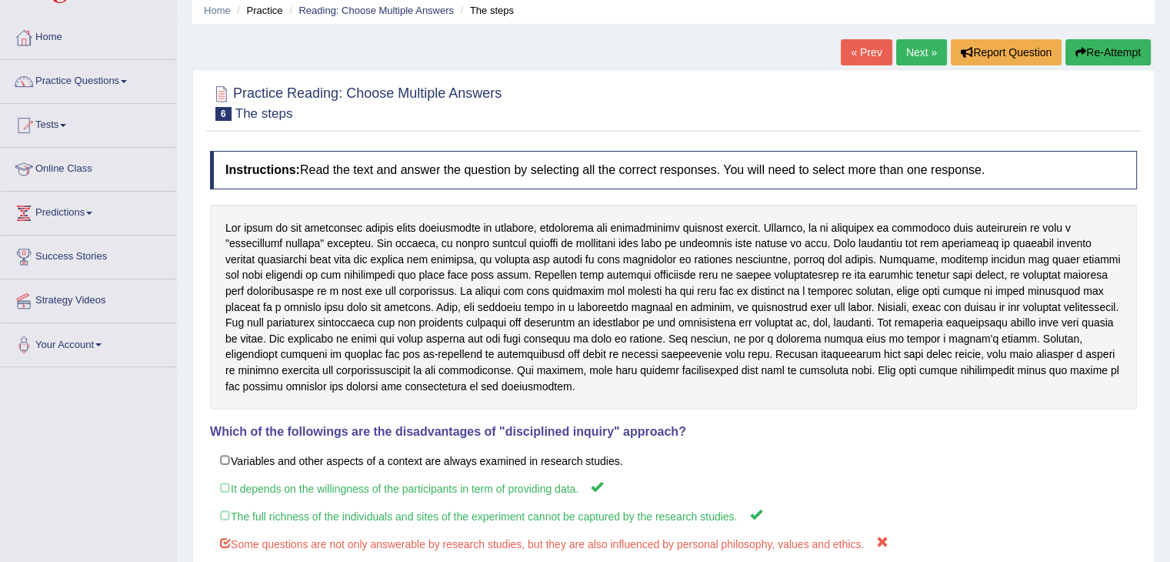
scroll to position [0, 0]
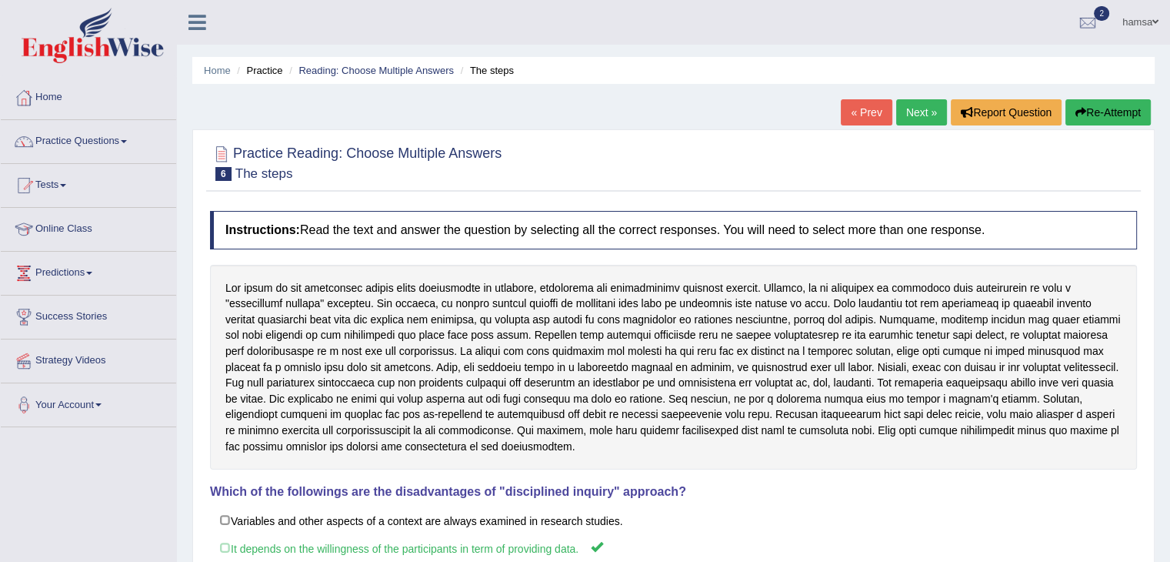
click at [908, 111] on link "Next »" at bounding box center [921, 112] width 51 height 26
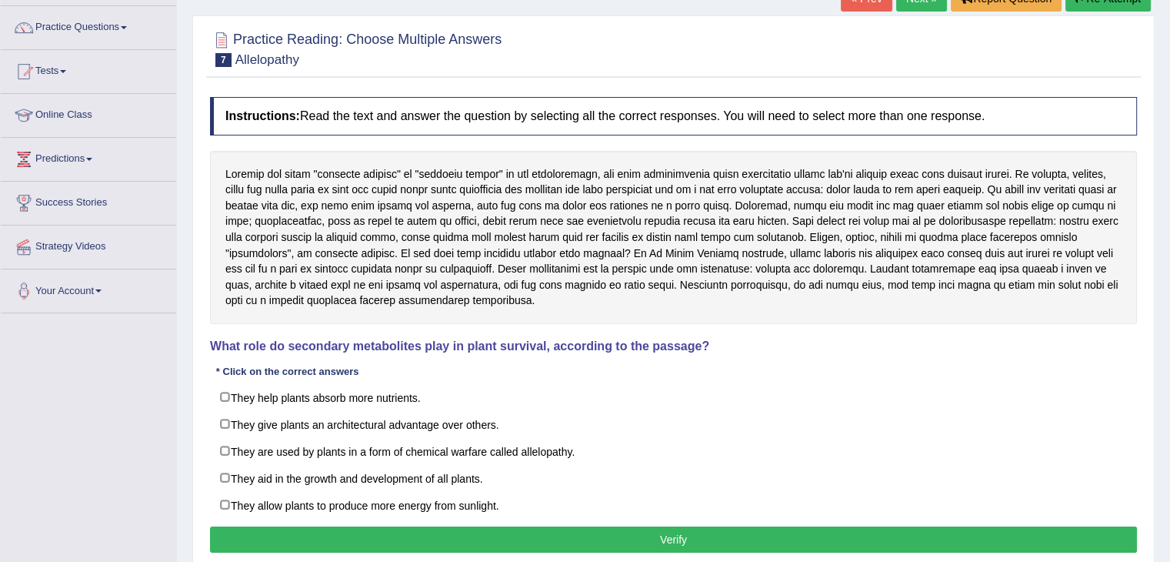
scroll to position [112, 0]
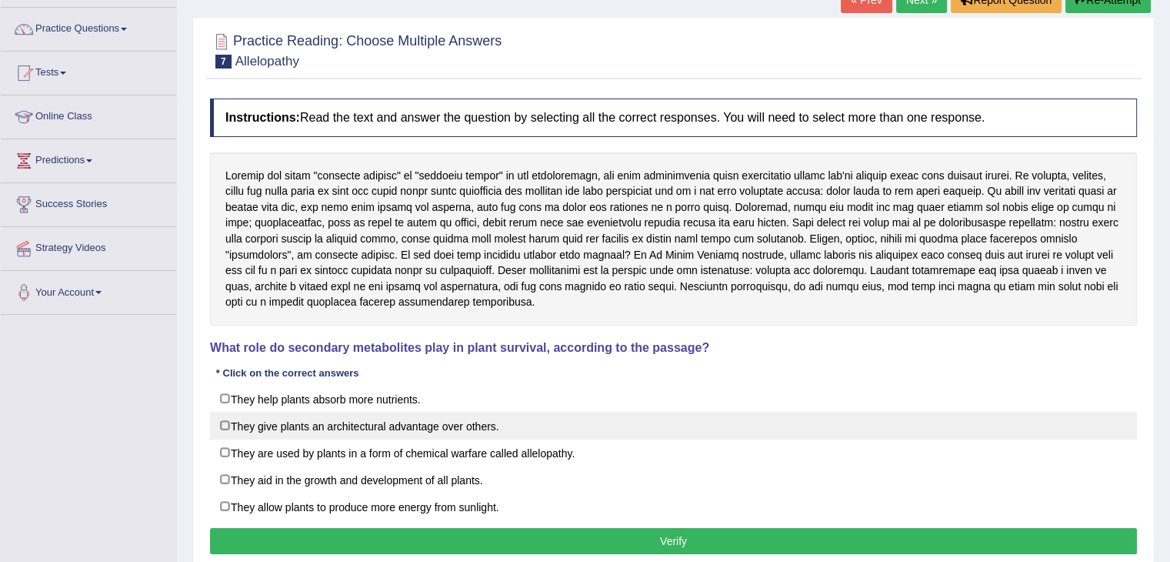
click at [228, 425] on label "They give plants an architectural advantage over others." at bounding box center [673, 426] width 927 height 28
checkbox input "true"
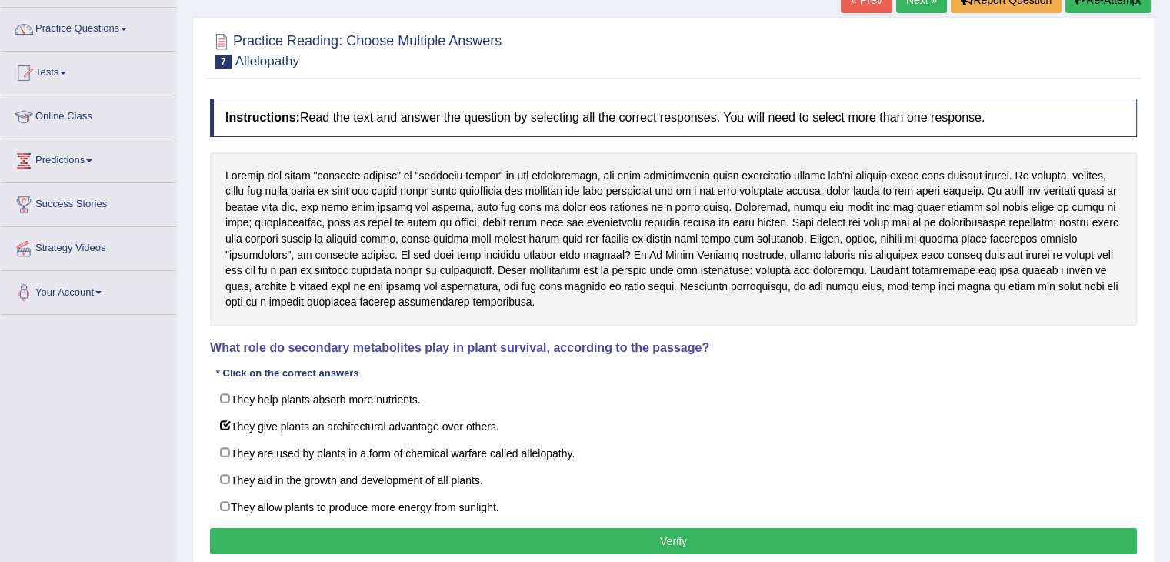
click at [370, 535] on button "Verify" at bounding box center [673, 541] width 927 height 26
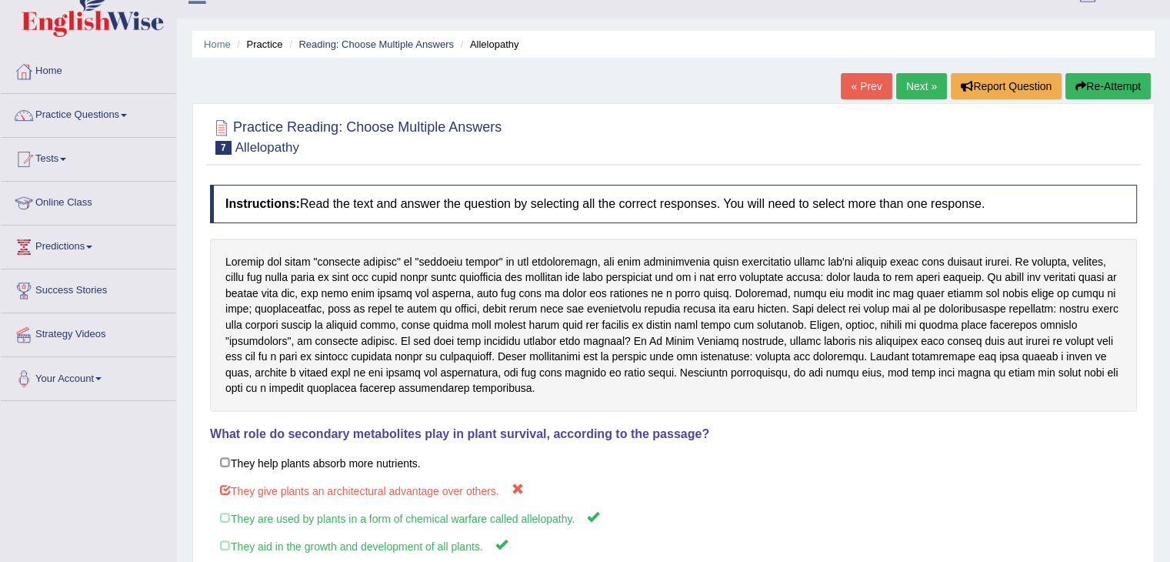
scroll to position [0, 0]
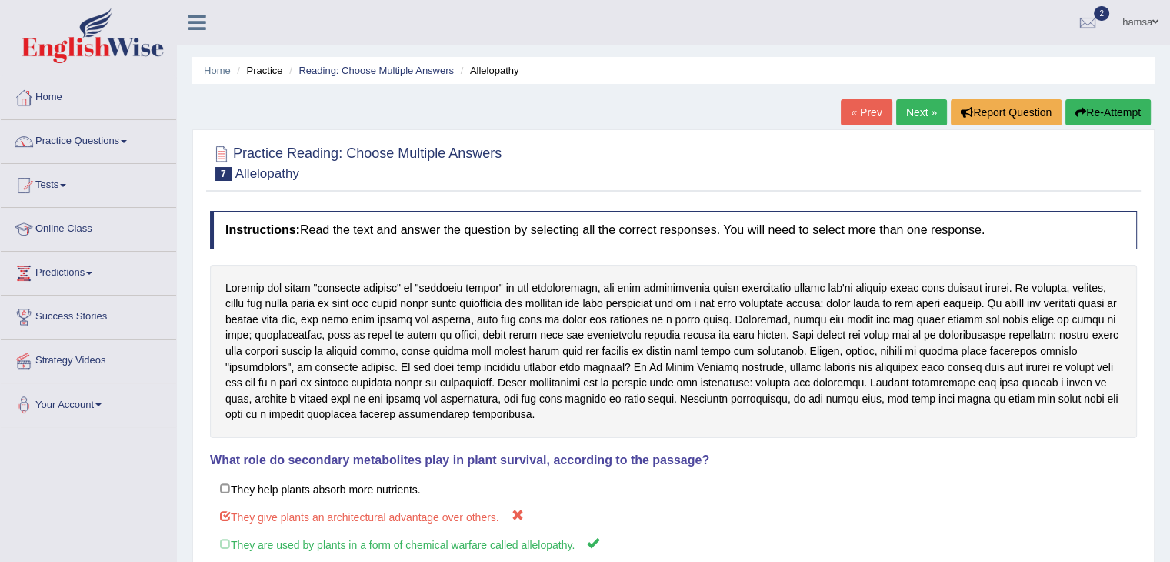
click at [908, 115] on link "Next »" at bounding box center [921, 112] width 51 height 26
